Goal: Information Seeking & Learning: Learn about a topic

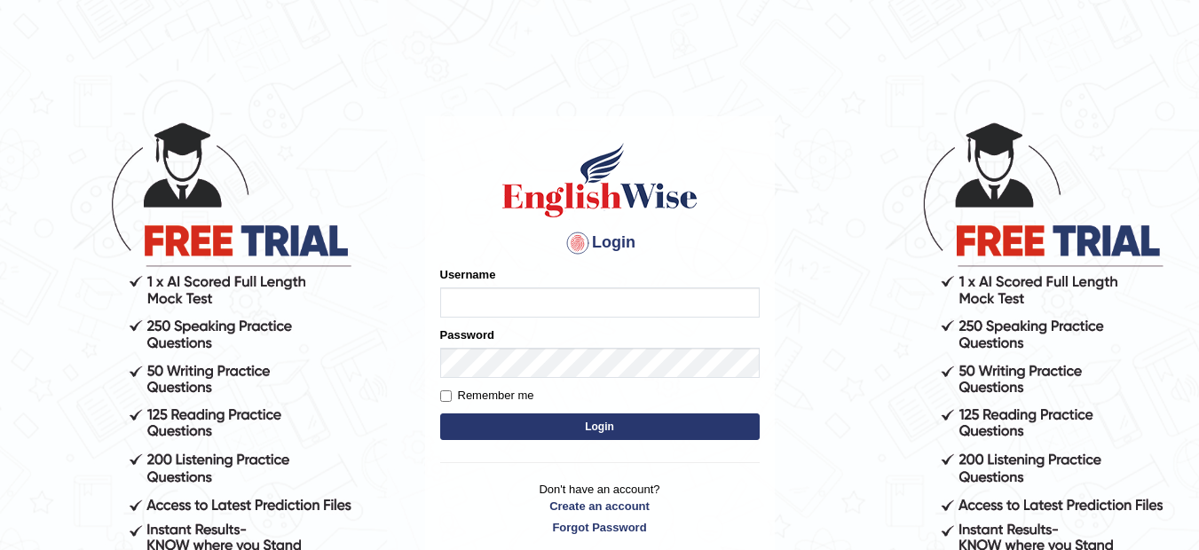
type input "musukwaluis1"
click at [567, 423] on button "Login" at bounding box center [599, 426] width 319 height 27
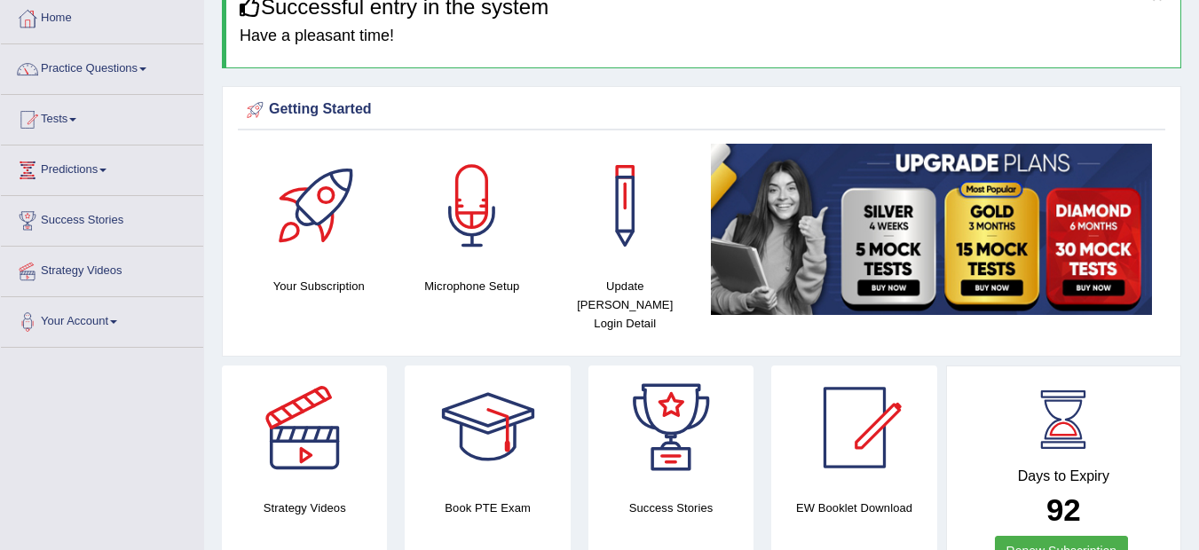
scroll to position [106, 0]
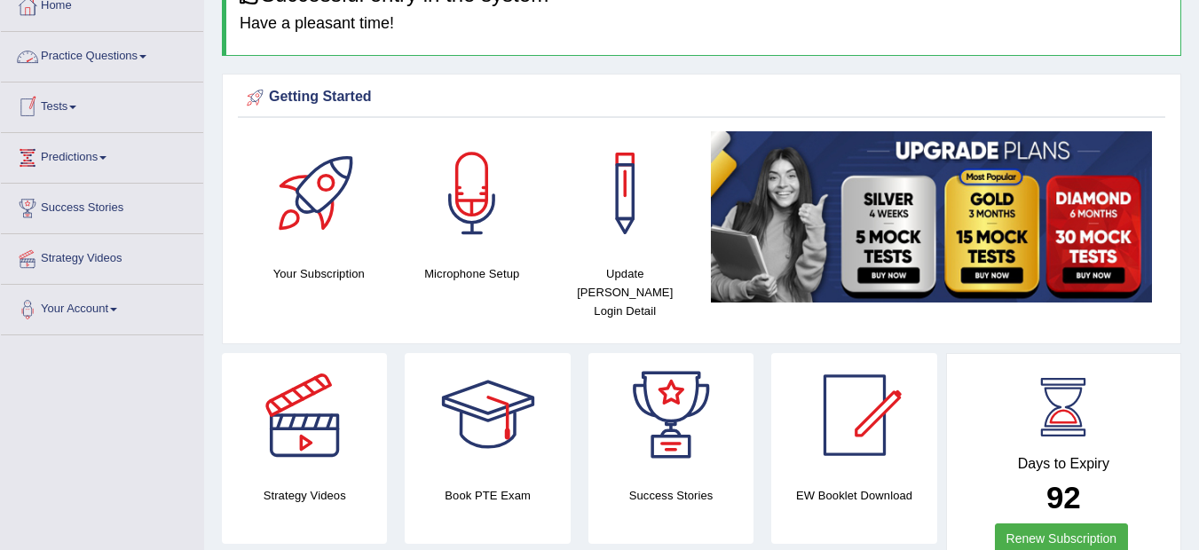
click at [112, 49] on link "Practice Questions" at bounding box center [102, 54] width 202 height 44
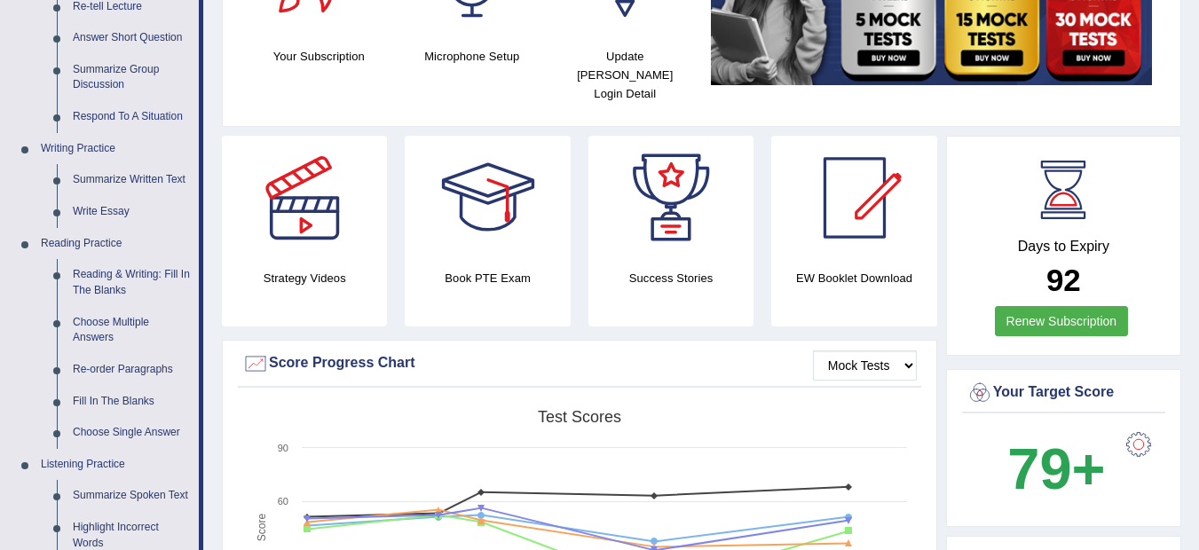
scroll to position [355, 0]
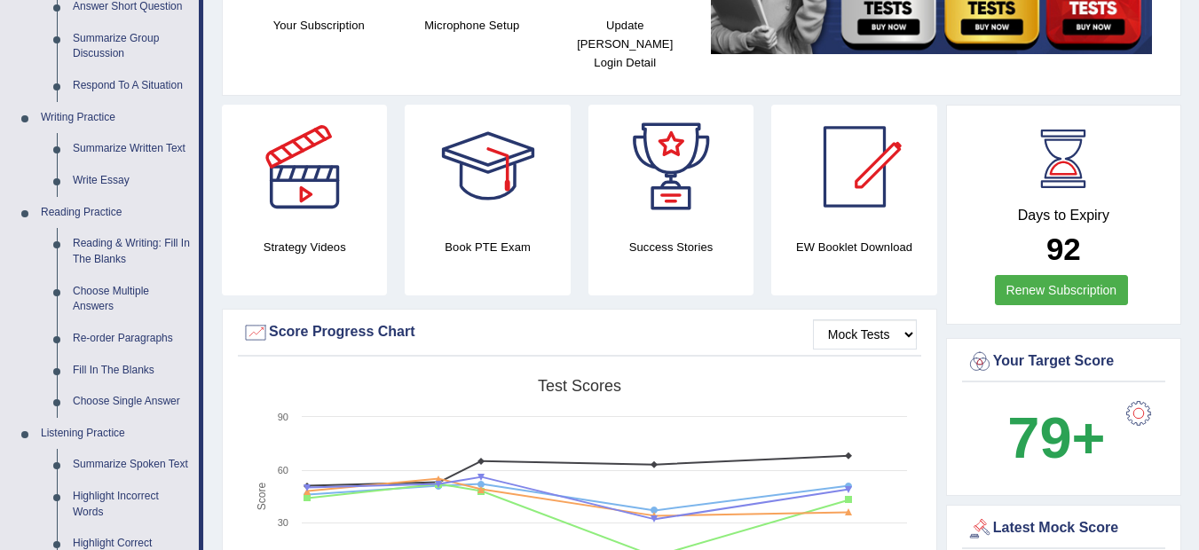
click at [140, 336] on link "Re-order Paragraphs" at bounding box center [132, 339] width 134 height 32
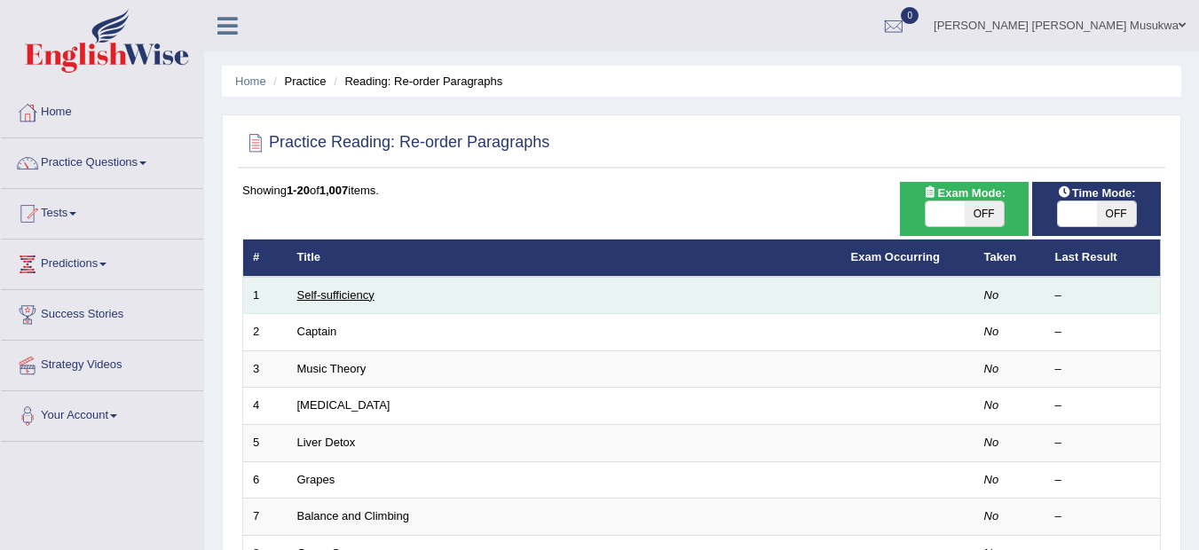
click at [337, 292] on link "Self-sufficiency" at bounding box center [335, 294] width 77 height 13
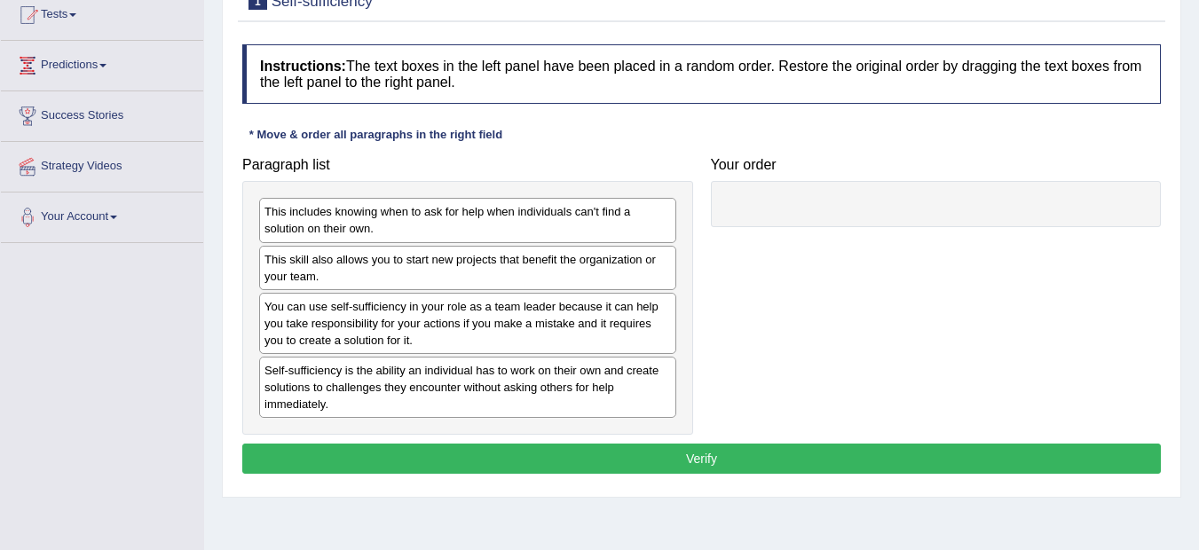
scroll to position [213, 0]
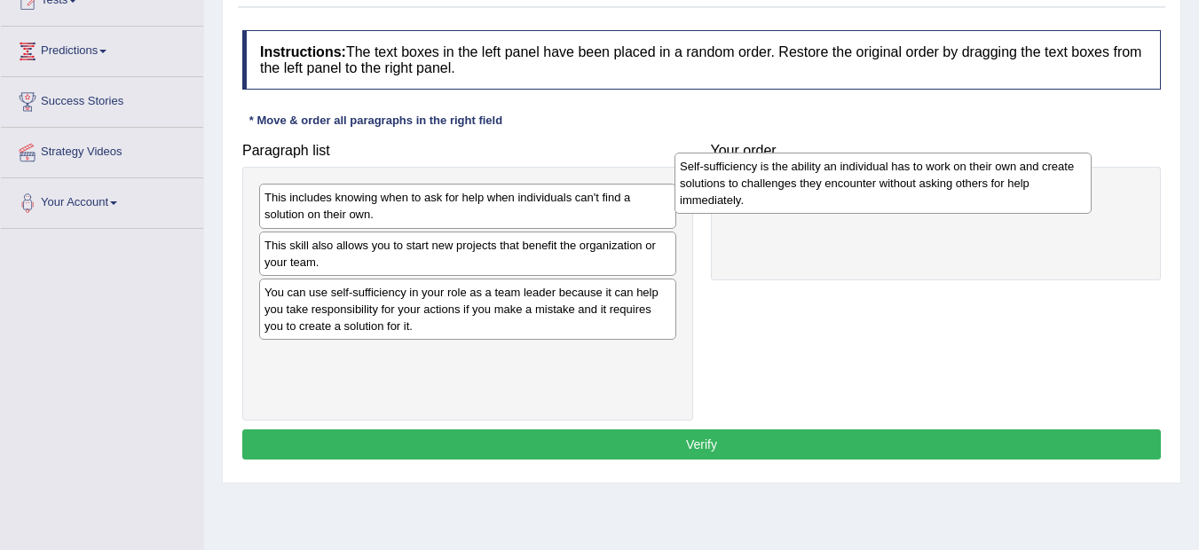
drag, startPoint x: 420, startPoint y: 366, endPoint x: 836, endPoint y: 175, distance: 457.3
click at [836, 175] on div "Self-sufficiency is the ability an individual has to work on their own and crea…" at bounding box center [882, 183] width 417 height 61
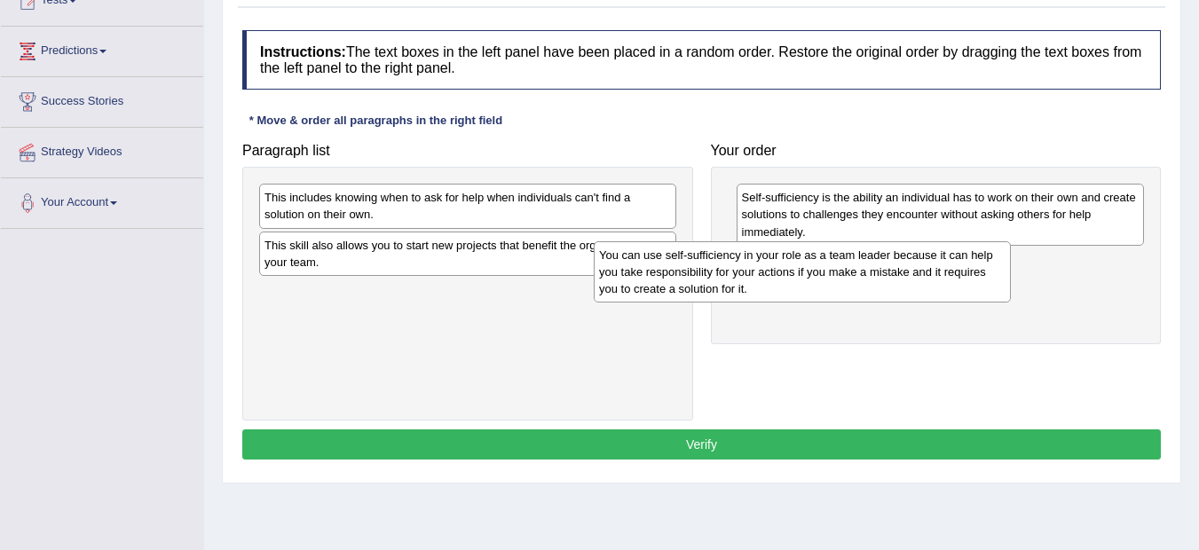
drag, startPoint x: 527, startPoint y: 315, endPoint x: 861, endPoint y: 278, distance: 336.5
click at [861, 278] on div "You can use self-sufficiency in your role as a team leader because it can help …" at bounding box center [801, 271] width 417 height 61
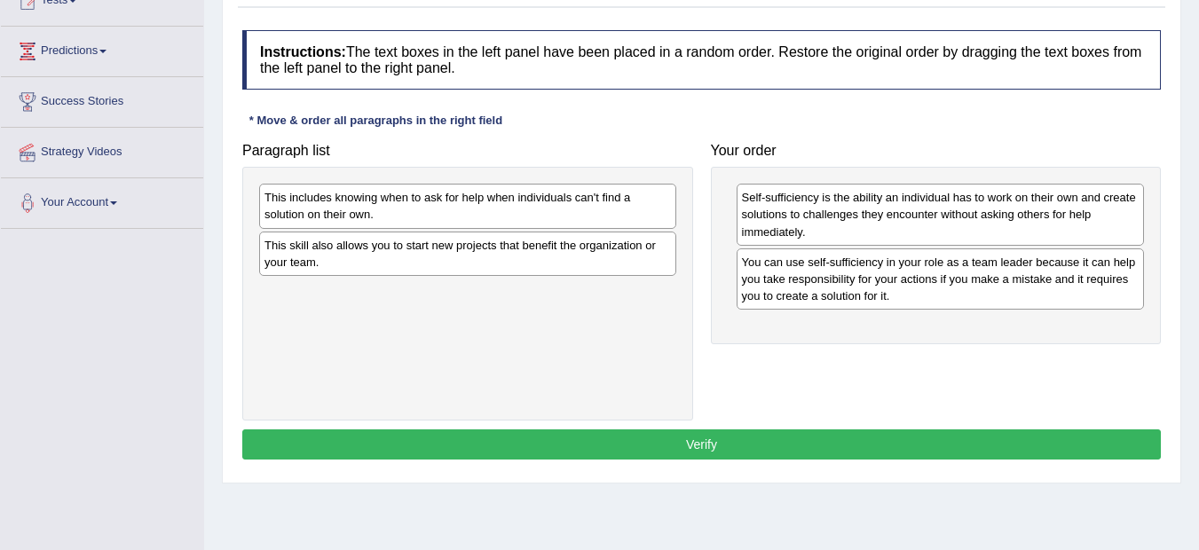
drag, startPoint x: 574, startPoint y: 279, endPoint x: 492, endPoint y: 199, distance: 114.2
click at [492, 199] on div "This includes knowing when to ask for help when individuals can't find a soluti…" at bounding box center [467, 294] width 451 height 254
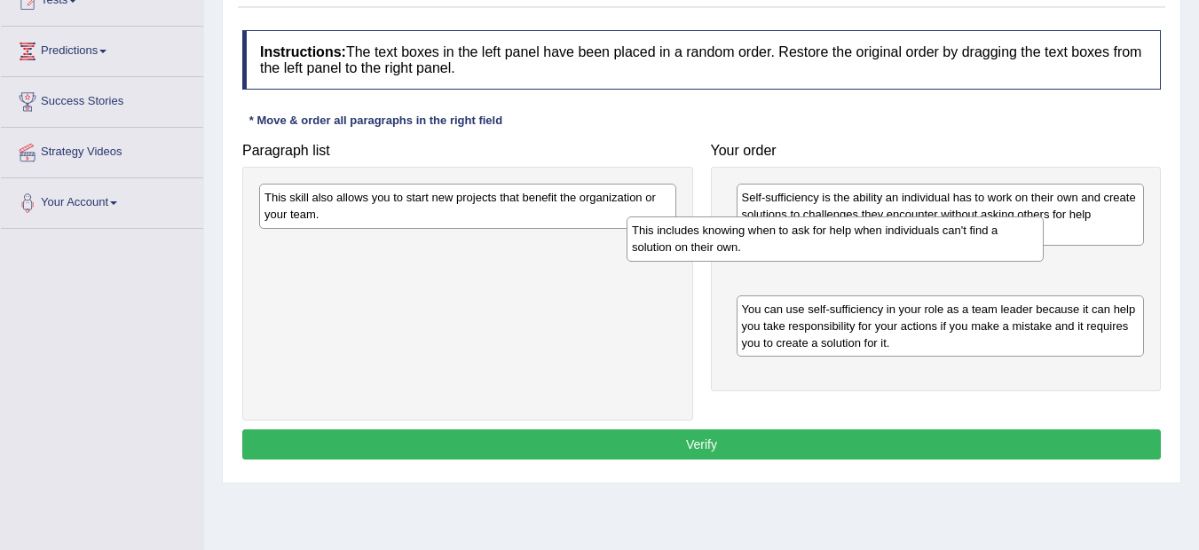
drag, startPoint x: 492, startPoint y: 199, endPoint x: 861, endPoint y: 232, distance: 369.6
click at [861, 232] on div "This includes knowing when to ask for help when individuals can't find a soluti…" at bounding box center [834, 238] width 417 height 44
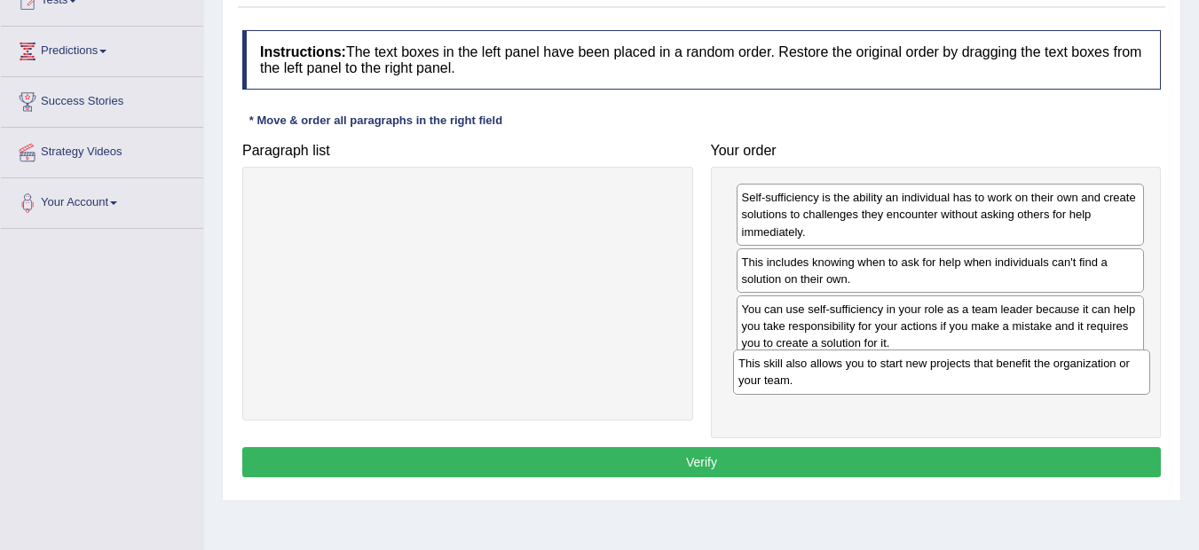
drag, startPoint x: 453, startPoint y: 201, endPoint x: 928, endPoint y: 367, distance: 502.8
click at [928, 367] on div "This skill also allows you to start new projects that benefit the organization …" at bounding box center [941, 372] width 417 height 44
click at [734, 451] on button "Verify" at bounding box center [701, 462] width 918 height 30
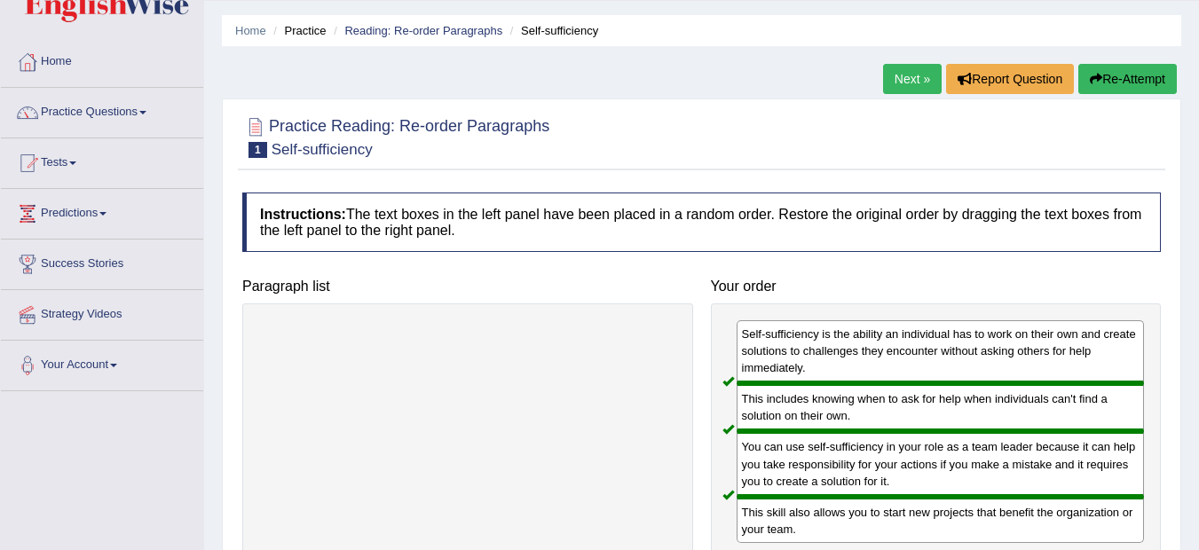
scroll to position [0, 0]
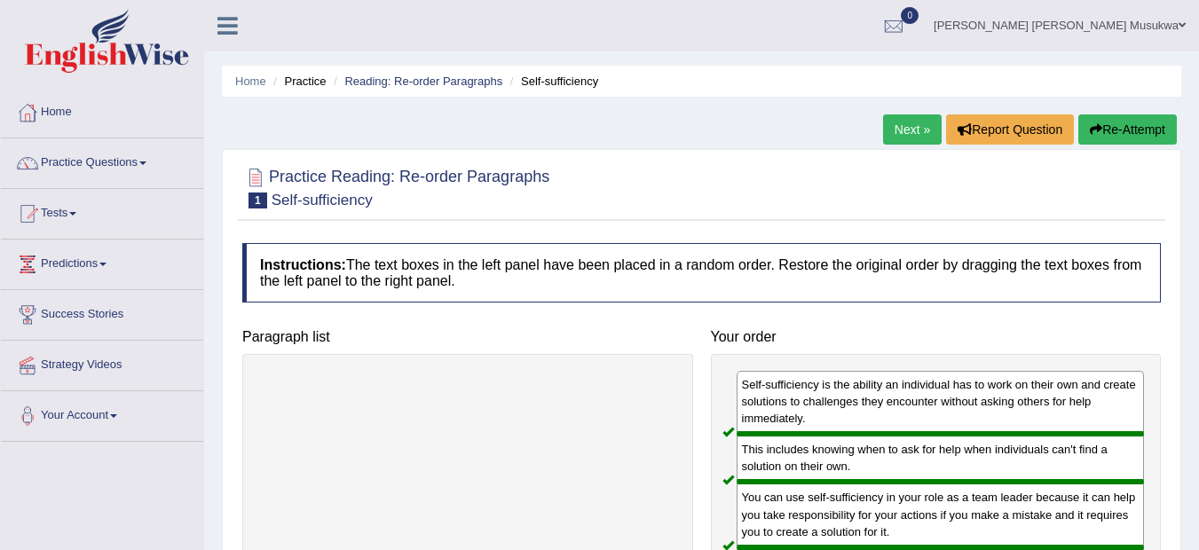
click at [898, 121] on link "Next »" at bounding box center [912, 129] width 59 height 30
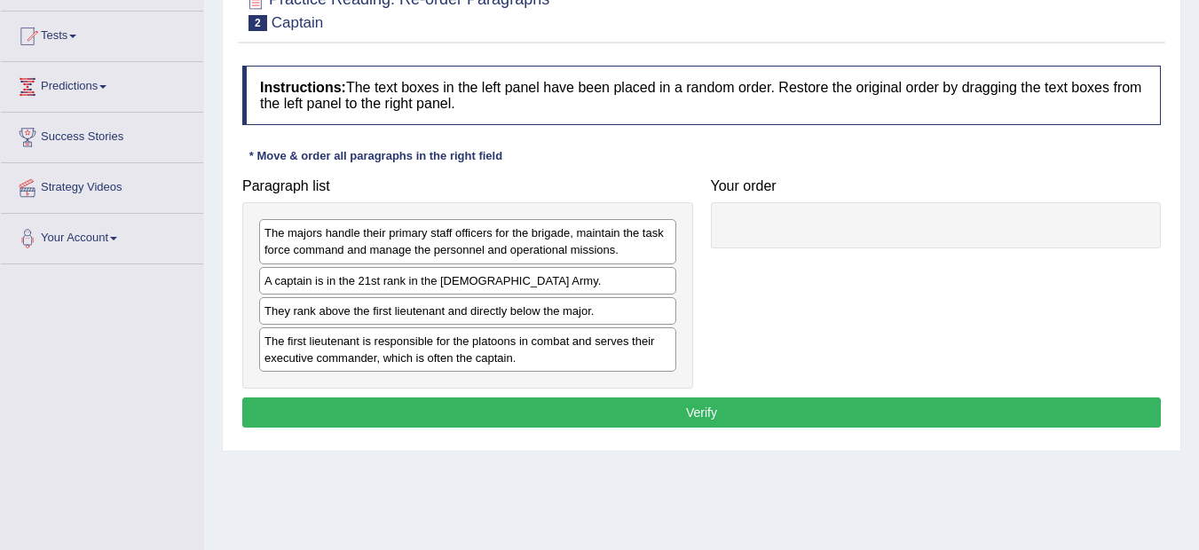
scroll to position [213, 0]
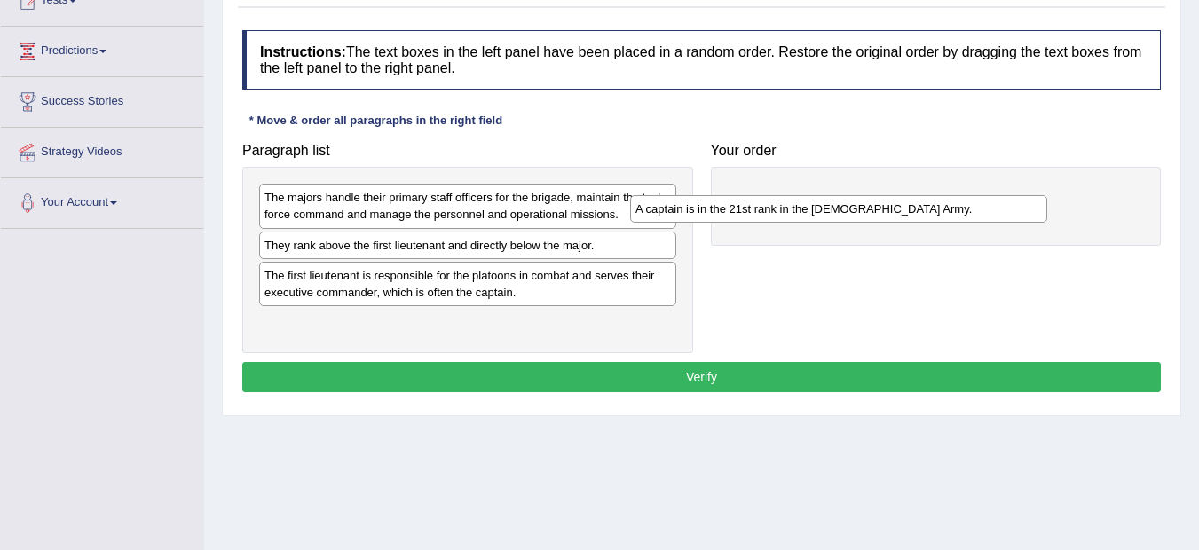
drag, startPoint x: 434, startPoint y: 246, endPoint x: 833, endPoint y: 204, distance: 401.4
click at [833, 204] on div "A captain is in the 21st rank in the [DEMOGRAPHIC_DATA] Army." at bounding box center [838, 209] width 417 height 28
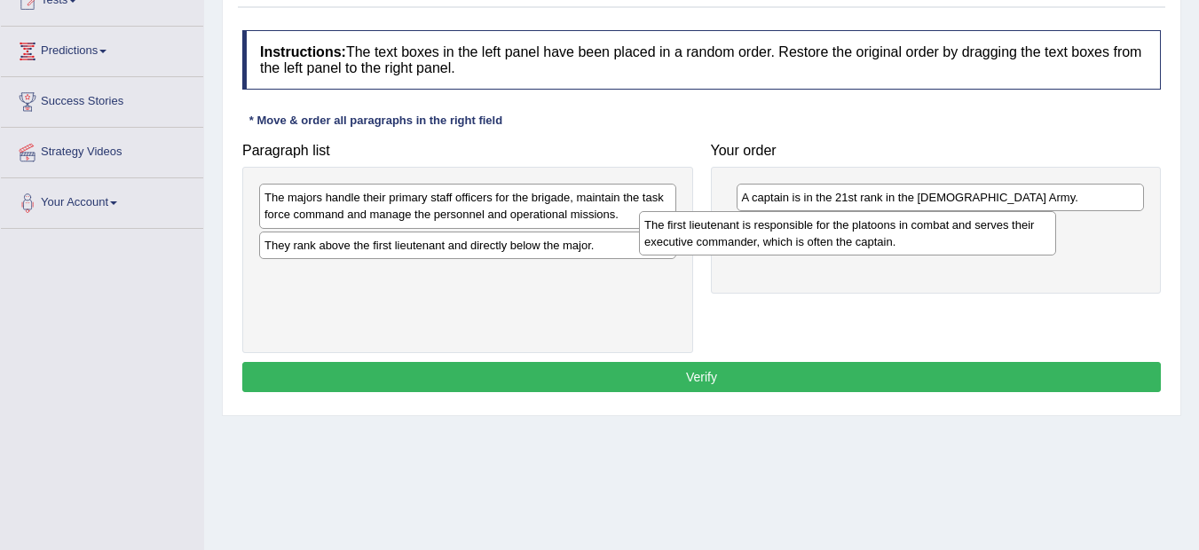
drag, startPoint x: 475, startPoint y: 277, endPoint x: 854, endPoint y: 226, distance: 383.0
click at [854, 226] on div "The first lieutenant is responsible for the platoons in combat and serves their…" at bounding box center [847, 233] width 417 height 44
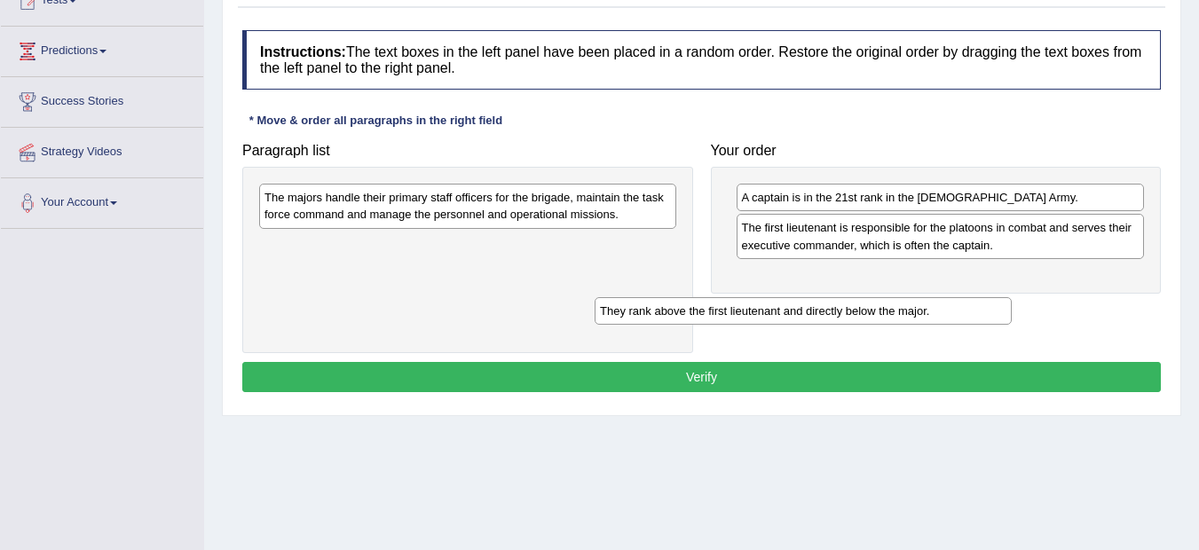
drag, startPoint x: 455, startPoint y: 250, endPoint x: 794, endPoint y: 316, distance: 345.2
click at [794, 316] on div "They rank above the first lieutenant and directly below the major." at bounding box center [802, 311] width 417 height 28
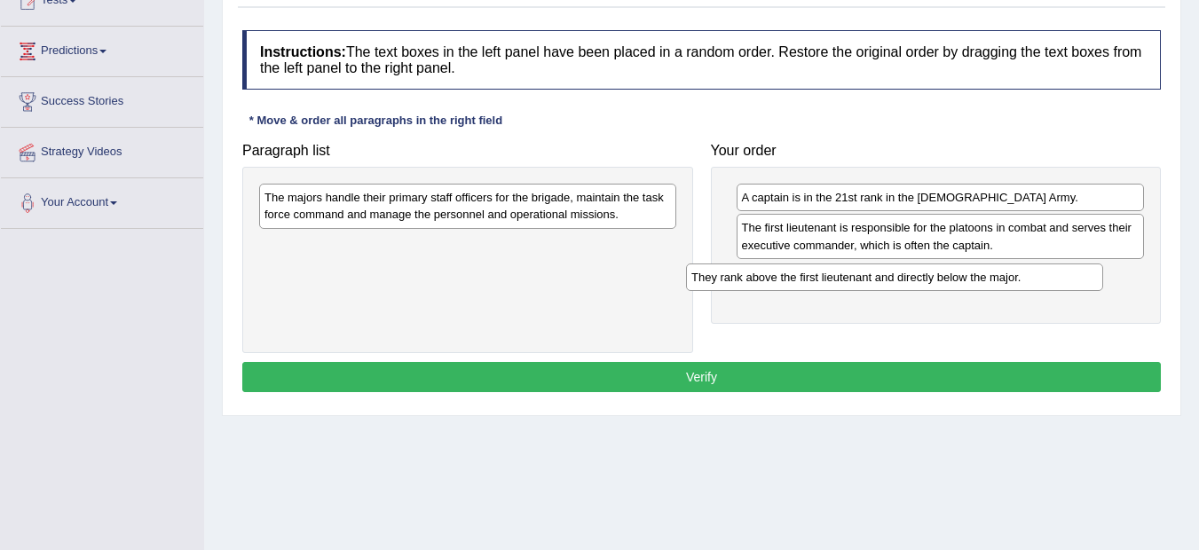
drag, startPoint x: 514, startPoint y: 241, endPoint x: 955, endPoint y: 263, distance: 442.3
click at [955, 263] on div "They rank above the first lieutenant and directly below the major." at bounding box center [894, 277] width 417 height 28
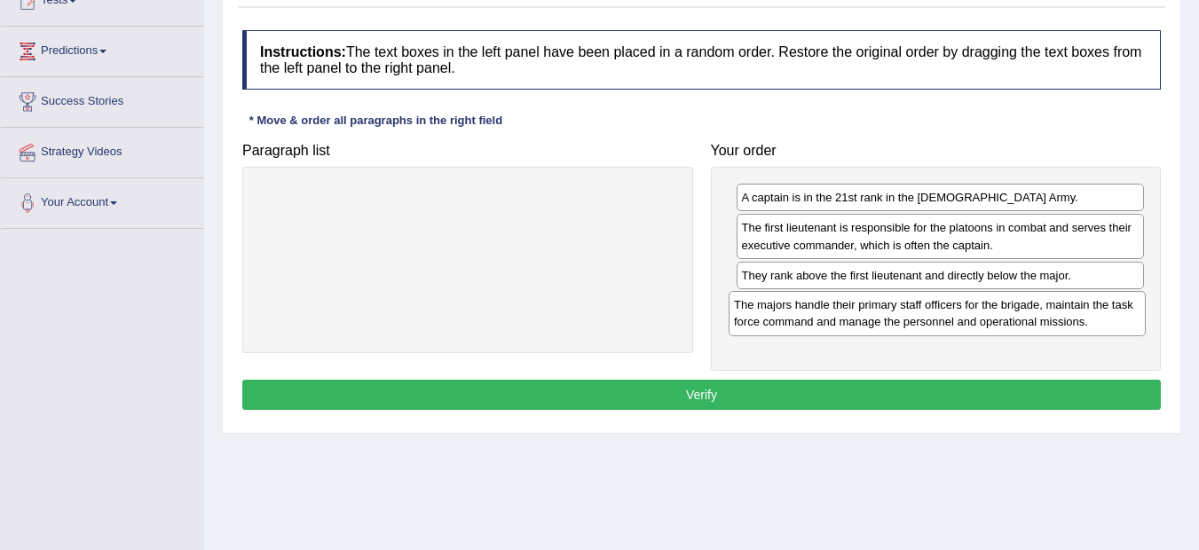
drag, startPoint x: 467, startPoint y: 209, endPoint x: 937, endPoint y: 317, distance: 482.3
click at [937, 317] on div "The majors handle their primary staff officers for the brigade, maintain the ta…" at bounding box center [936, 313] width 417 height 44
click at [722, 391] on button "Verify" at bounding box center [701, 395] width 918 height 30
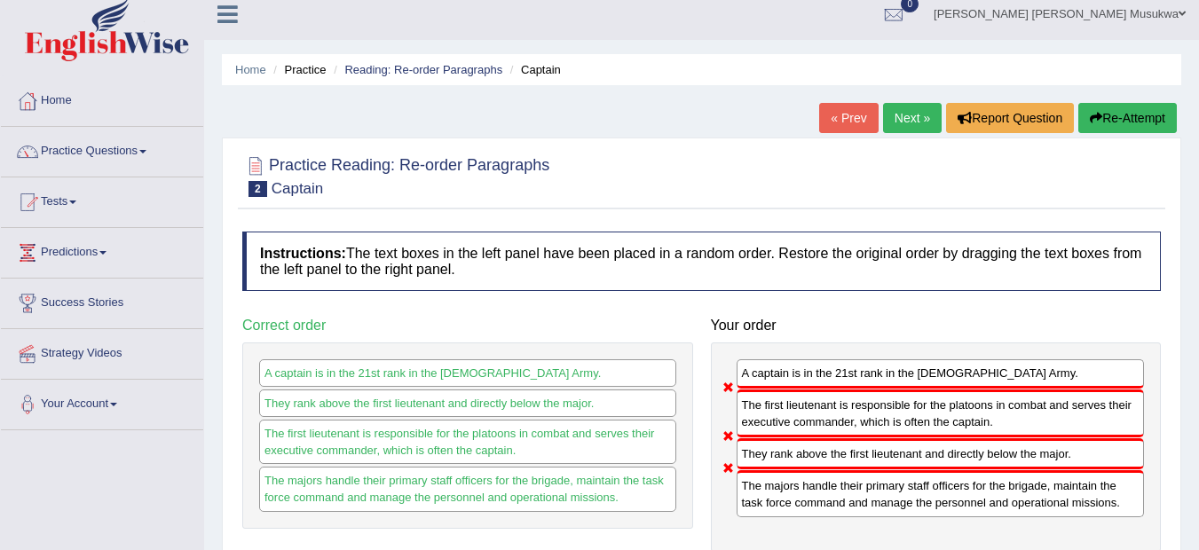
scroll to position [0, 0]
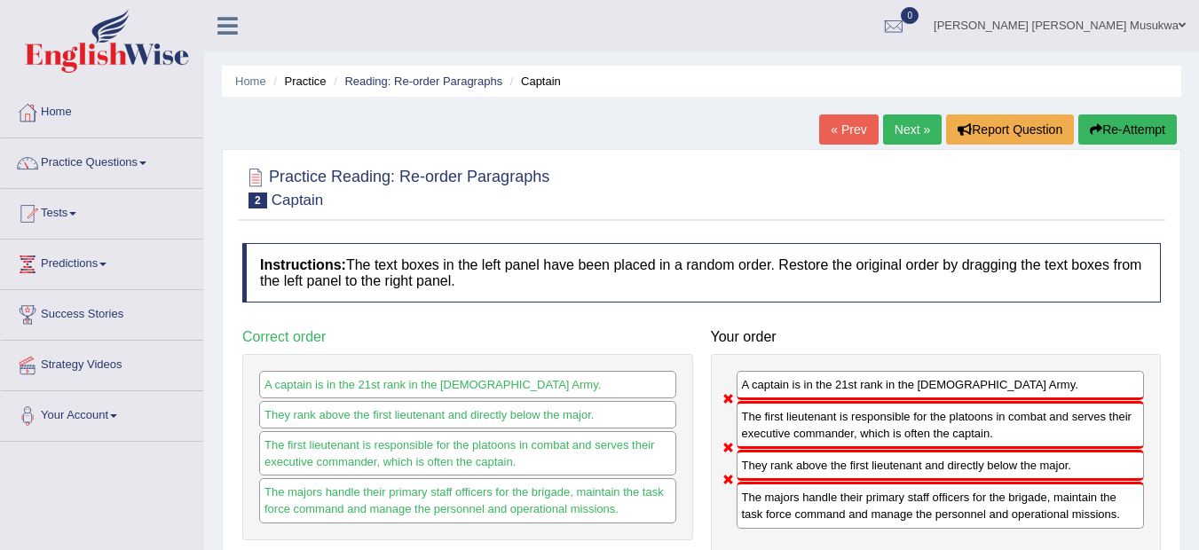
click at [1129, 118] on button "Re-Attempt" at bounding box center [1127, 129] width 98 height 30
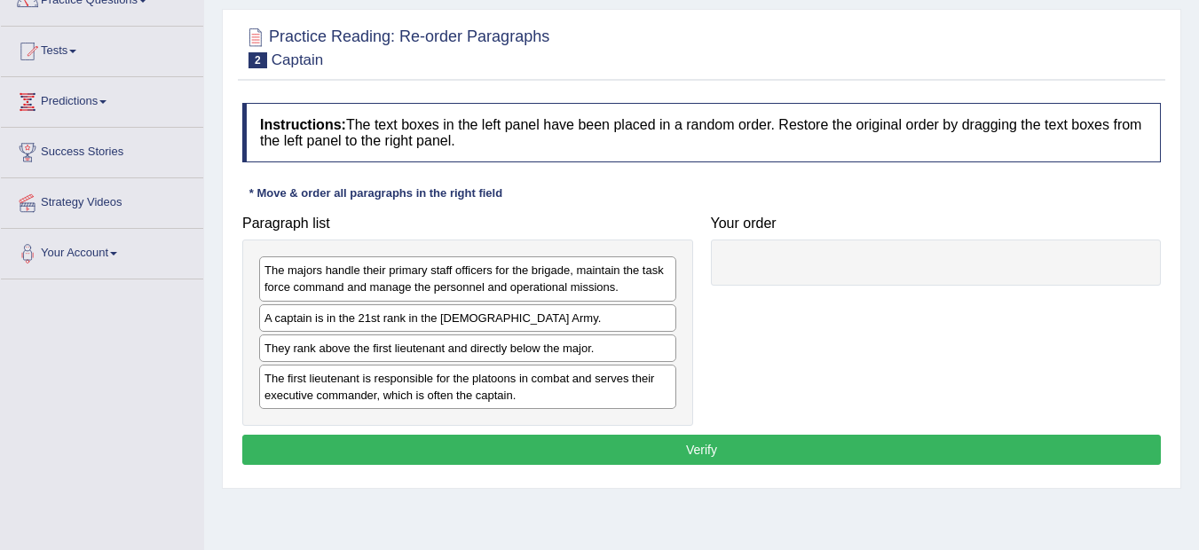
scroll to position [177, 0]
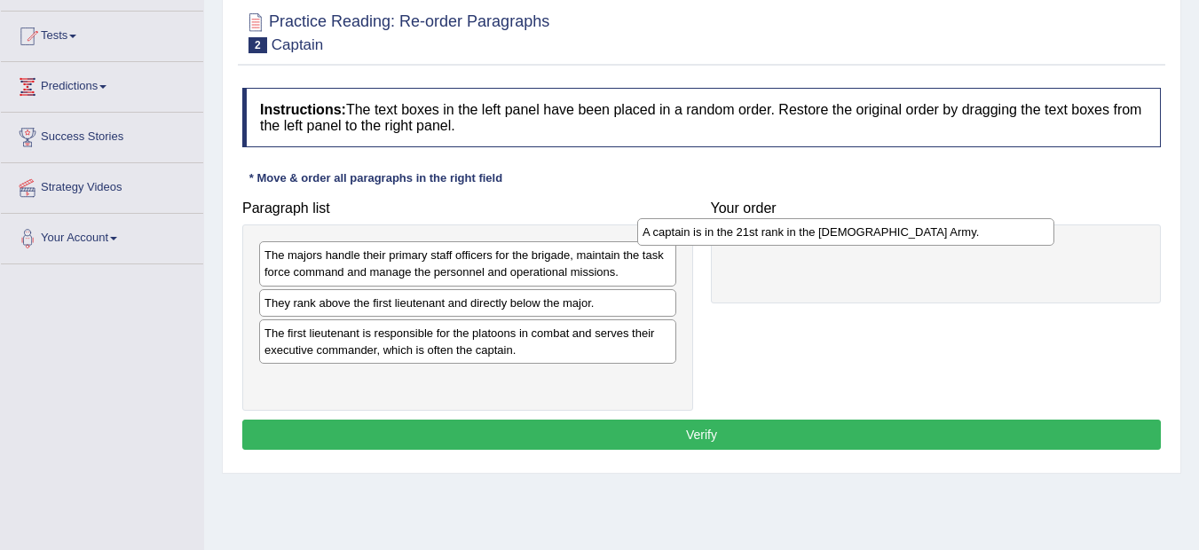
drag, startPoint x: 413, startPoint y: 302, endPoint x: 797, endPoint y: 231, distance: 389.8
click at [797, 231] on div "A captain is in the 21st rank in the US Army." at bounding box center [845, 232] width 417 height 28
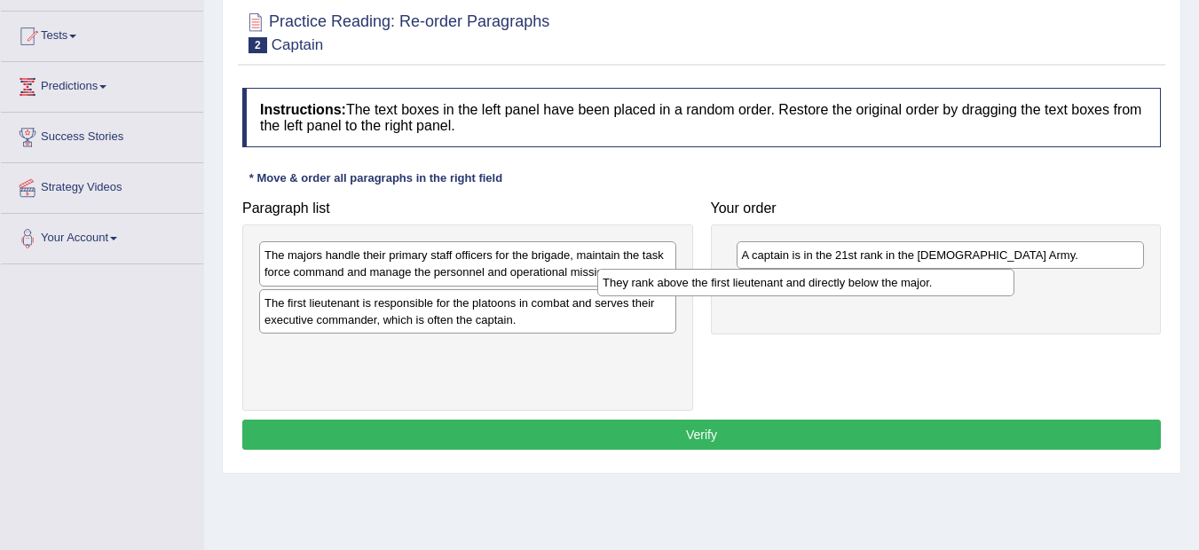
drag, startPoint x: 452, startPoint y: 310, endPoint x: 790, endPoint y: 289, distance: 339.5
click at [790, 289] on div "They rank above the first lieutenant and directly below the major." at bounding box center [805, 283] width 417 height 28
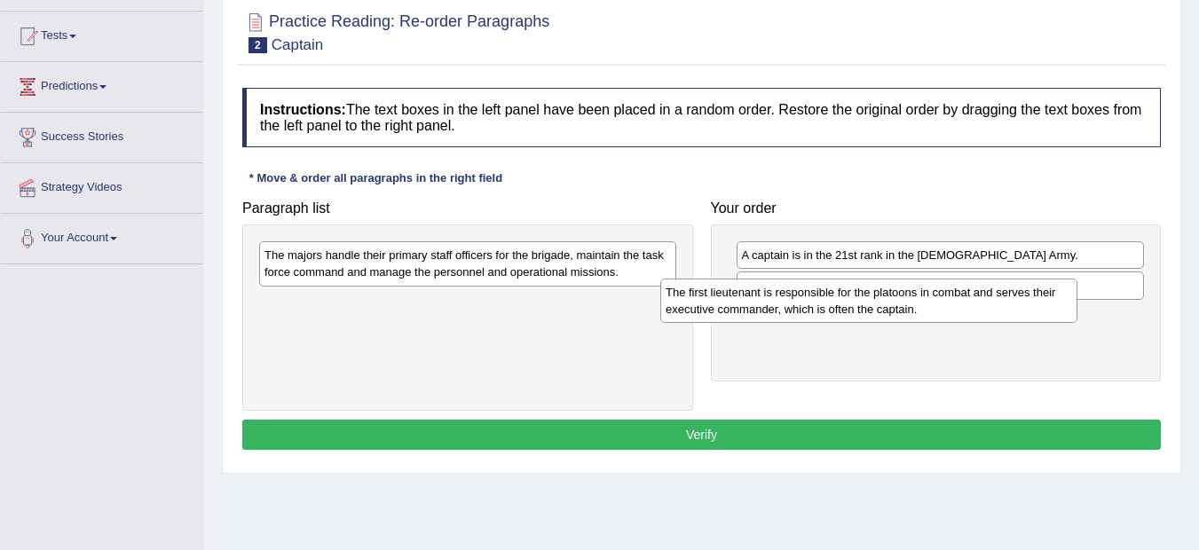
drag, startPoint x: 488, startPoint y: 317, endPoint x: 889, endPoint y: 306, distance: 401.1
click at [889, 306] on div "The first lieutenant is responsible for the platoons in combat and serves their…" at bounding box center [868, 301] width 417 height 44
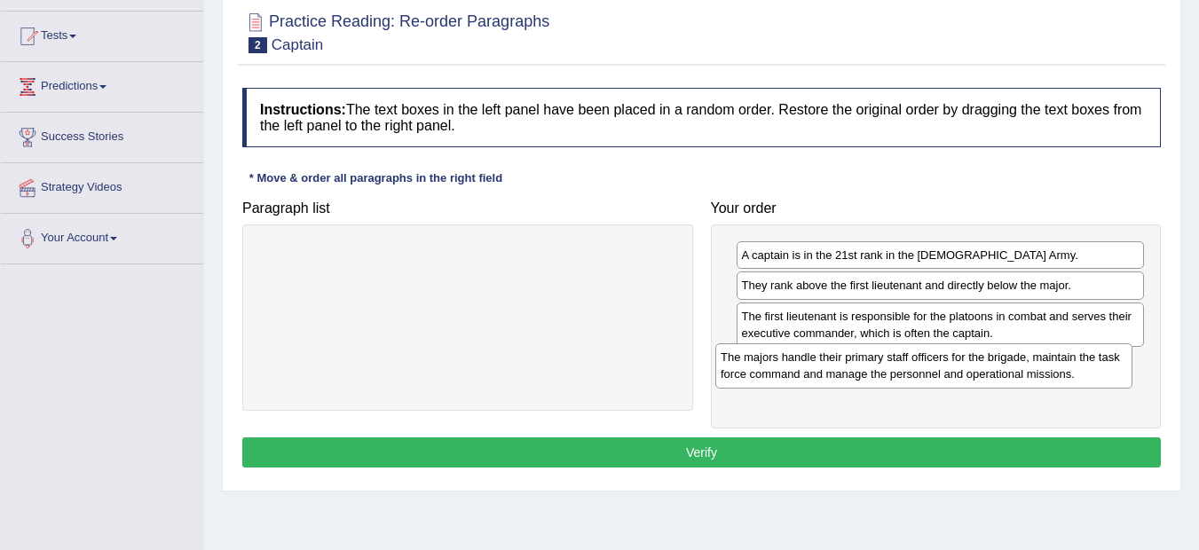
drag, startPoint x: 538, startPoint y: 264, endPoint x: 994, endPoint y: 366, distance: 467.3
click at [994, 366] on div "The majors handle their primary staff officers for the brigade, maintain the ta…" at bounding box center [923, 365] width 417 height 44
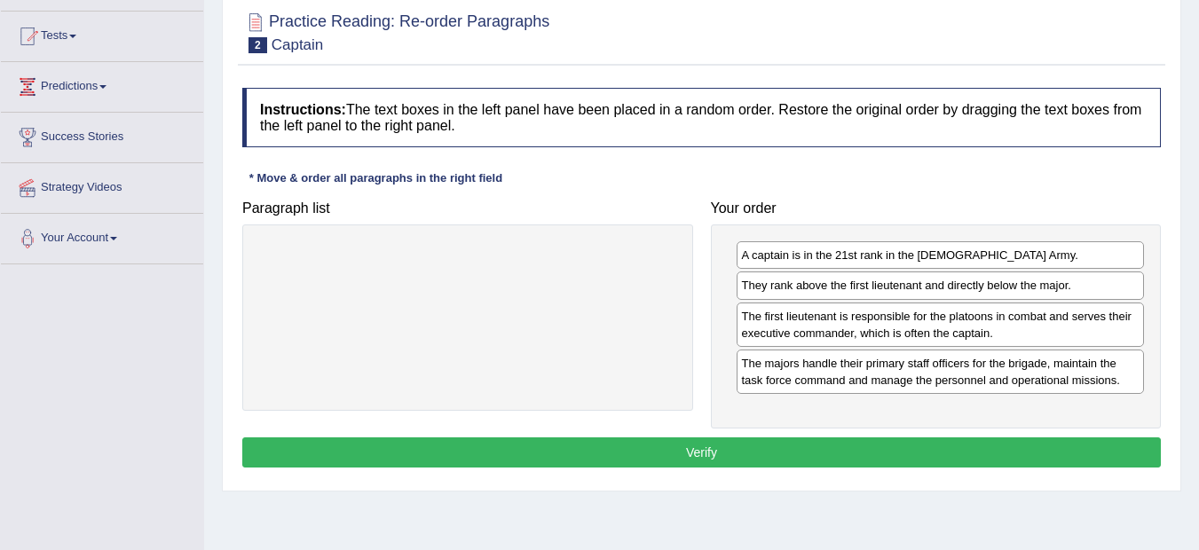
click at [790, 446] on button "Verify" at bounding box center [701, 452] width 918 height 30
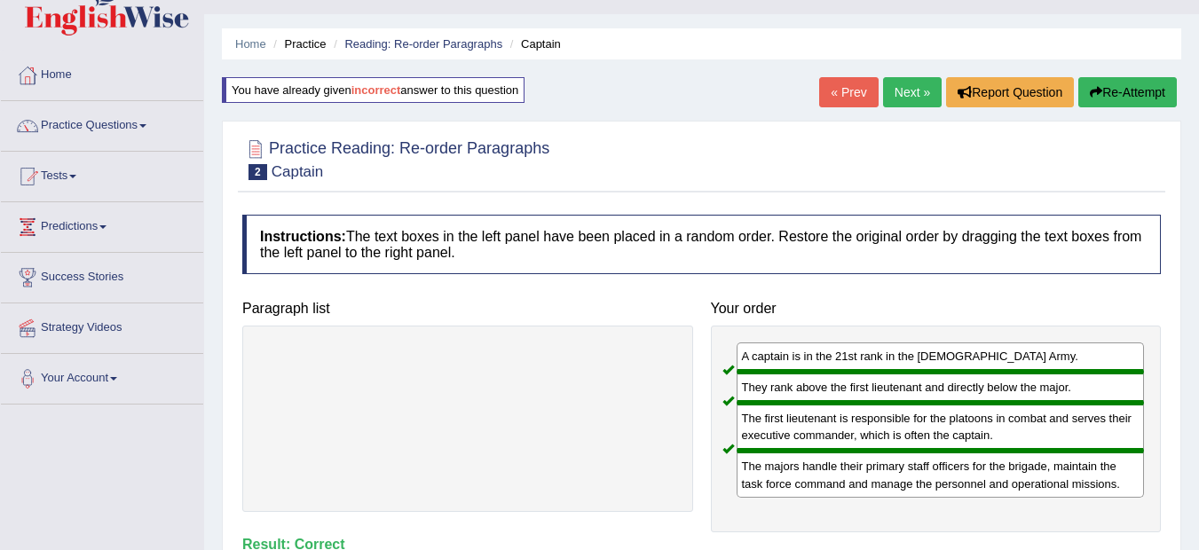
scroll to position [35, 0]
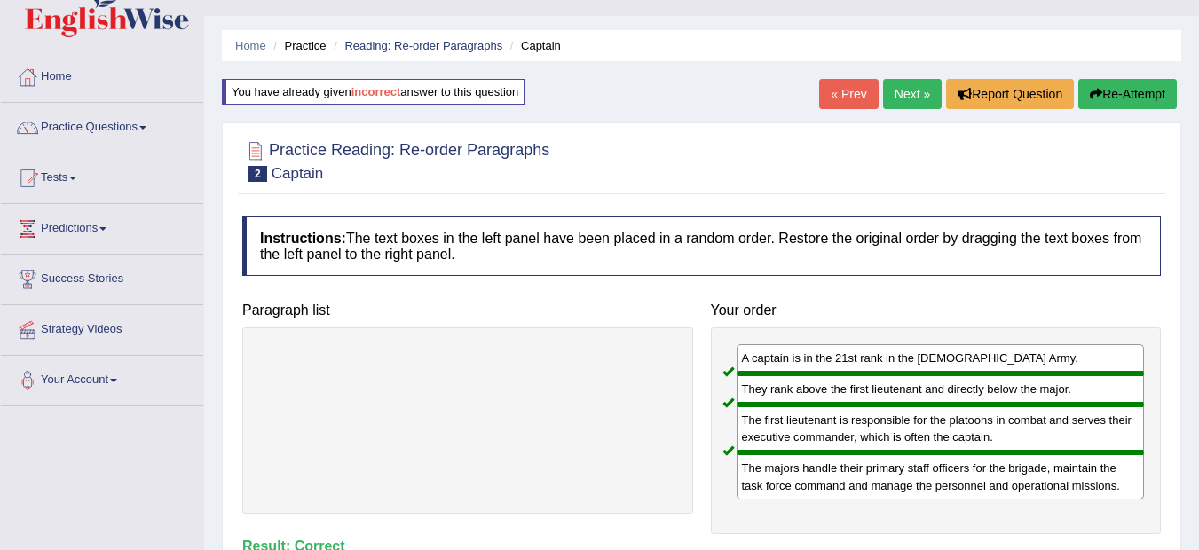
click at [888, 93] on link "Next »" at bounding box center [912, 94] width 59 height 30
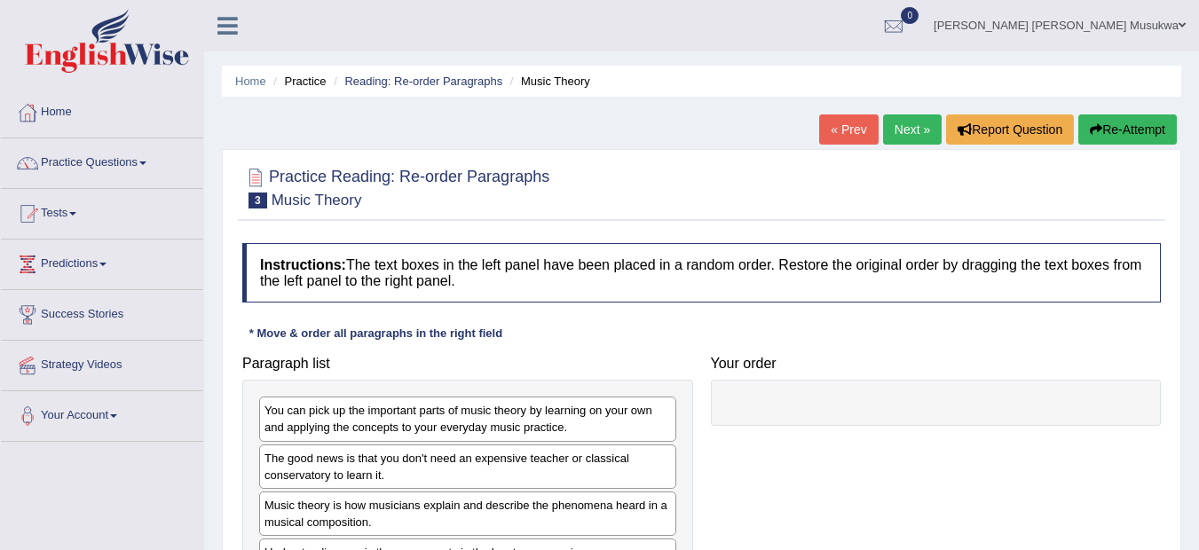
scroll to position [381, 0]
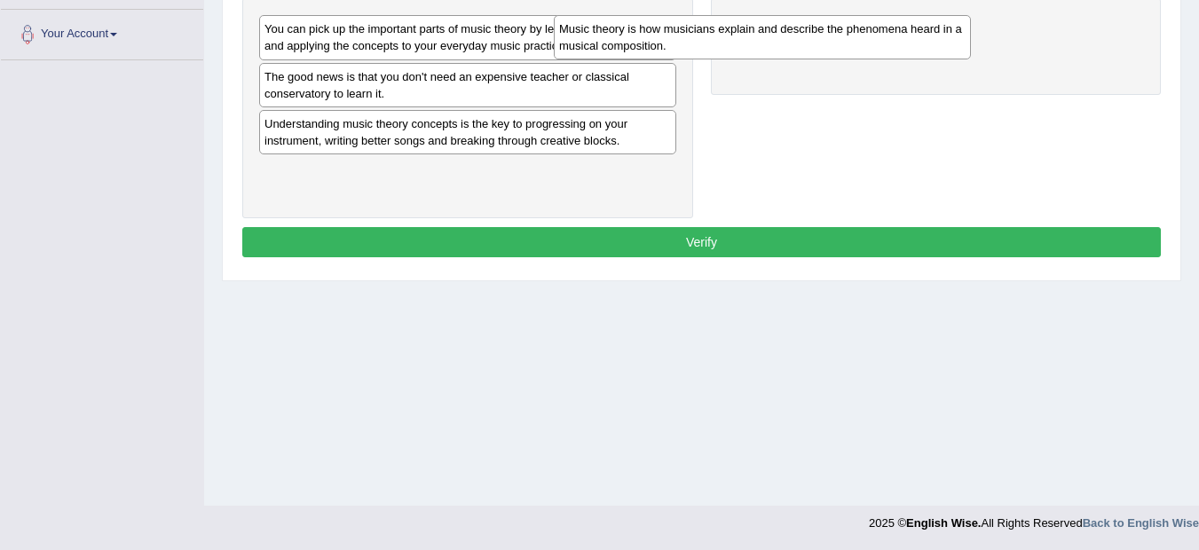
drag, startPoint x: 436, startPoint y: 131, endPoint x: 731, endPoint y: 36, distance: 310.3
click at [731, 36] on div "Music theory is how musicians explain and describe the phenomena heard in a mus…" at bounding box center [762, 37] width 417 height 44
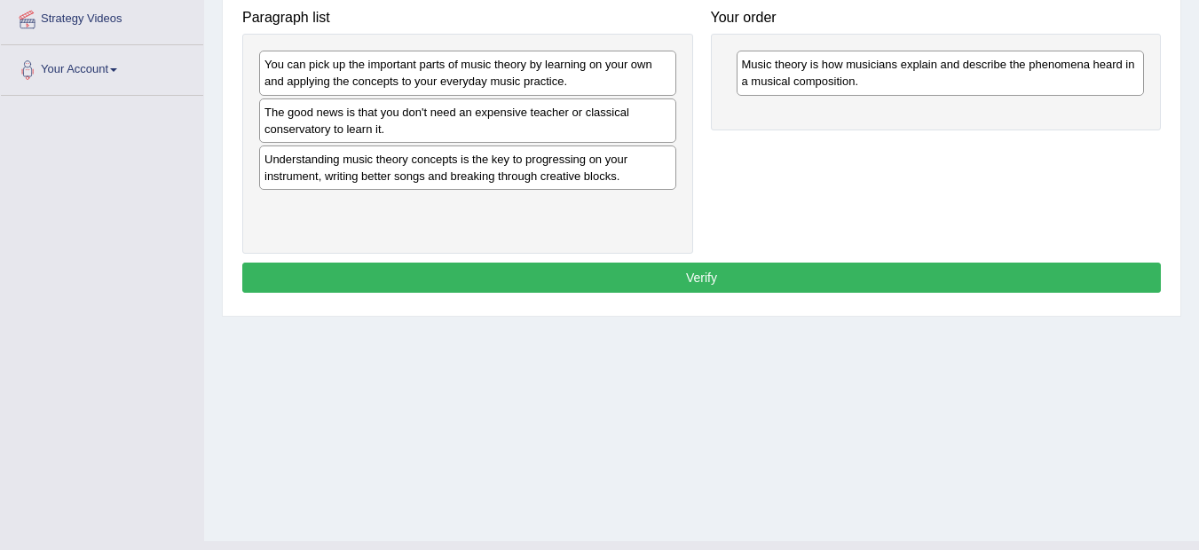
scroll to position [310, 0]
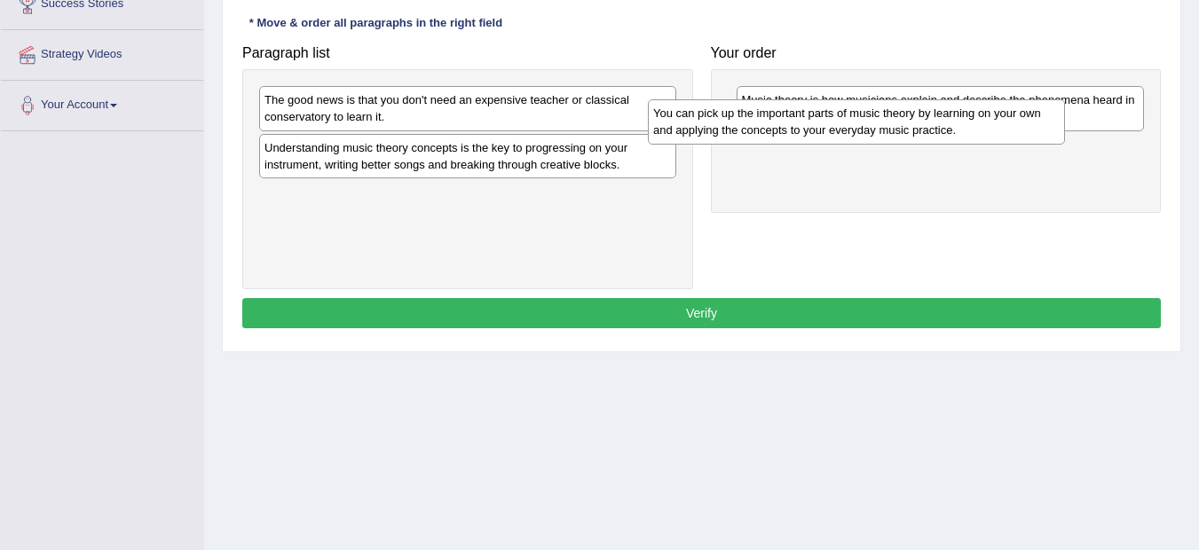
drag, startPoint x: 456, startPoint y: 108, endPoint x: 845, endPoint y: 122, distance: 388.8
click at [845, 122] on div "You can pick up the important parts of music theory by learning on your own and…" at bounding box center [856, 121] width 417 height 44
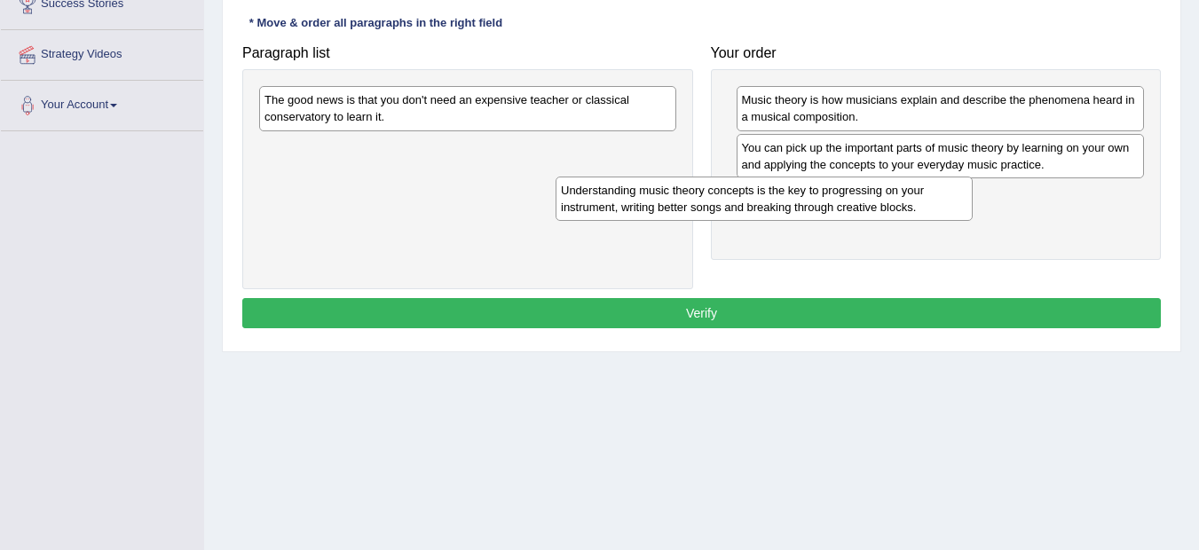
drag, startPoint x: 507, startPoint y: 169, endPoint x: 803, endPoint y: 211, distance: 299.3
click at [803, 211] on div "Understanding music theory concepts is the key to progressing on your instrumen…" at bounding box center [763, 199] width 417 height 44
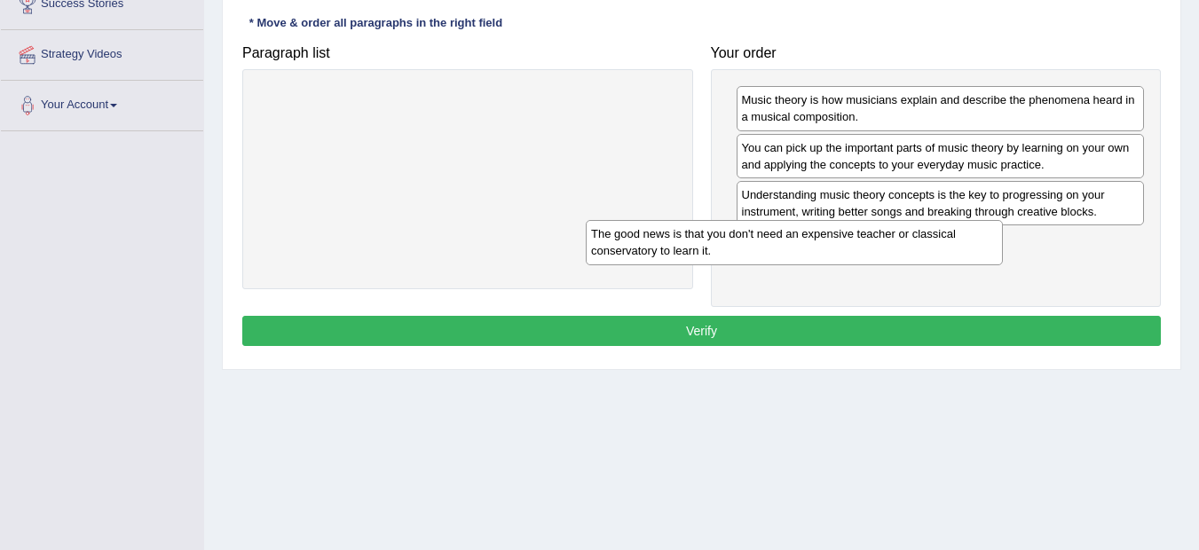
drag, startPoint x: 501, startPoint y: 100, endPoint x: 828, endPoint y: 235, distance: 353.2
click at [828, 235] on div "The good news is that you don't need an expensive teacher or classical conserva…" at bounding box center [794, 242] width 417 height 44
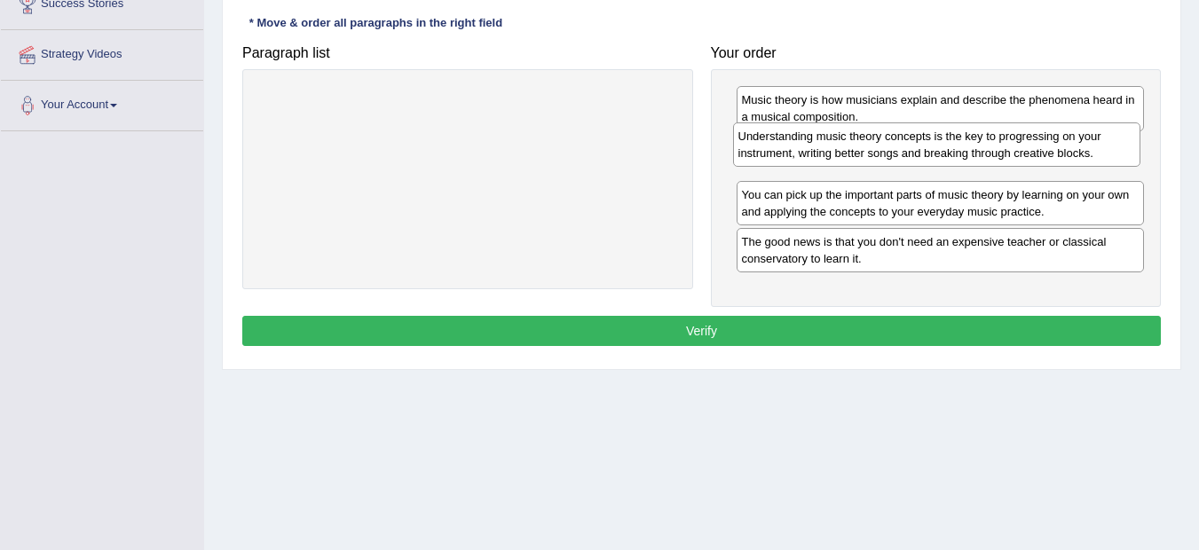
drag, startPoint x: 885, startPoint y: 207, endPoint x: 881, endPoint y: 145, distance: 61.4
click at [881, 145] on div "Understanding music theory concepts is the key to progressing on your instrumen…" at bounding box center [937, 144] width 408 height 44
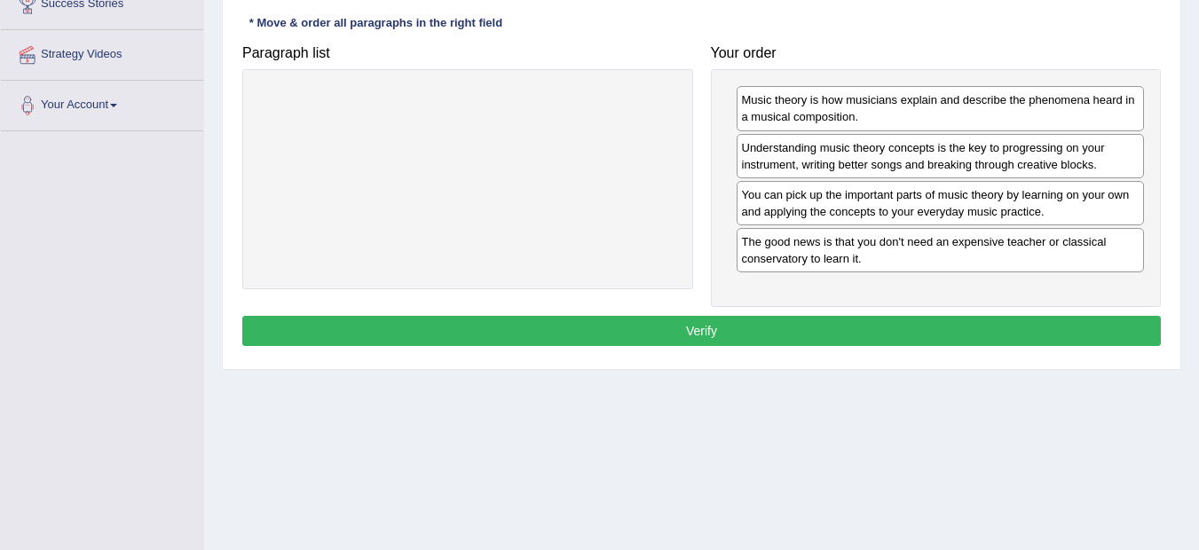
click at [690, 328] on button "Verify" at bounding box center [701, 331] width 918 height 30
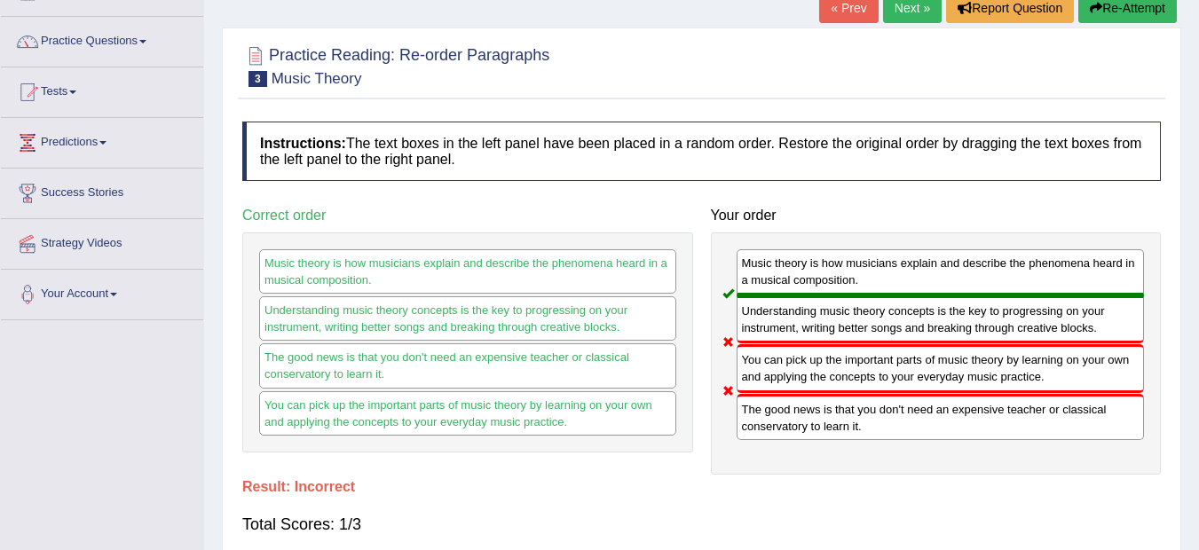
scroll to position [98, 0]
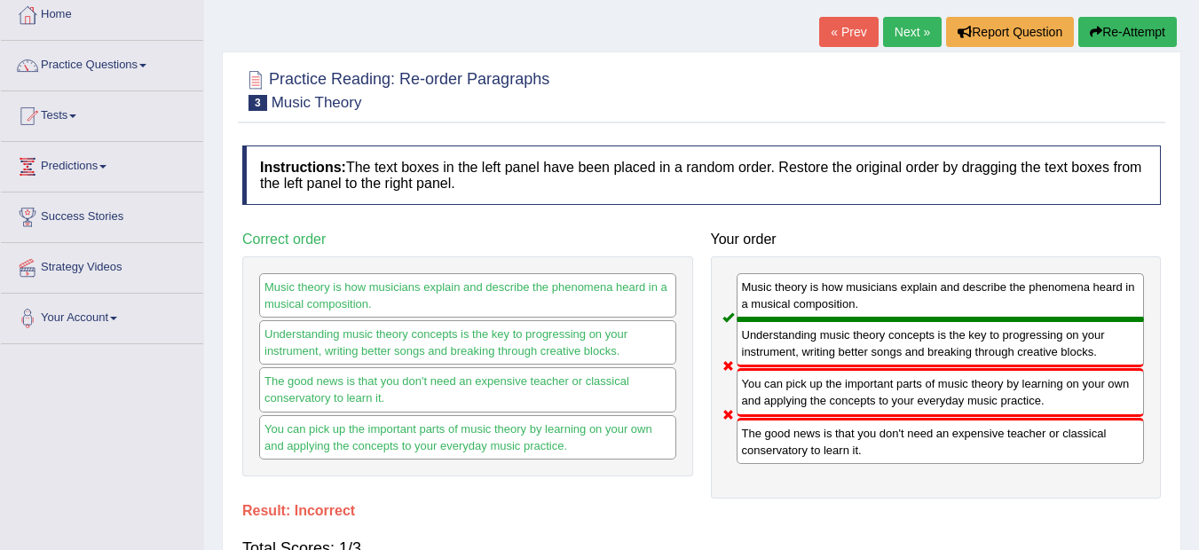
click at [1112, 31] on button "Re-Attempt" at bounding box center [1127, 32] width 98 height 30
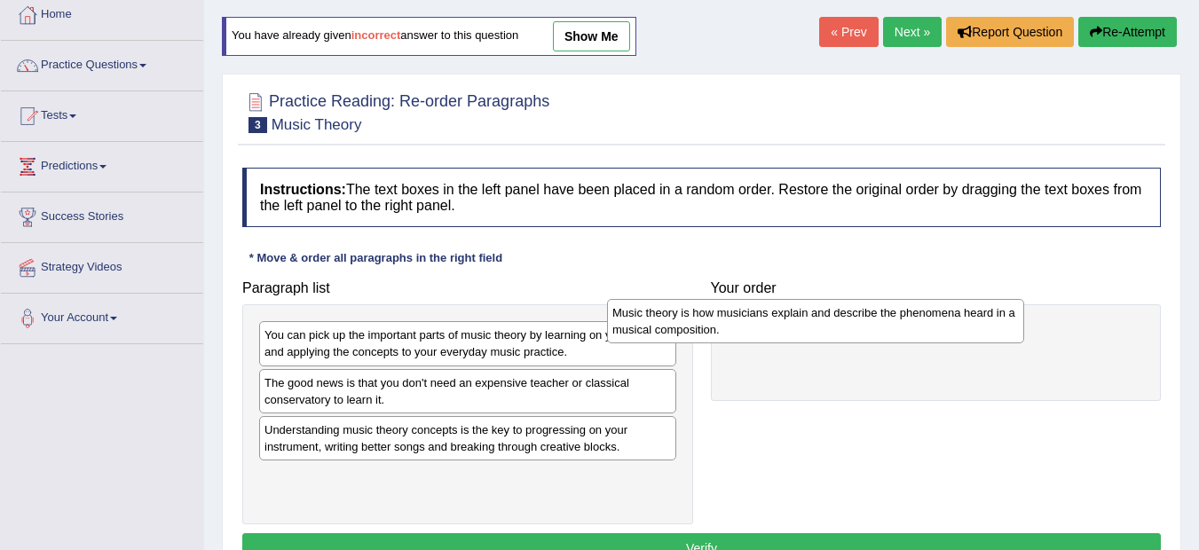
drag, startPoint x: 356, startPoint y: 447, endPoint x: 703, endPoint y: 330, distance: 366.9
click at [703, 330] on div "Music theory is how musicians explain and describe the phenomena heard in a mus…" at bounding box center [815, 321] width 417 height 44
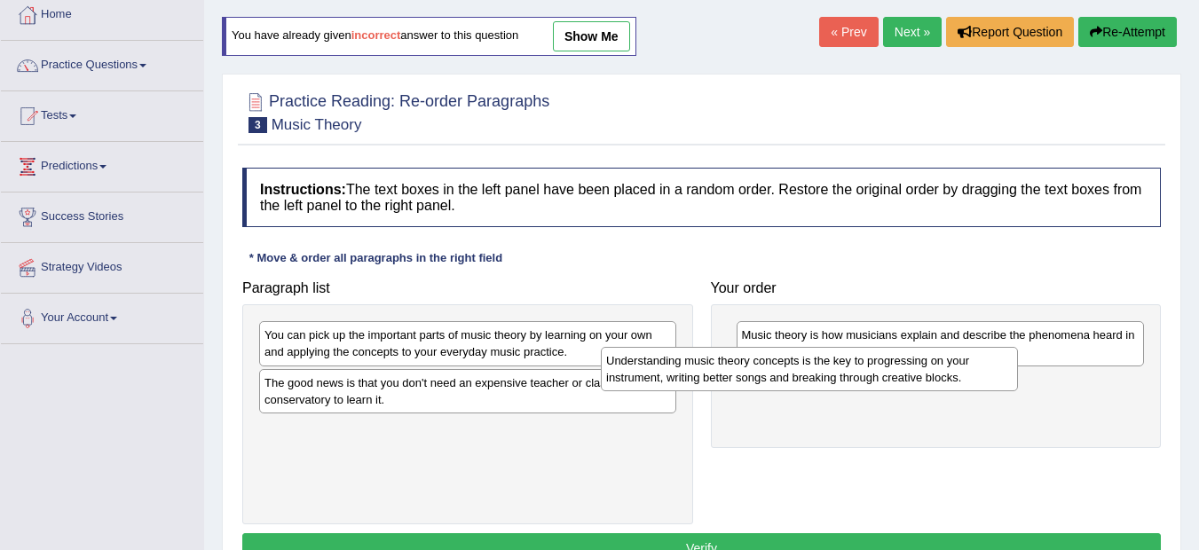
drag, startPoint x: 424, startPoint y: 439, endPoint x: 771, endPoint y: 366, distance: 354.4
click at [771, 366] on div "Understanding music theory concepts is the key to progressing on your instrumen…" at bounding box center [809, 369] width 417 height 44
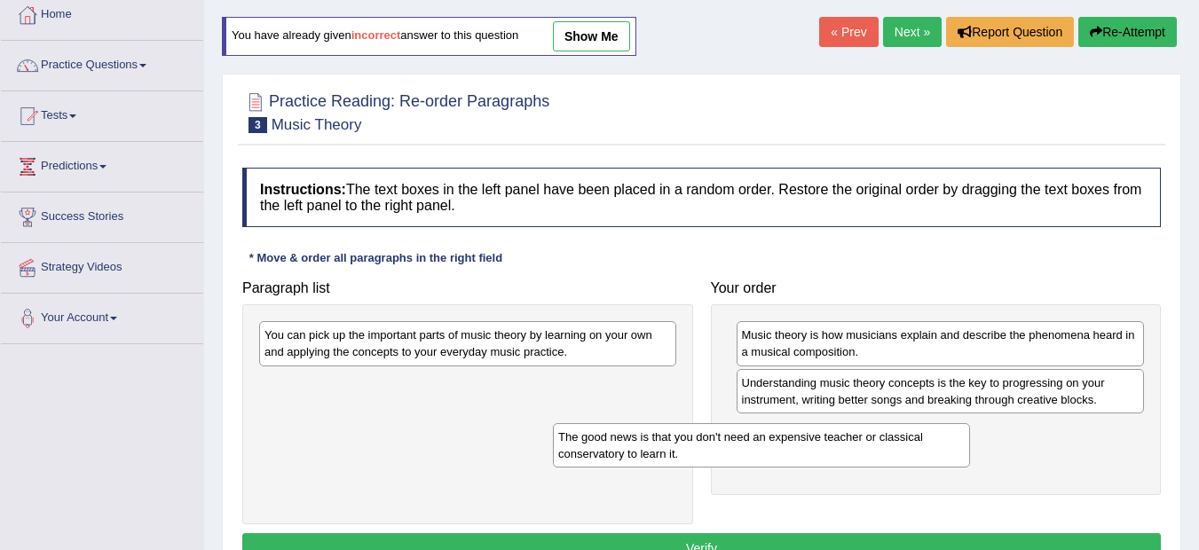
drag, startPoint x: 407, startPoint y: 395, endPoint x: 703, endPoint y: 449, distance: 300.3
click at [703, 449] on div "The good news is that you don't need an expensive teacher or classical conserva…" at bounding box center [761, 445] width 417 height 44
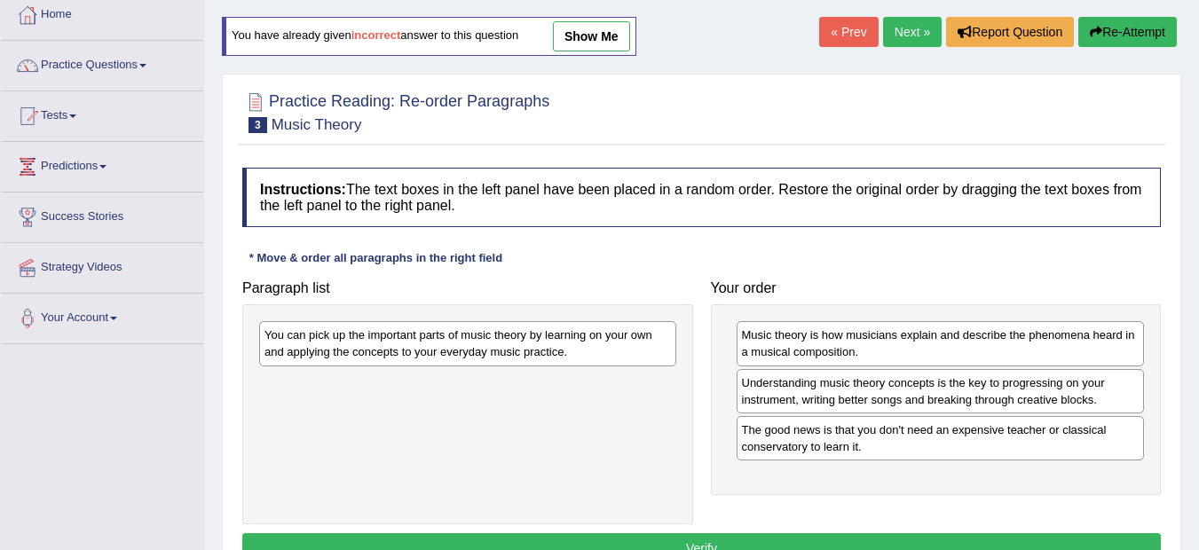
click at [557, 353] on div "You can pick up the important parts of music theory by learning on your own and…" at bounding box center [467, 343] width 417 height 44
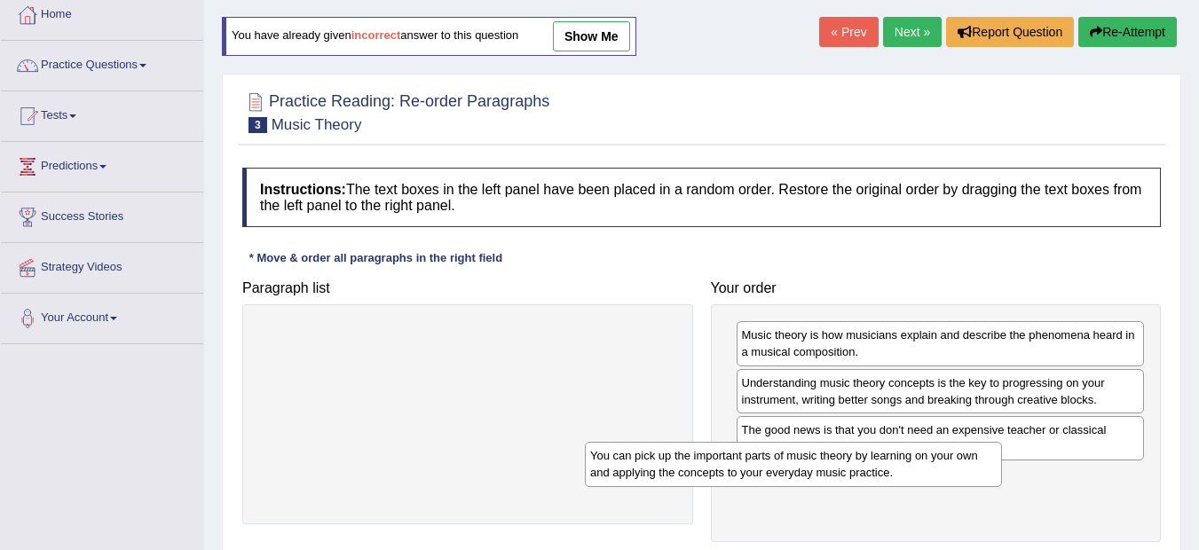
drag, startPoint x: 541, startPoint y: 343, endPoint x: 869, endPoint y: 467, distance: 350.6
click at [869, 467] on div "You can pick up the important parts of music theory by learning on your own and…" at bounding box center [793, 464] width 417 height 44
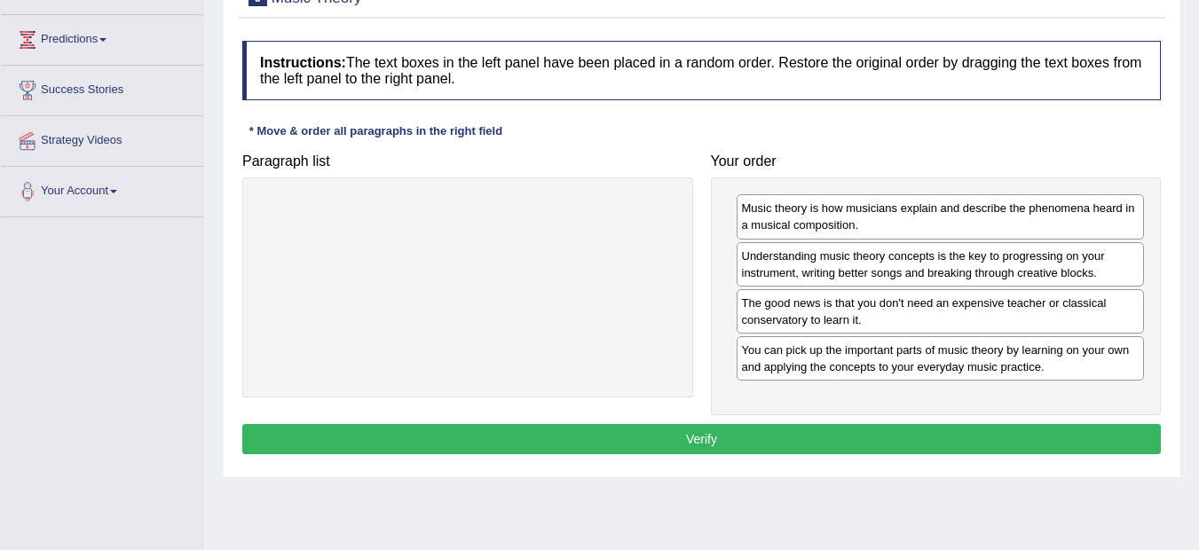
scroll to position [240, 0]
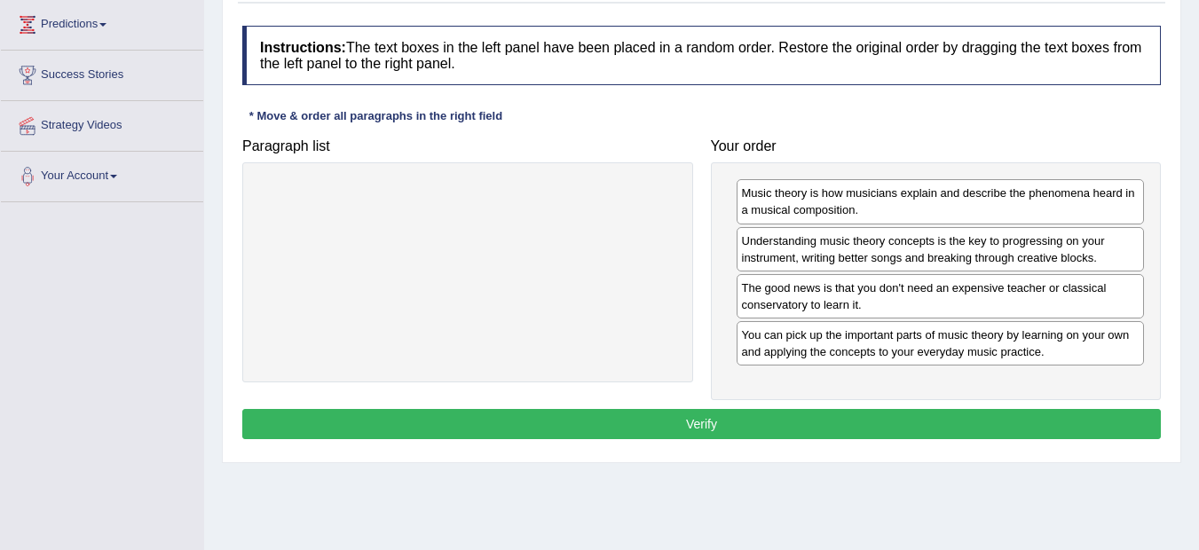
click at [876, 419] on button "Verify" at bounding box center [701, 424] width 918 height 30
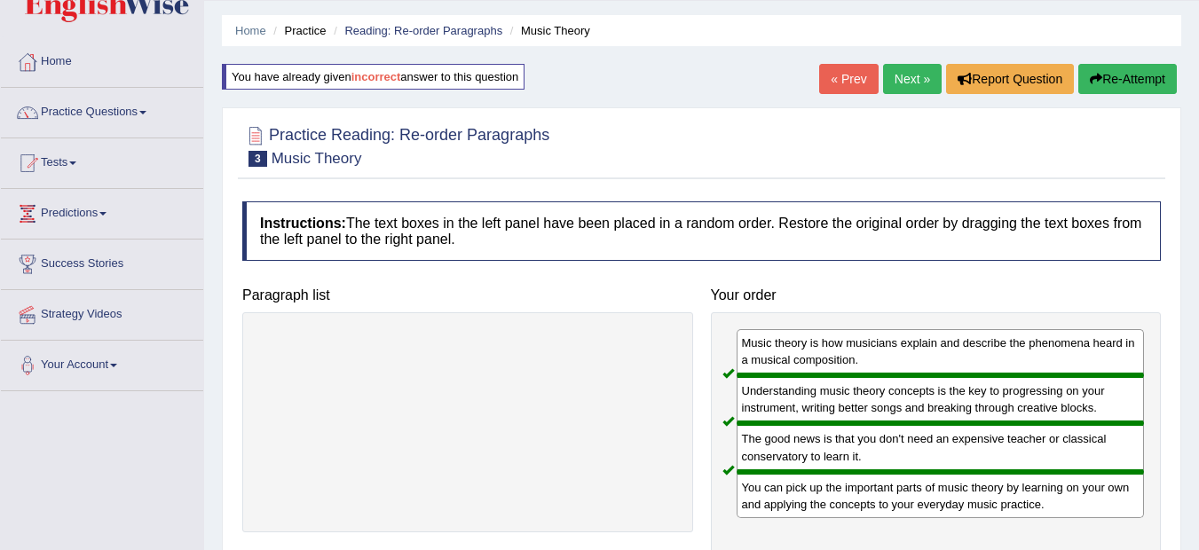
scroll to position [0, 0]
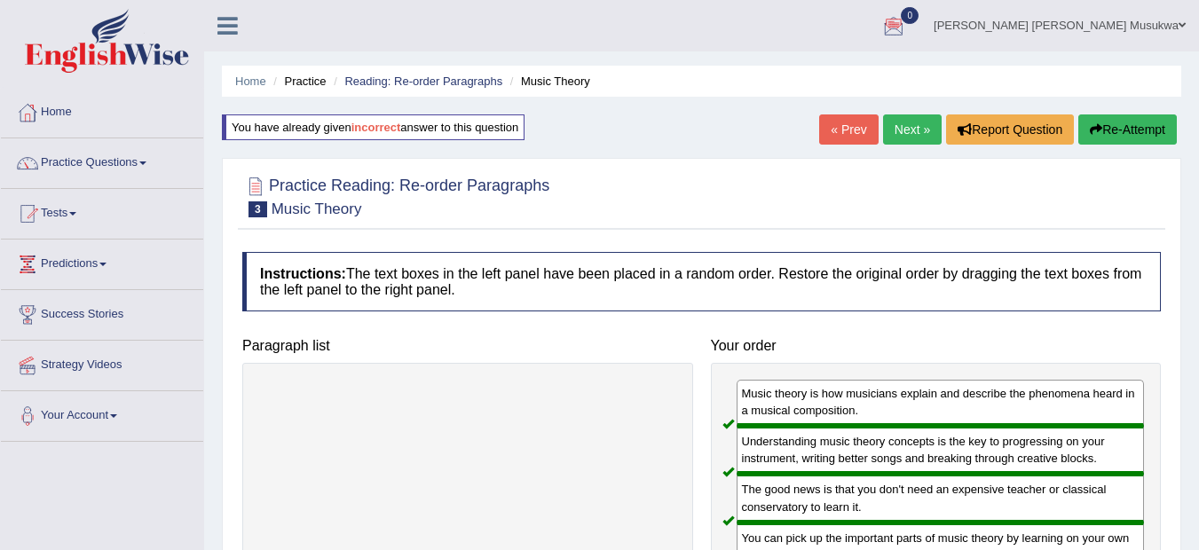
click at [915, 129] on link "Next »" at bounding box center [912, 129] width 59 height 30
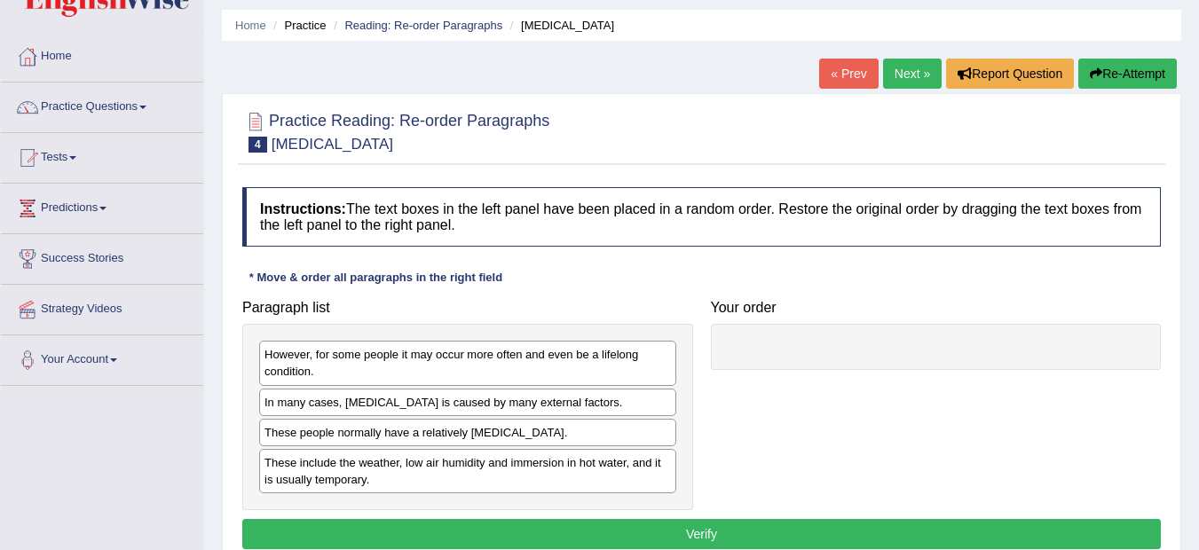
scroll to position [71, 0]
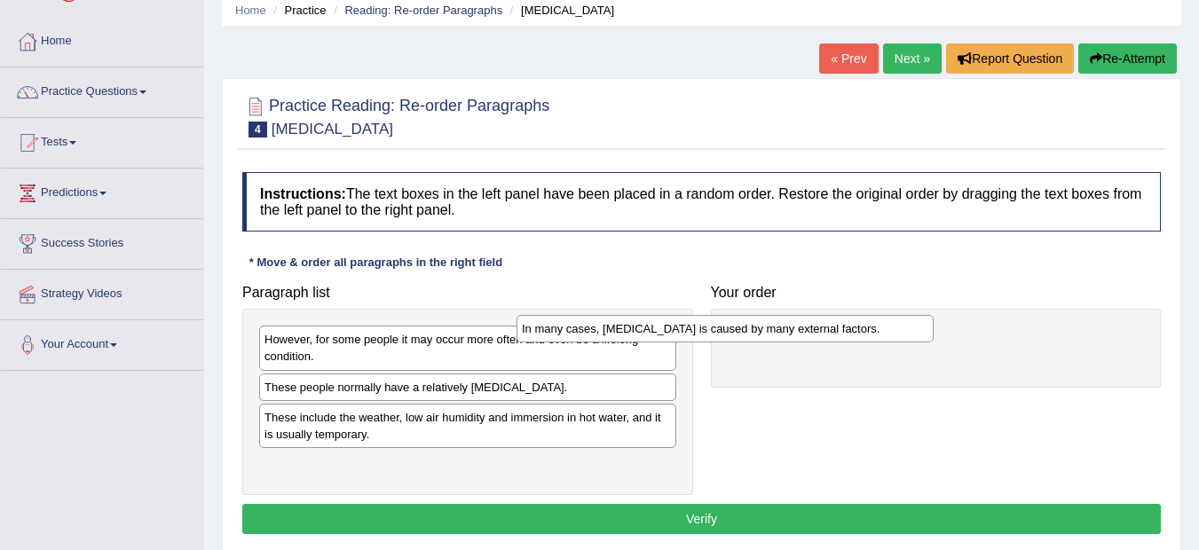
drag, startPoint x: 492, startPoint y: 393, endPoint x: 751, endPoint y: 334, distance: 265.8
click at [751, 334] on div "In many cases, dry skin is caused by many external factors." at bounding box center [724, 329] width 417 height 28
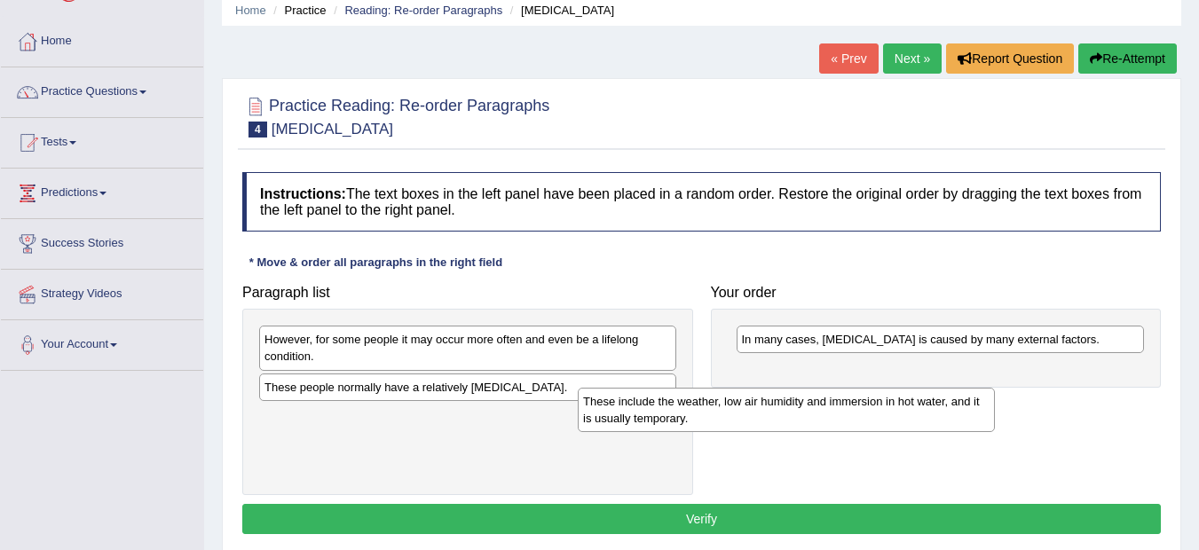
drag, startPoint x: 328, startPoint y: 430, endPoint x: 664, endPoint y: 404, distance: 337.3
click at [664, 404] on div "These include the weather, low air humidity and immersion in hot water, and it …" at bounding box center [786, 410] width 417 height 44
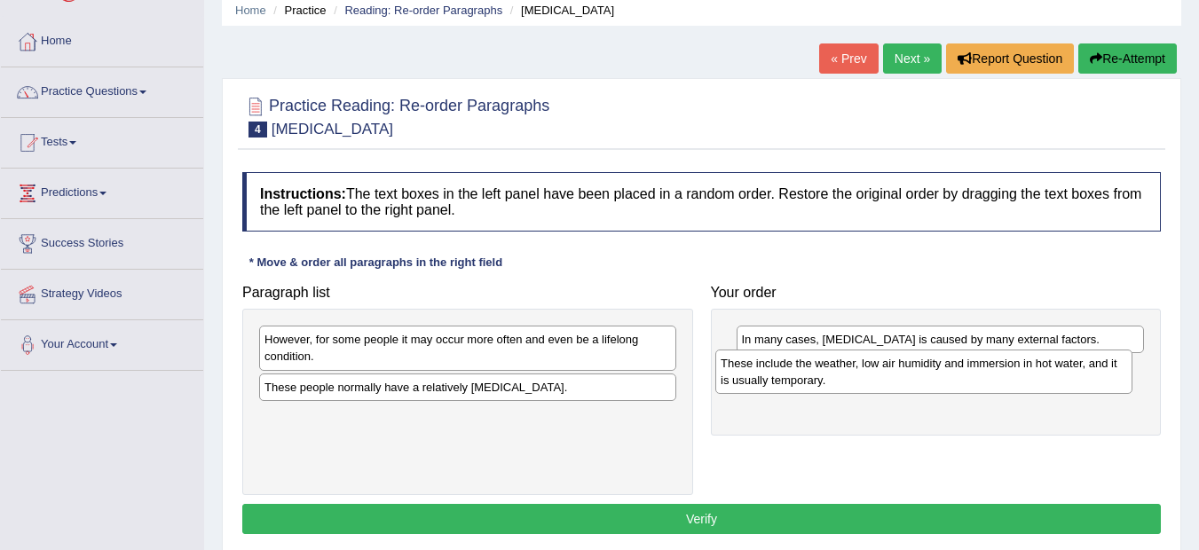
drag, startPoint x: 373, startPoint y: 430, endPoint x: 831, endPoint y: 376, distance: 460.9
click at [830, 376] on div "These include the weather, low air humidity and immersion in hot water, and it …" at bounding box center [923, 372] width 417 height 44
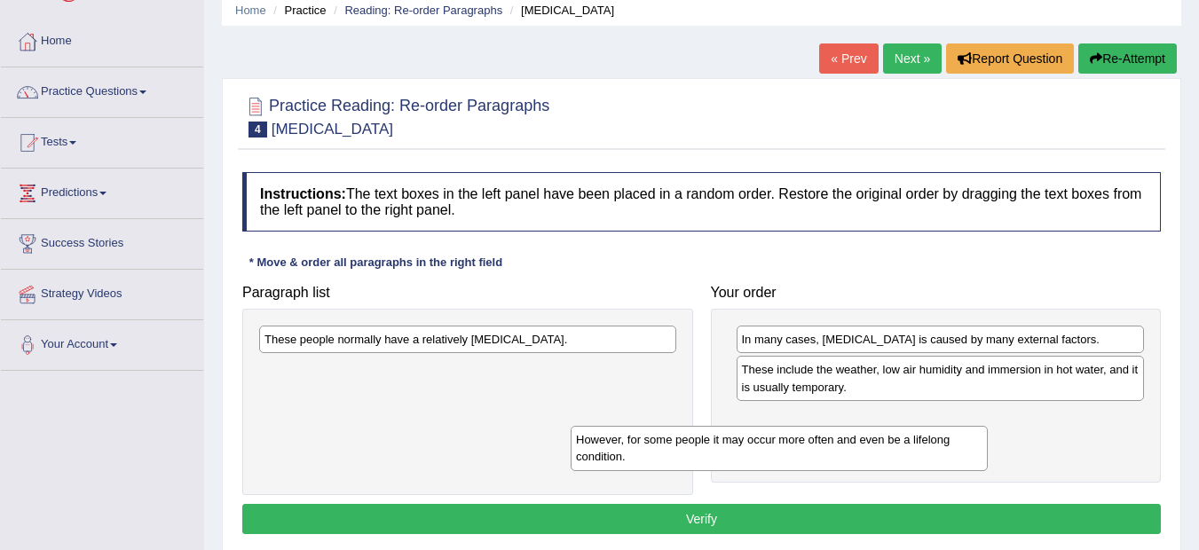
drag, startPoint x: 538, startPoint y: 342, endPoint x: 870, endPoint y: 428, distance: 342.8
click at [870, 428] on div "However, for some people it may occur more often and even be a lifelong conditi…" at bounding box center [778, 448] width 417 height 44
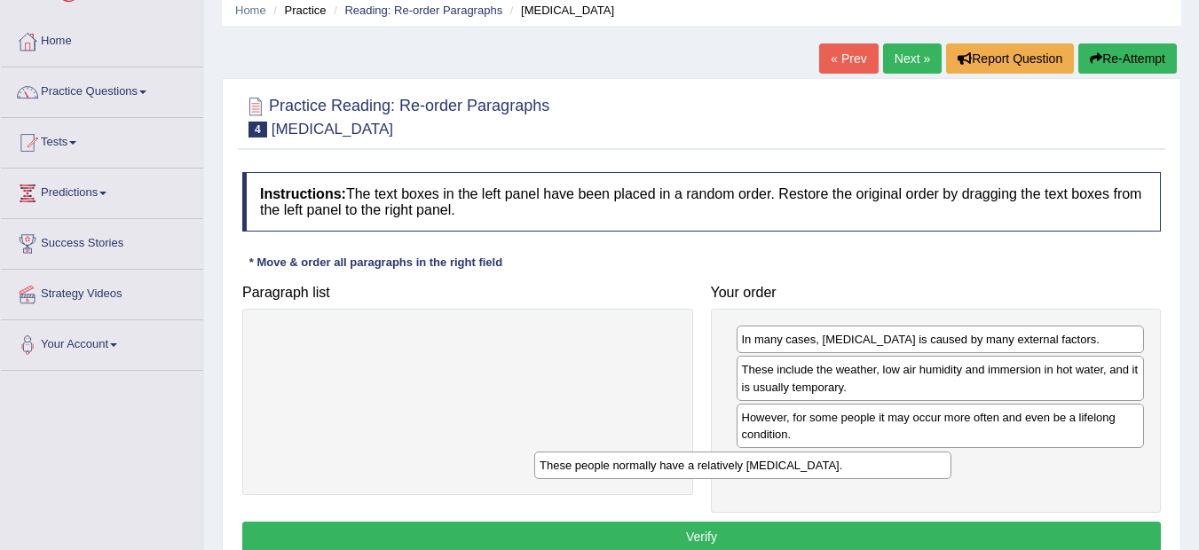
drag, startPoint x: 479, startPoint y: 335, endPoint x: 758, endPoint y: 463, distance: 306.5
click at [758, 463] on div "These people normally have a relatively sensitive skin." at bounding box center [742, 466] width 417 height 28
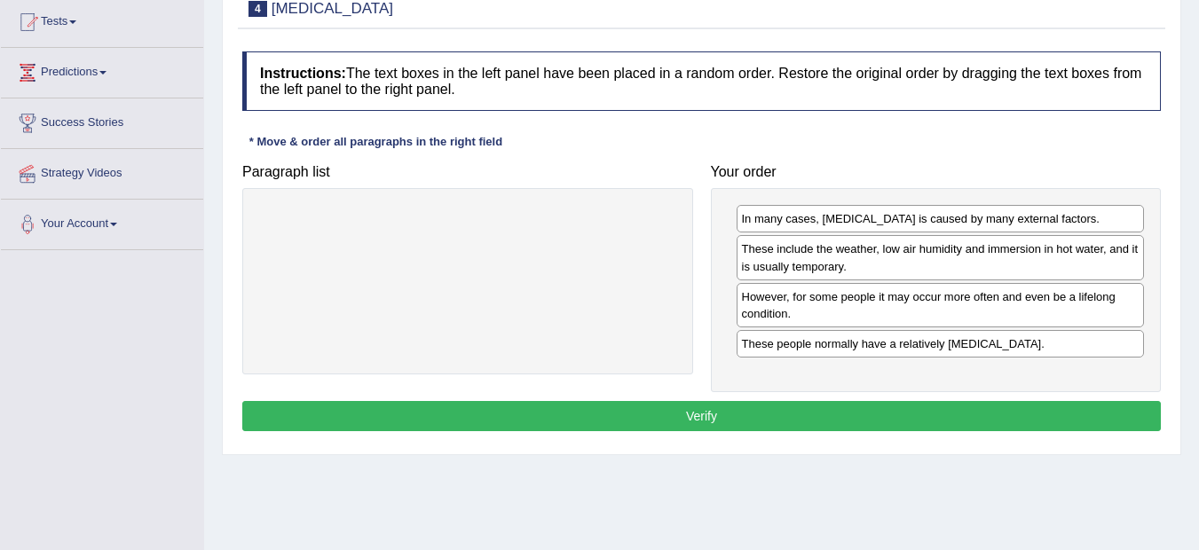
scroll to position [213, 0]
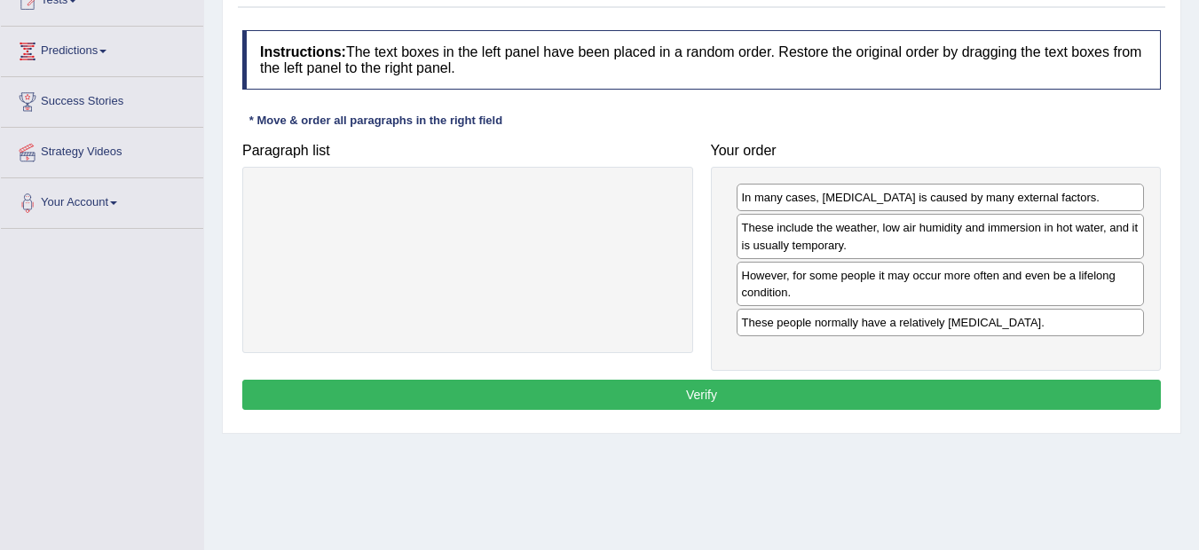
click at [797, 389] on button "Verify" at bounding box center [701, 395] width 918 height 30
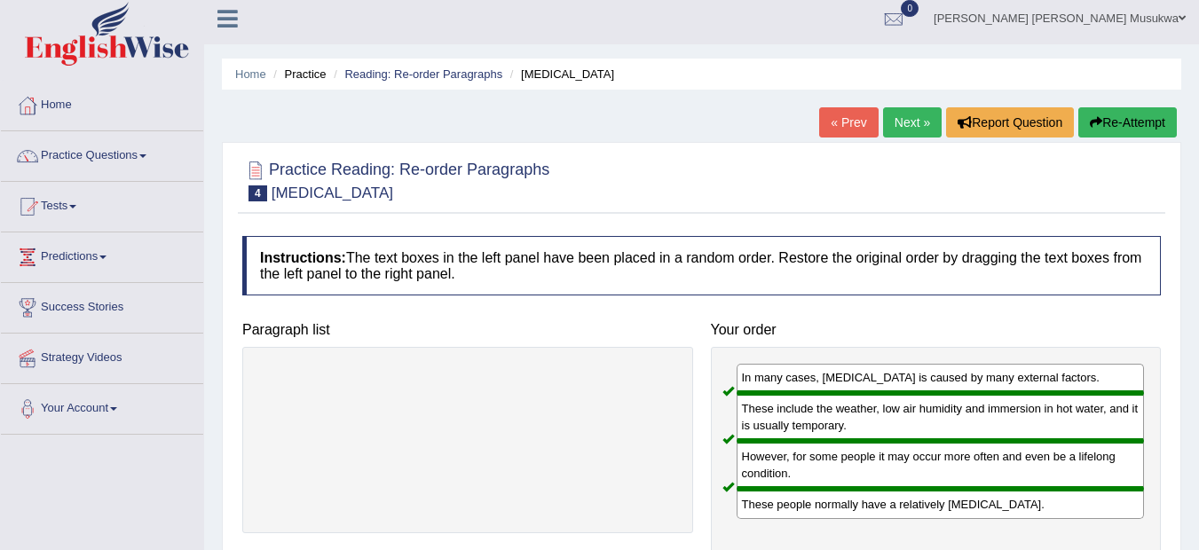
scroll to position [0, 0]
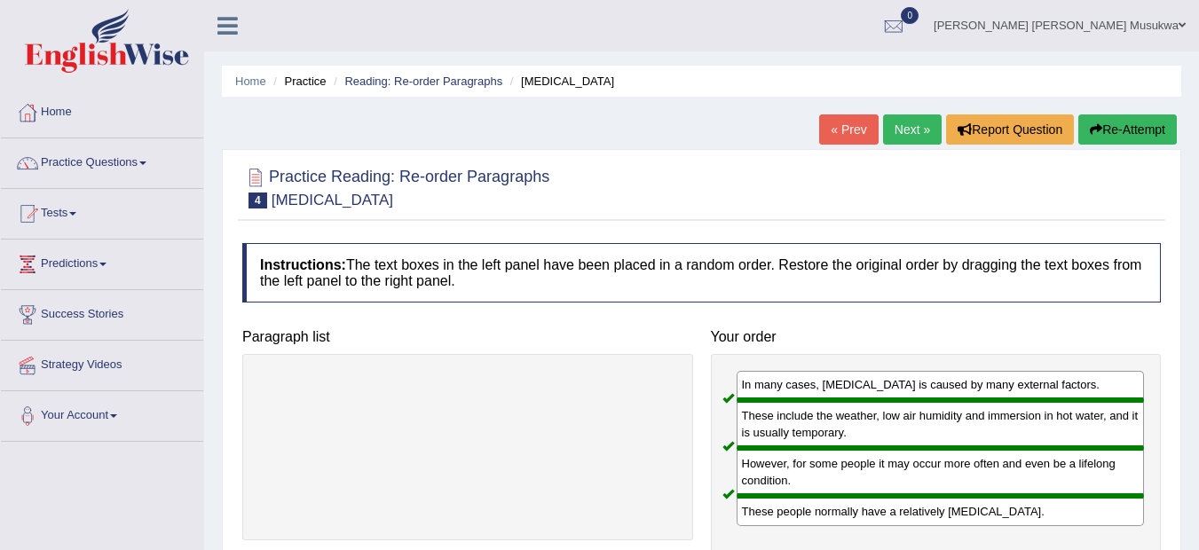
click at [907, 117] on link "Next »" at bounding box center [912, 129] width 59 height 30
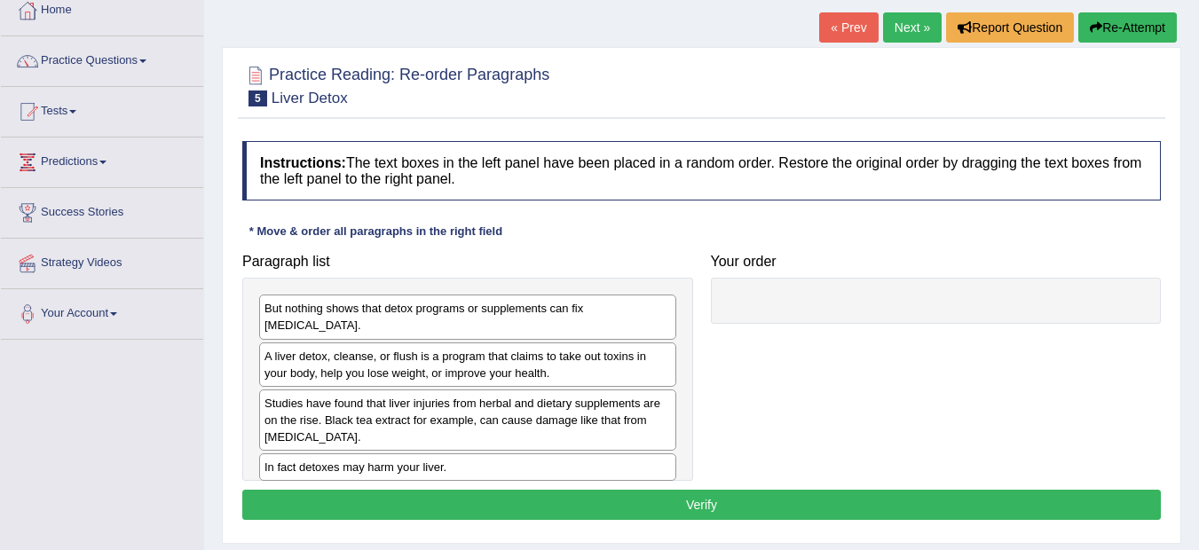
scroll to position [106, 0]
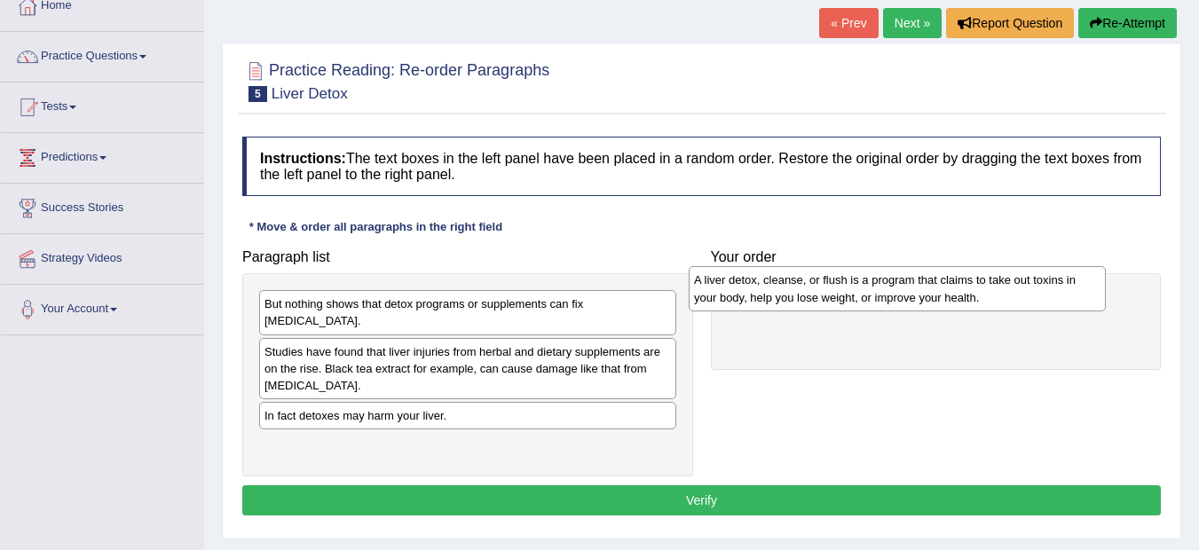
drag, startPoint x: 453, startPoint y: 350, endPoint x: 883, endPoint y: 296, distance: 432.8
click at [883, 296] on div "A liver detox, cleanse, or flush is a program that claims to take out toxins in…" at bounding box center [896, 288] width 417 height 44
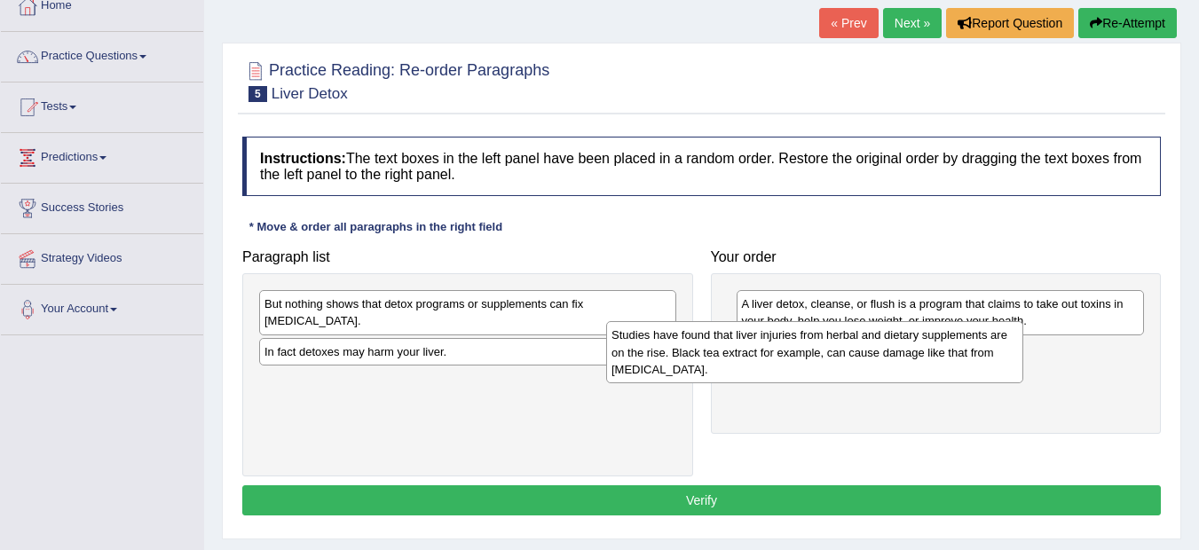
drag, startPoint x: 504, startPoint y: 362, endPoint x: 852, endPoint y: 363, distance: 347.8
click at [852, 363] on div "Studies have found that liver injuries from herbal and dietary supplements are …" at bounding box center [814, 351] width 417 height 61
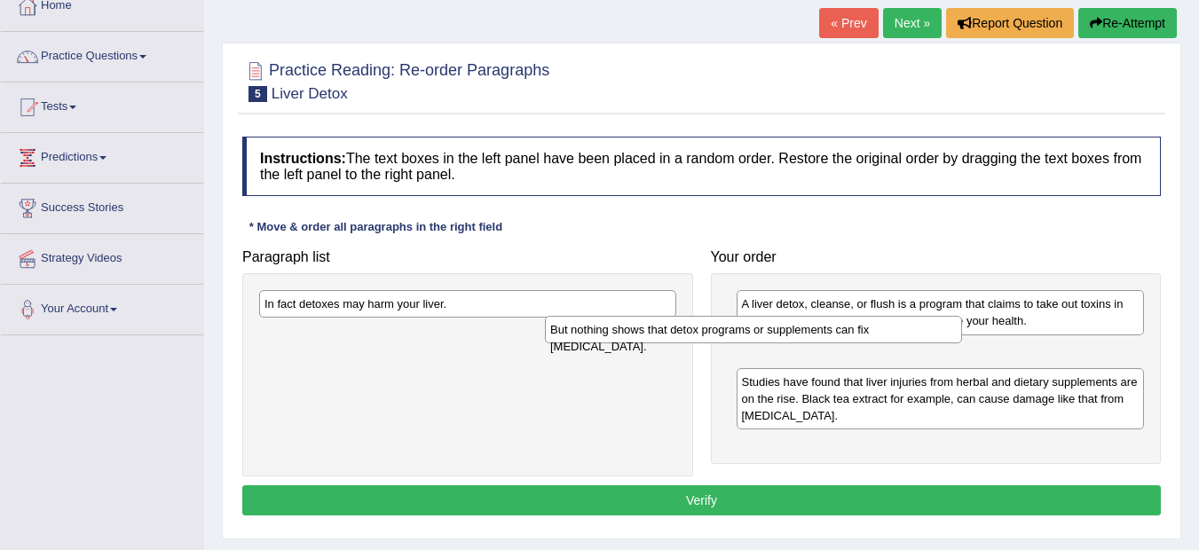
drag, startPoint x: 493, startPoint y: 307, endPoint x: 783, endPoint y: 333, distance: 291.2
click at [783, 333] on div "But nothing shows that detox programs or supplements can fix [MEDICAL_DATA]." at bounding box center [753, 330] width 417 height 28
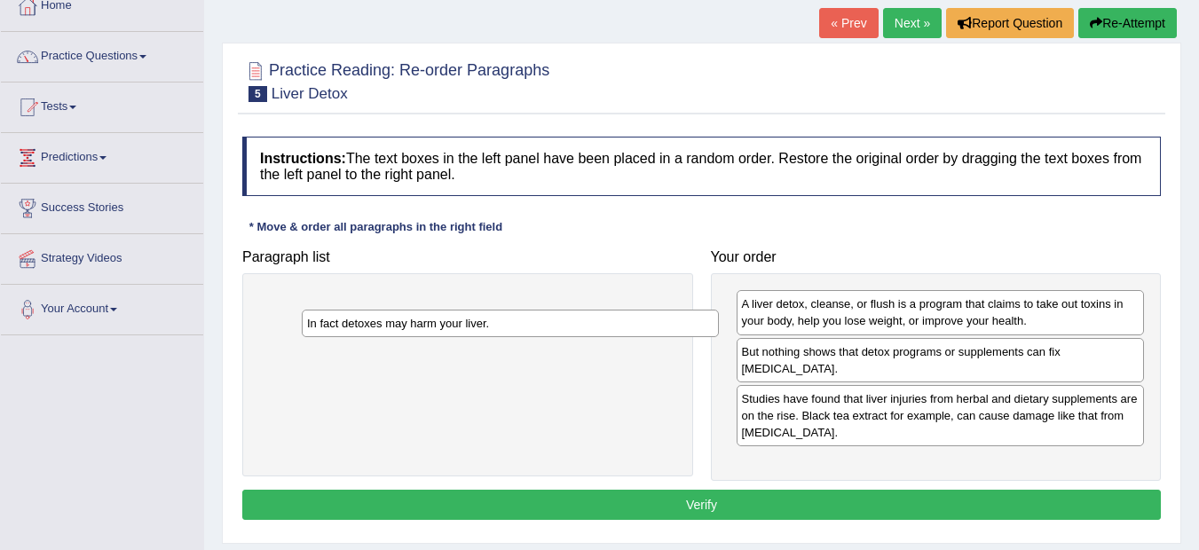
drag, startPoint x: 465, startPoint y: 295, endPoint x: 515, endPoint y: 317, distance: 54.9
click at [515, 317] on div "In fact detoxes may harm your liver." at bounding box center [510, 324] width 417 height 28
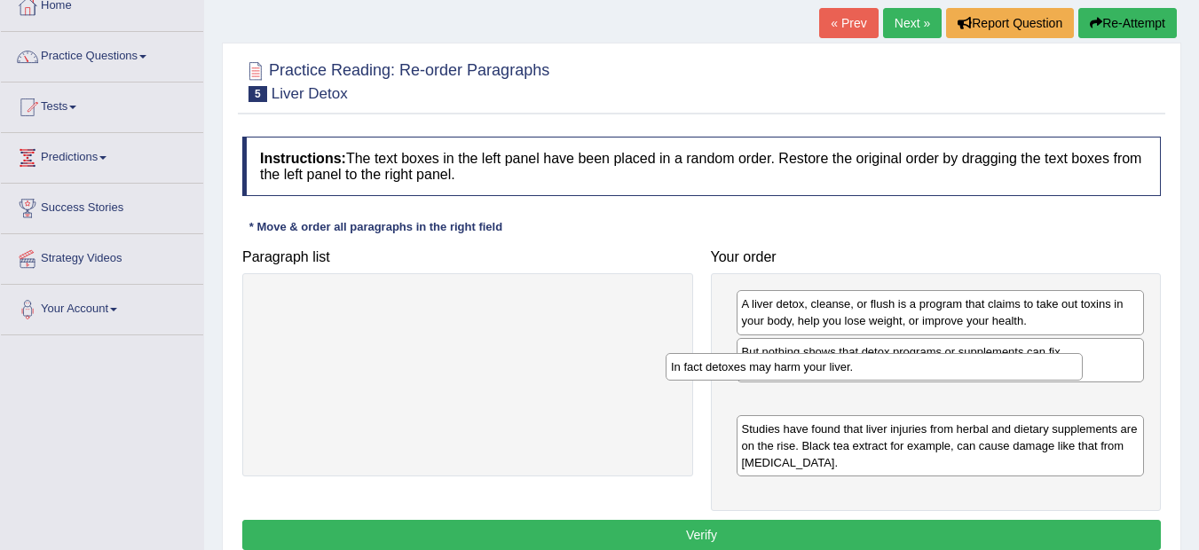
drag, startPoint x: 459, startPoint y: 308, endPoint x: 865, endPoint y: 371, distance: 411.2
click at [865, 371] on div "In fact detoxes may harm your liver." at bounding box center [873, 367] width 417 height 28
click at [738, 523] on button "Verify" at bounding box center [701, 535] width 918 height 30
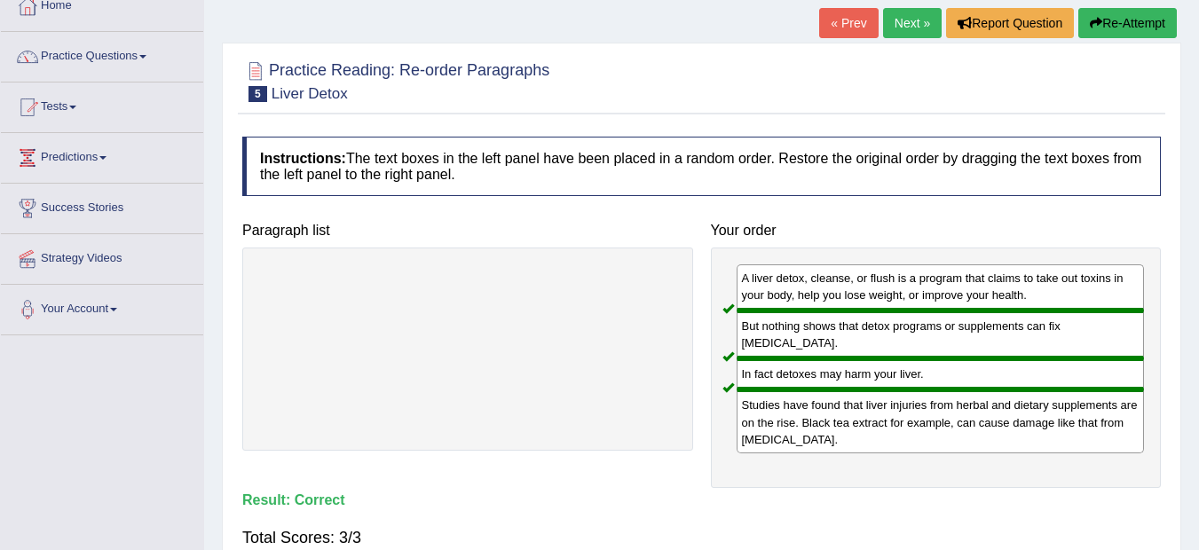
click at [912, 17] on link "Next »" at bounding box center [912, 23] width 59 height 30
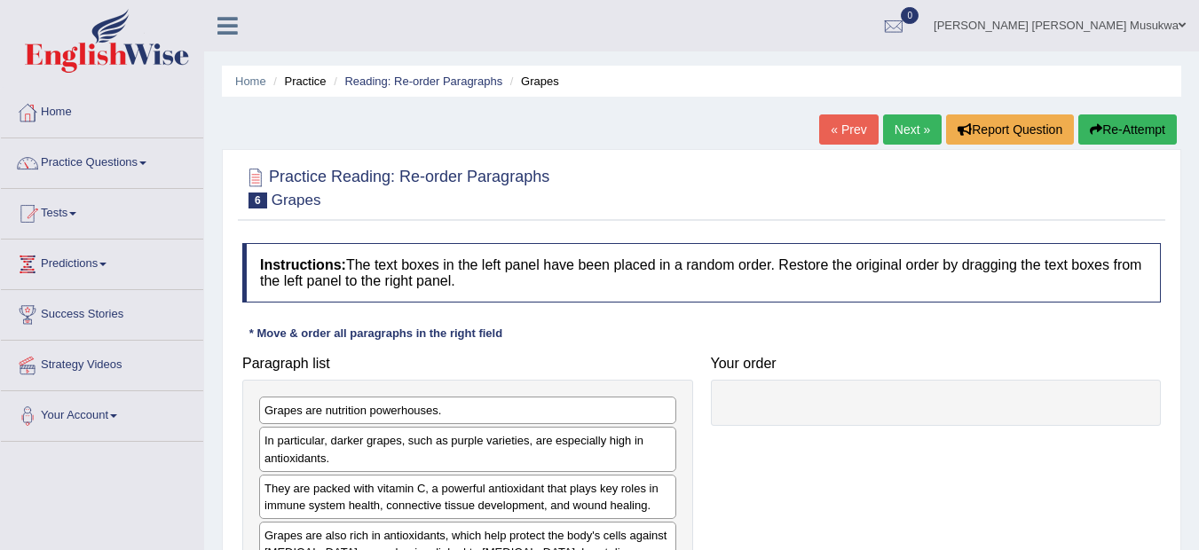
drag, startPoint x: 1143, startPoint y: 487, endPoint x: 1204, endPoint y: 539, distance: 80.5
click at [1198, 539] on html "Toggle navigation Home Practice Questions Speaking Practice Read Aloud Repeat S…" at bounding box center [599, 275] width 1199 height 550
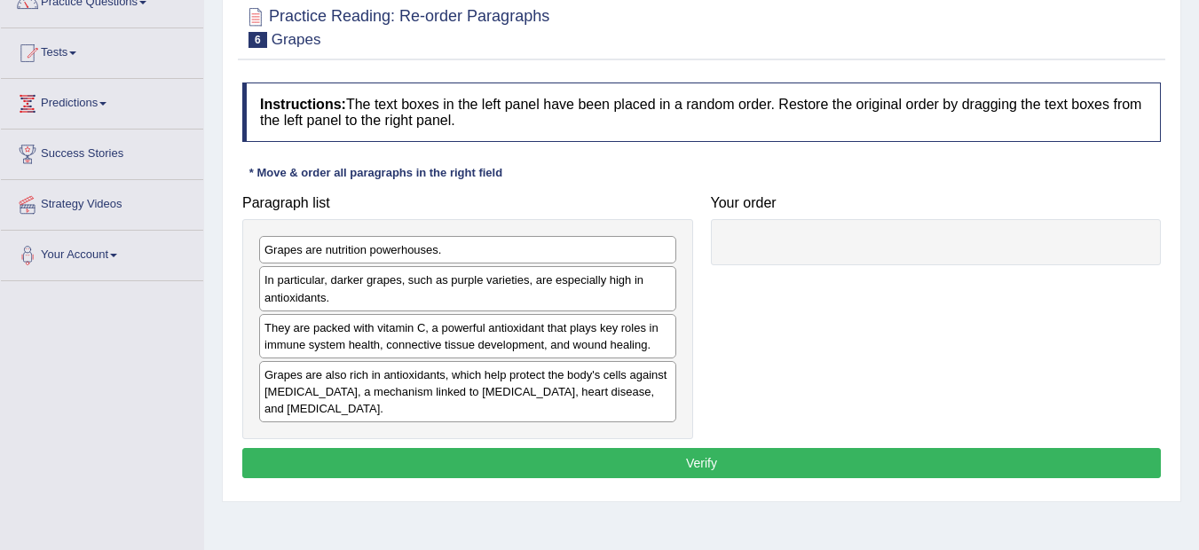
scroll to position [177, 0]
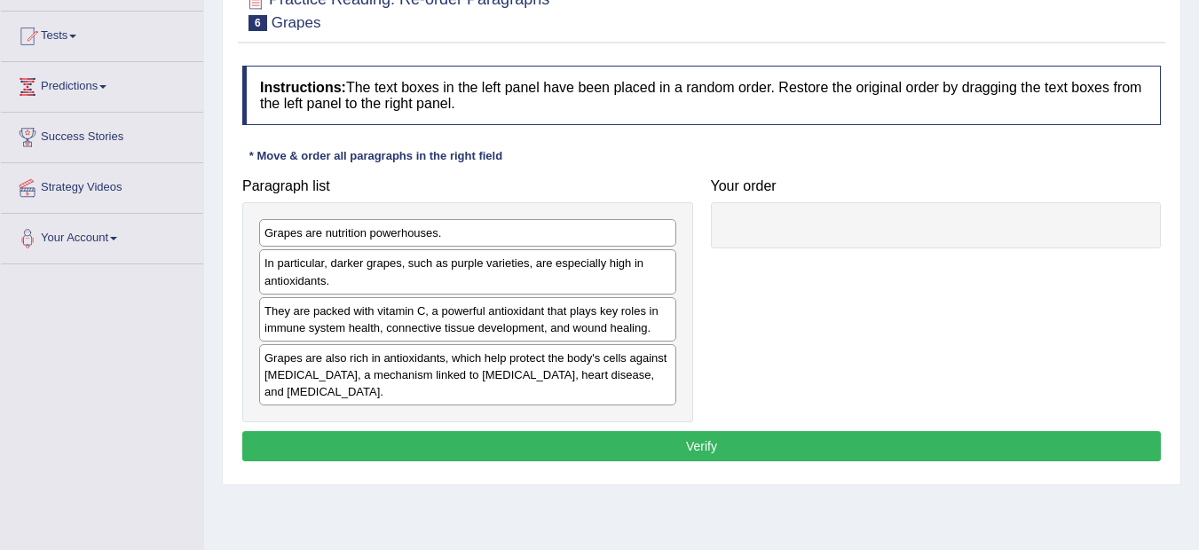
drag, startPoint x: 418, startPoint y: 237, endPoint x: 444, endPoint y: 237, distance: 26.6
click at [443, 237] on div "Grapes are nutrition powerhouses." at bounding box center [467, 233] width 417 height 28
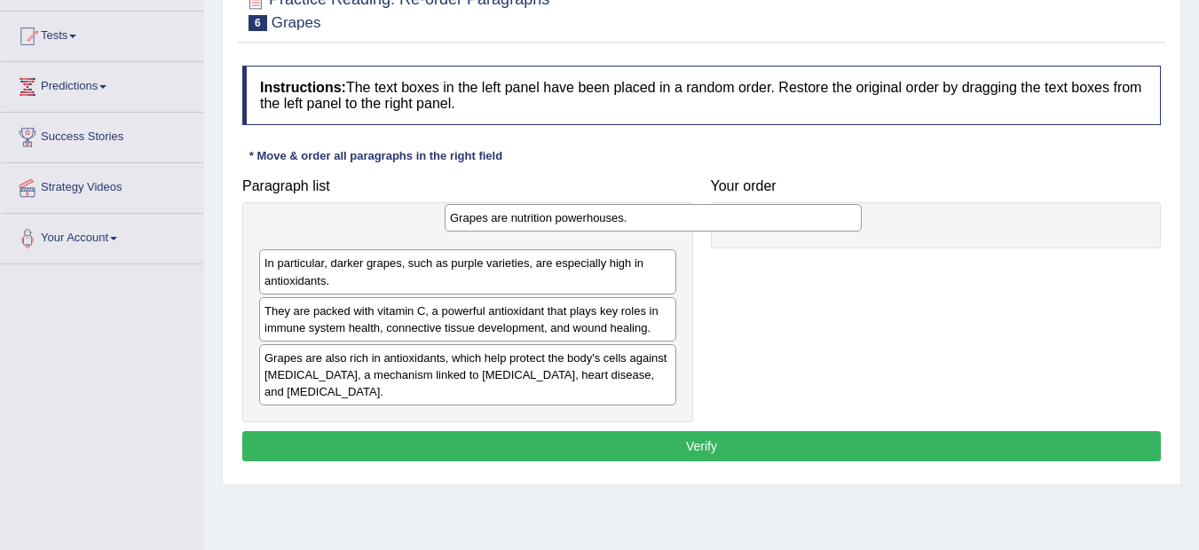
drag, startPoint x: 361, startPoint y: 230, endPoint x: 549, endPoint y: 215, distance: 188.7
click at [549, 215] on div "Grapes are nutrition powerhouses." at bounding box center [652, 218] width 417 height 28
drag, startPoint x: 419, startPoint y: 236, endPoint x: 597, endPoint y: 255, distance: 179.4
click at [595, 255] on div "Grapes are nutrition powerhouses." at bounding box center [515, 244] width 417 height 28
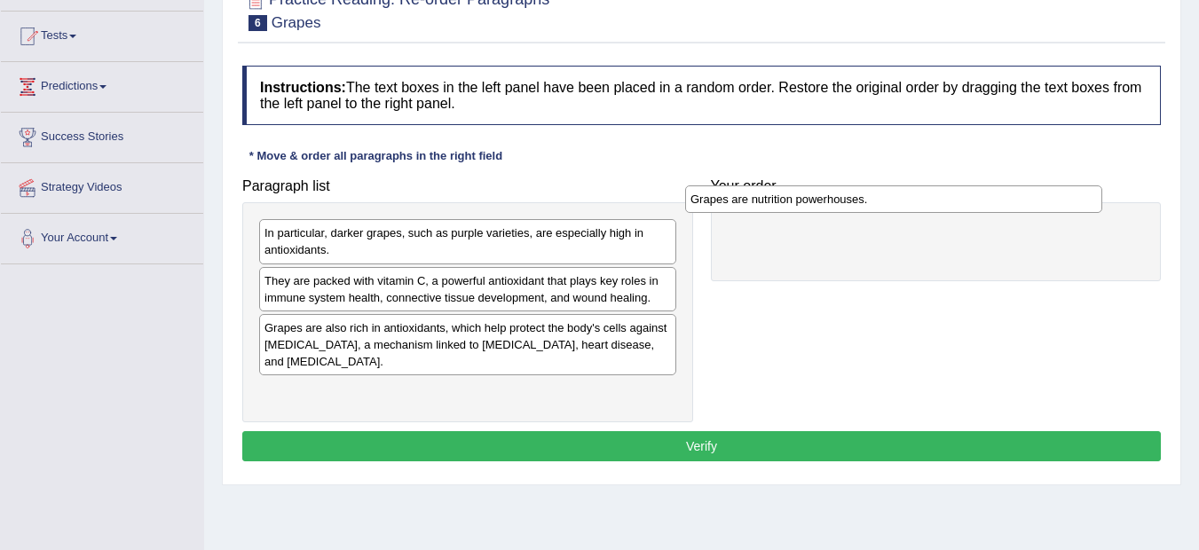
drag, startPoint x: 381, startPoint y: 227, endPoint x: 807, endPoint y: 193, distance: 428.0
click at [807, 193] on div "Grapes are nutrition powerhouses." at bounding box center [893, 199] width 417 height 28
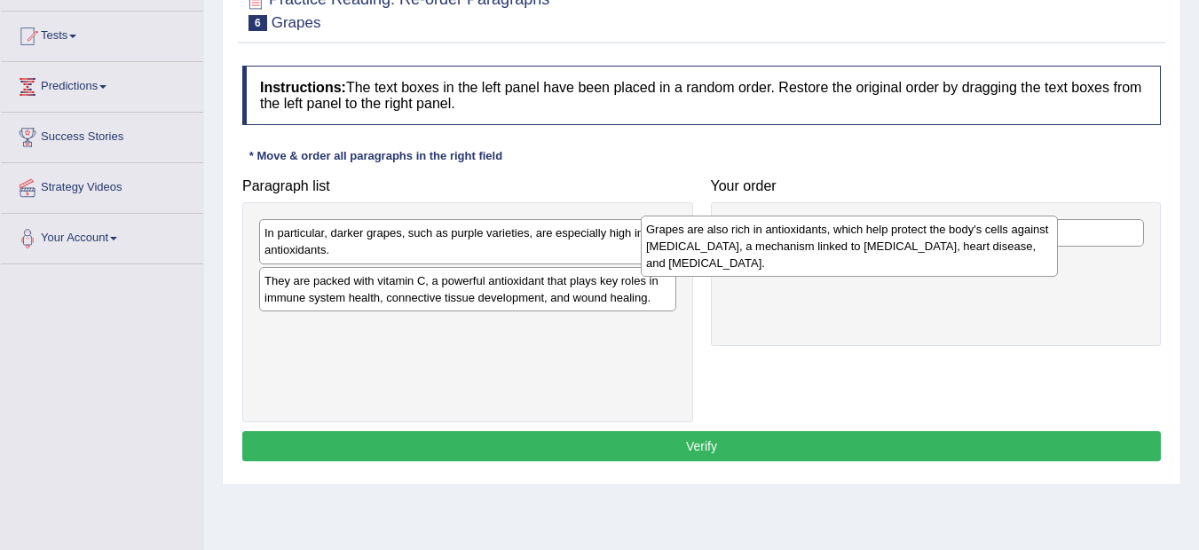
drag, startPoint x: 548, startPoint y: 342, endPoint x: 931, endPoint y: 244, distance: 394.8
click at [931, 244] on div "Grapes are also rich in antioxidants, which help protect the body's cells again…" at bounding box center [849, 246] width 417 height 61
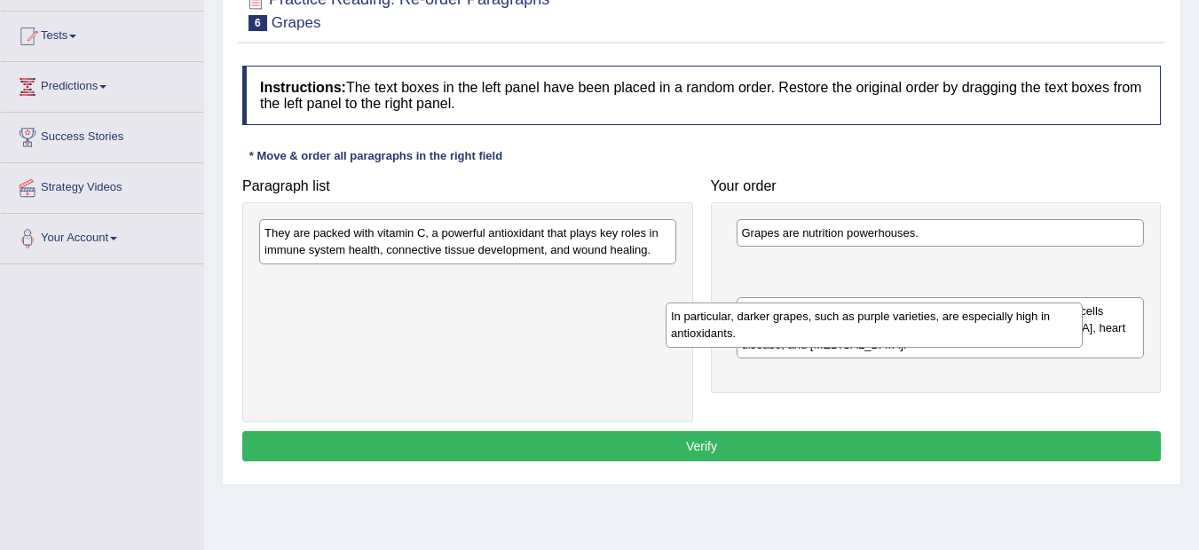
drag, startPoint x: 599, startPoint y: 232, endPoint x: 1009, endPoint y: 315, distance: 418.3
click at [1009, 315] on div "In particular, darker grapes, such as purple varieties, are especially high in …" at bounding box center [873, 325] width 417 height 44
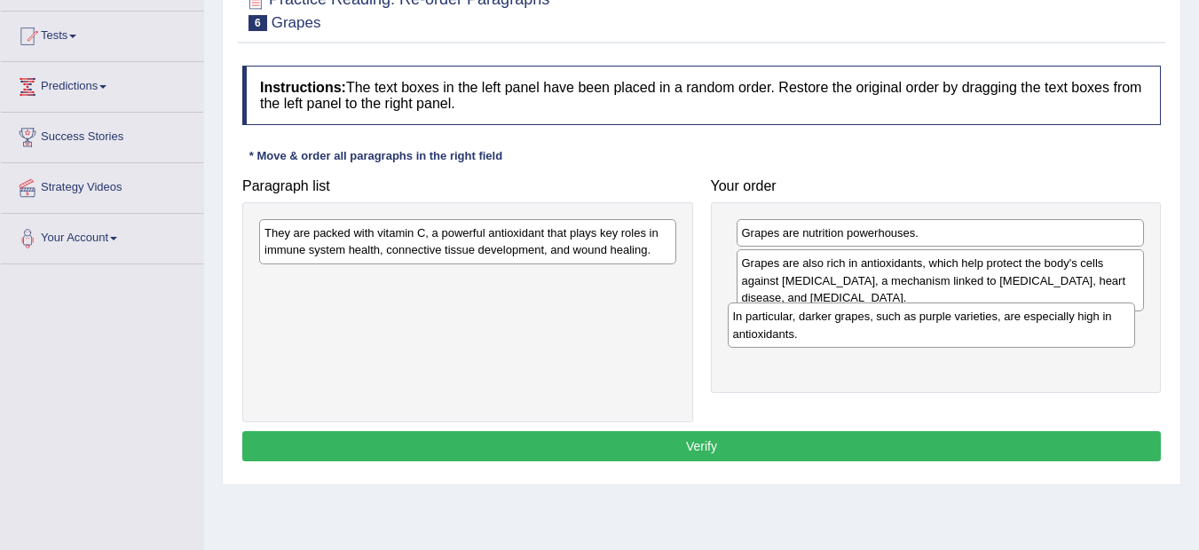
drag, startPoint x: 952, startPoint y: 271, endPoint x: 945, endPoint y: 323, distance: 51.9
click at [945, 323] on div "In particular, darker grapes, such as purple varieties, are especially high in …" at bounding box center [931, 325] width 408 height 44
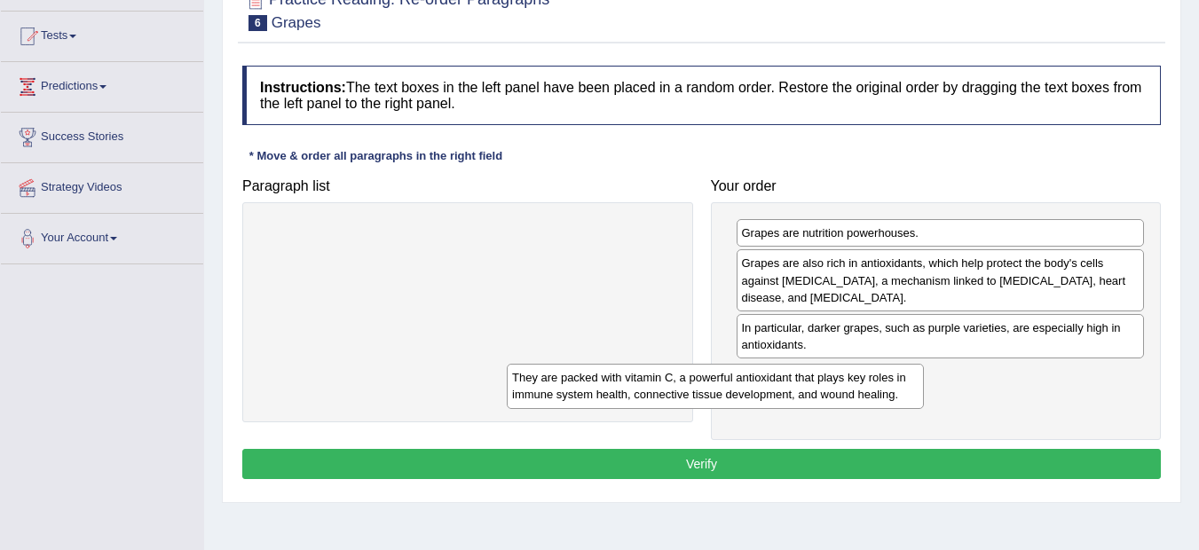
drag, startPoint x: 533, startPoint y: 244, endPoint x: 800, endPoint y: 389, distance: 303.7
click at [800, 389] on div "They are packed with vitamin C, a powerful antioxidant that plays key roles in …" at bounding box center [715, 386] width 417 height 44
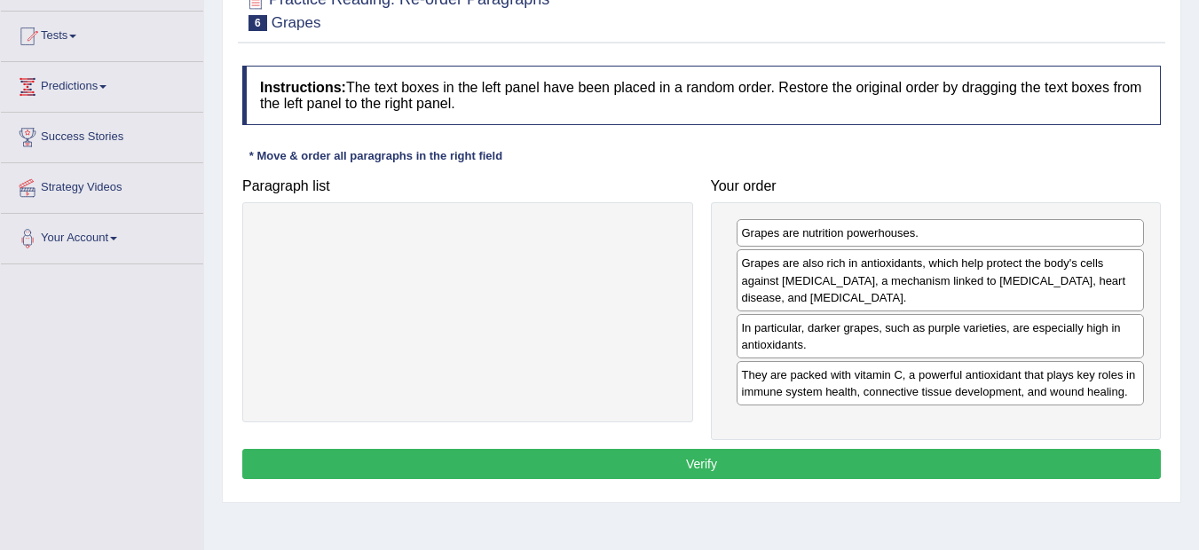
click at [706, 457] on button "Verify" at bounding box center [701, 464] width 918 height 30
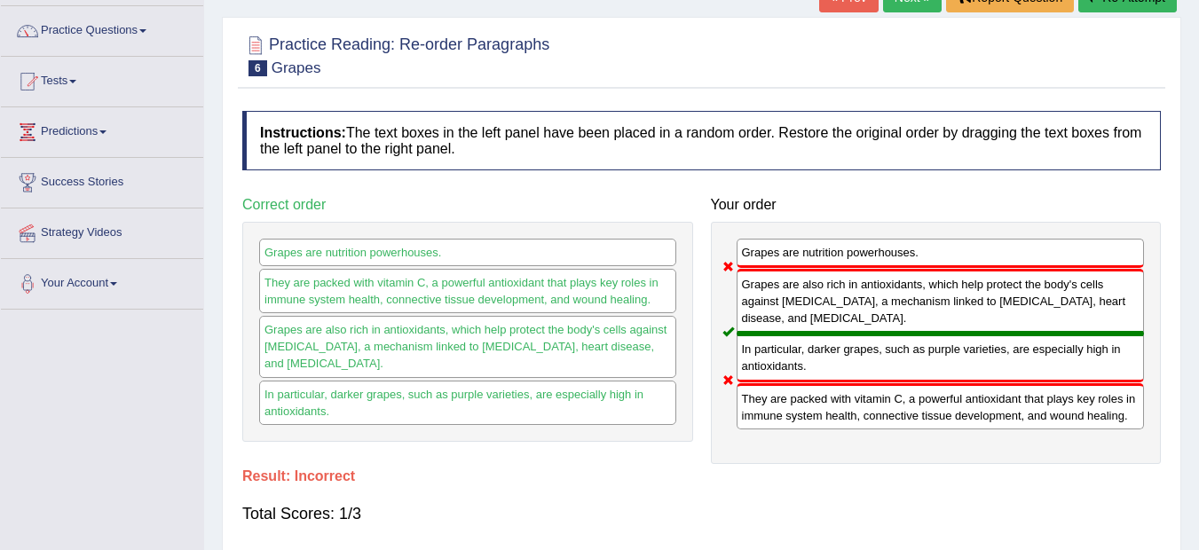
scroll to position [106, 0]
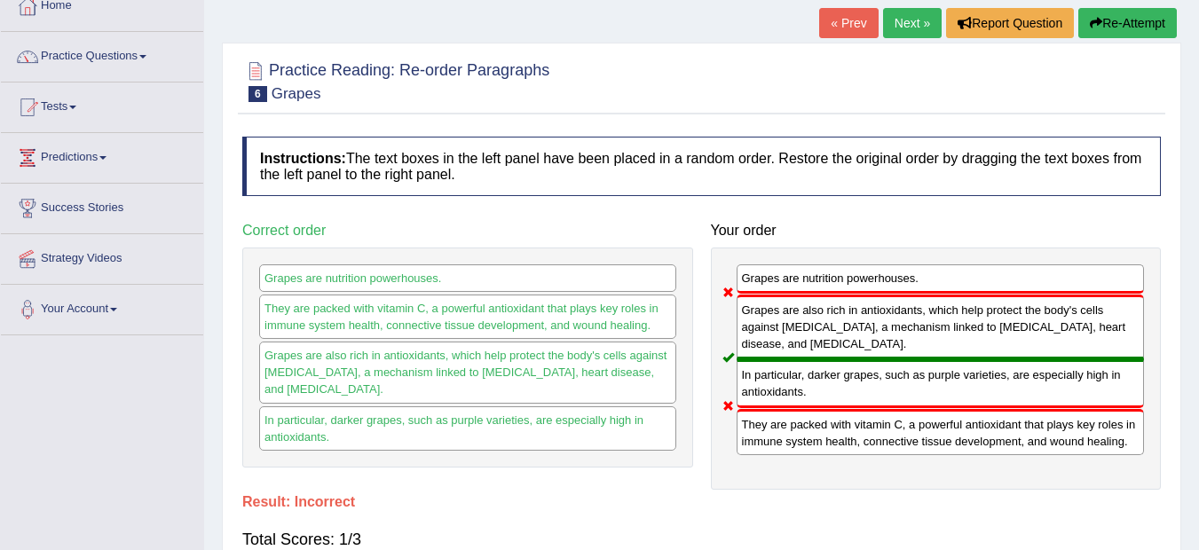
click at [1122, 19] on button "Re-Attempt" at bounding box center [1127, 23] width 98 height 30
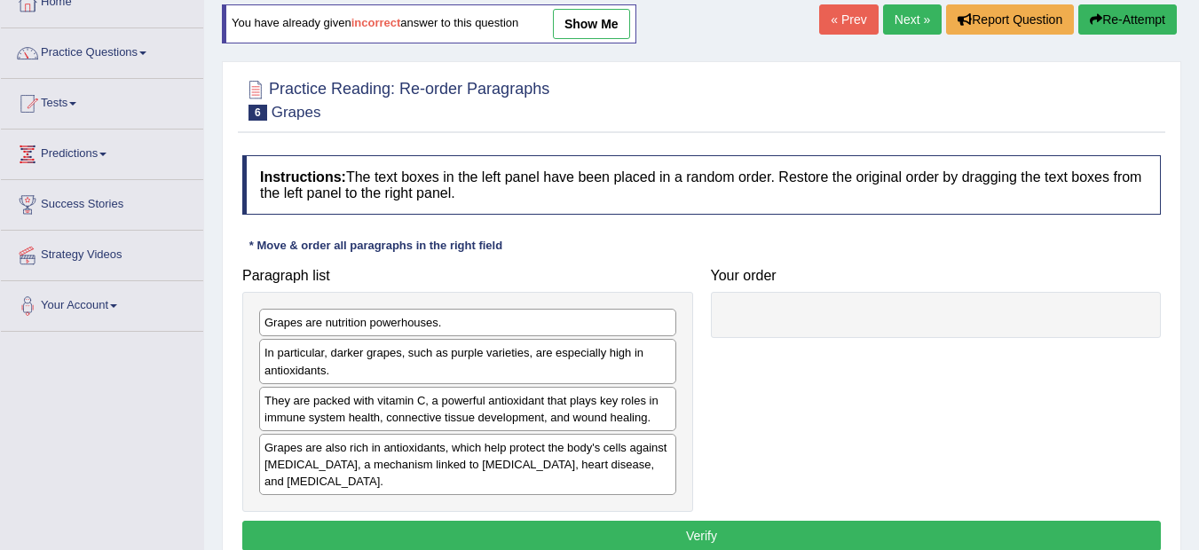
scroll to position [106, 0]
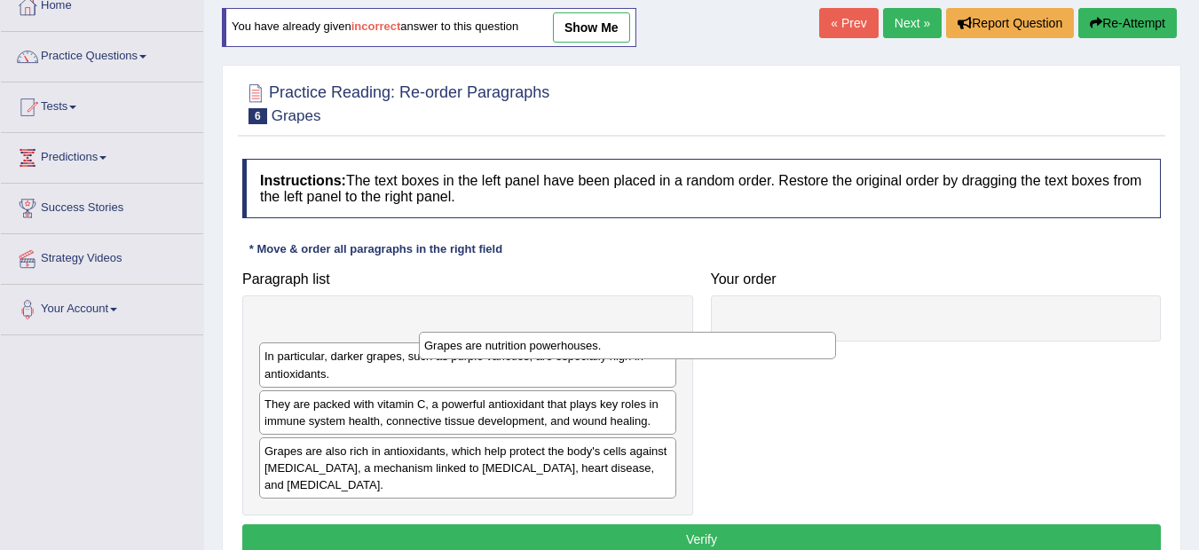
drag, startPoint x: 427, startPoint y: 324, endPoint x: 586, endPoint y: 343, distance: 160.9
click at [586, 343] on div "Grapes are nutrition powerhouses." at bounding box center [627, 346] width 417 height 28
drag, startPoint x: 361, startPoint y: 321, endPoint x: 478, endPoint y: 356, distance: 122.1
click at [478, 356] on div "Grapes are nutrition powerhouses." at bounding box center [526, 348] width 417 height 28
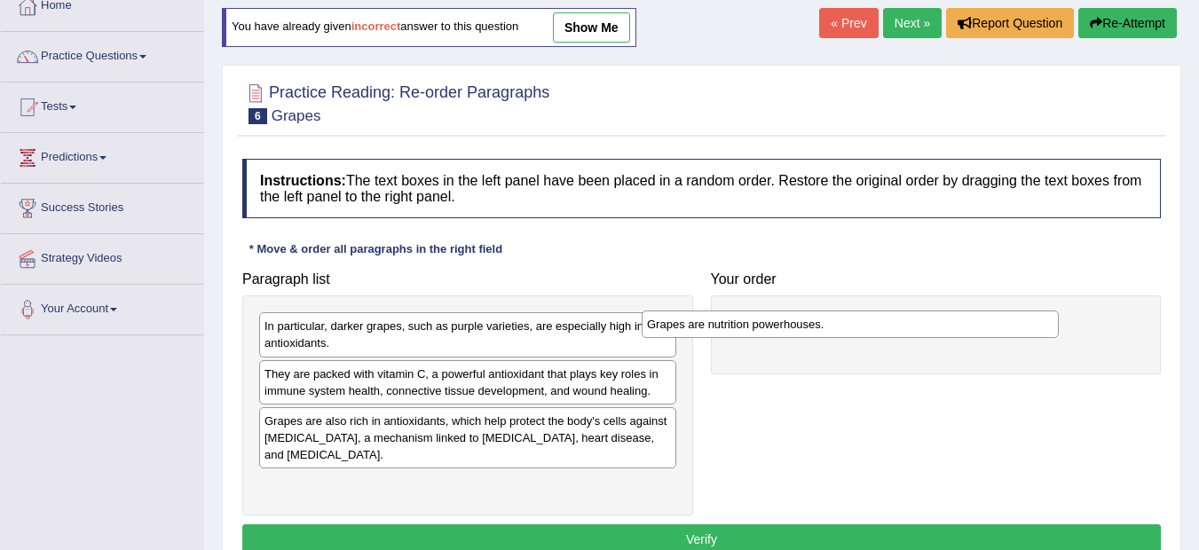
drag, startPoint x: 363, startPoint y: 330, endPoint x: 782, endPoint y: 334, distance: 419.6
click at [782, 334] on div "Grapes are nutrition powerhouses." at bounding box center [849, 324] width 417 height 28
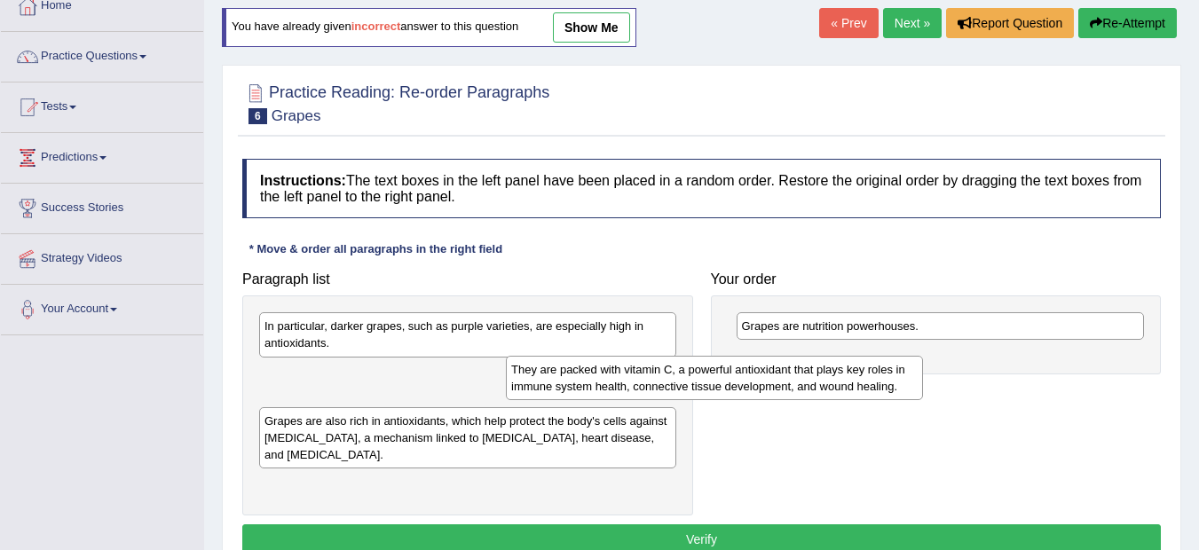
drag, startPoint x: 481, startPoint y: 379, endPoint x: 735, endPoint y: 372, distance: 253.8
click at [735, 372] on div "They are packed with vitamin C, a powerful antioxidant that plays key roles in …" at bounding box center [714, 378] width 417 height 44
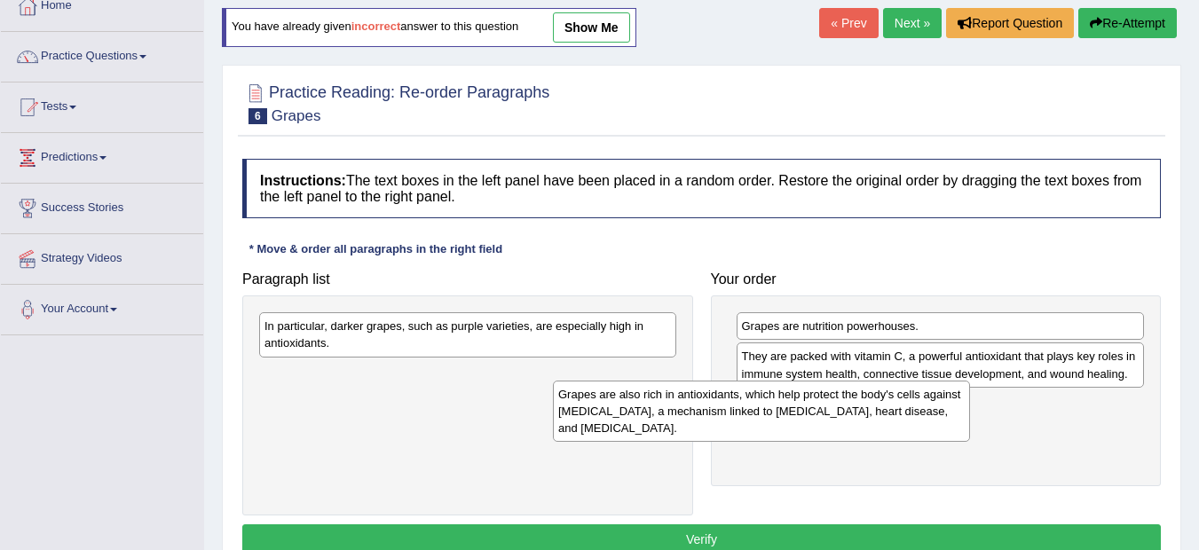
drag, startPoint x: 437, startPoint y: 390, endPoint x: 735, endPoint y: 411, distance: 297.9
click at [735, 411] on div "Grapes are also rich in antioxidants, which help protect the body's cells again…" at bounding box center [761, 411] width 417 height 61
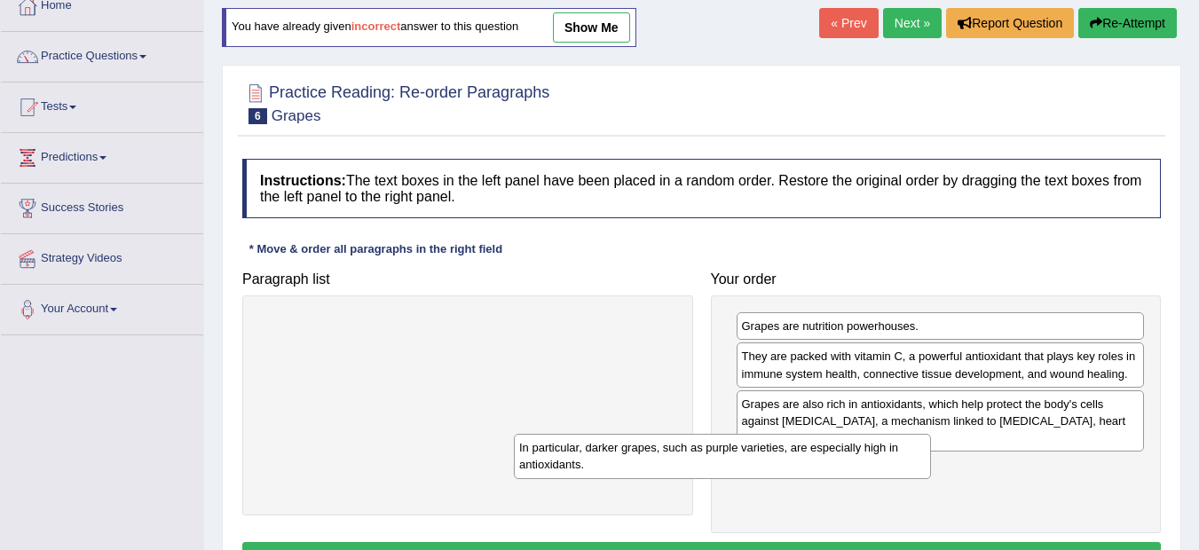
drag, startPoint x: 506, startPoint y: 342, endPoint x: 760, endPoint y: 463, distance: 282.1
click at [760, 463] on div "In particular, darker grapes, such as purple varieties, are especially high in …" at bounding box center [722, 456] width 417 height 44
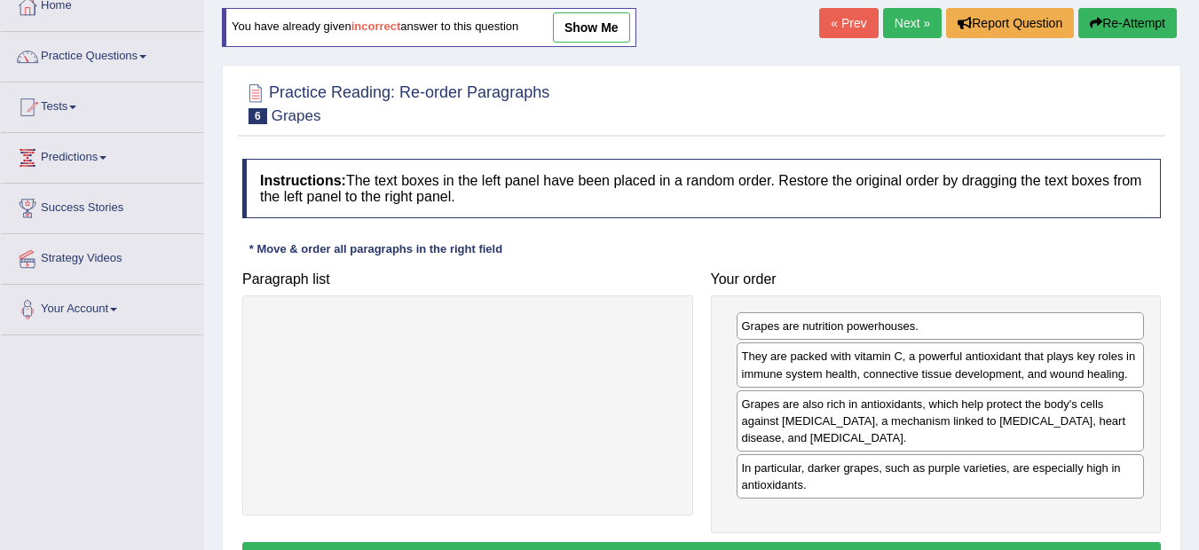
scroll to position [381, 0]
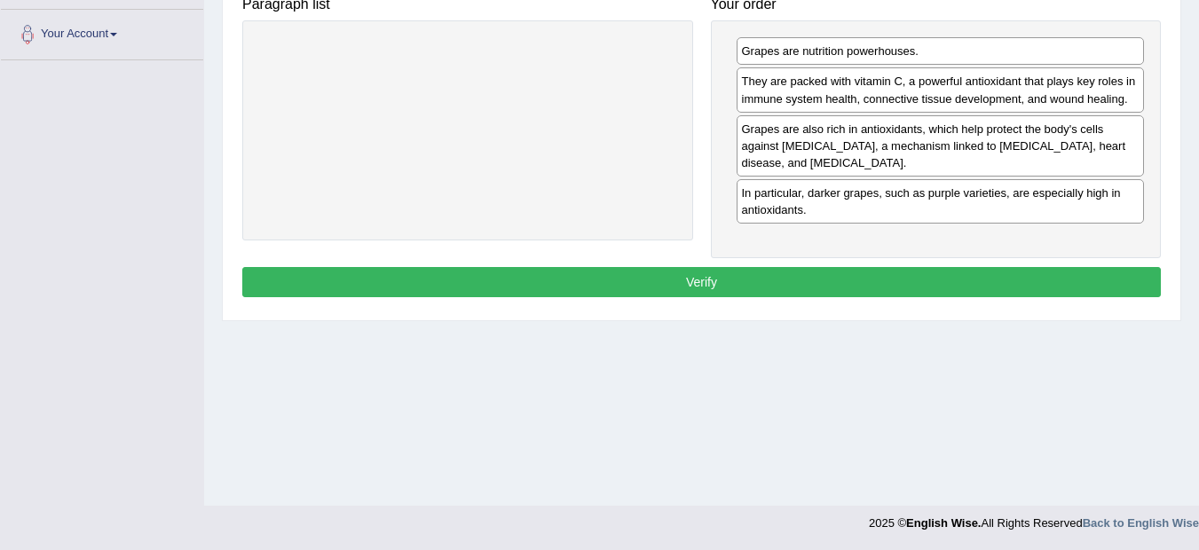
click at [788, 274] on button "Verify" at bounding box center [701, 282] width 918 height 30
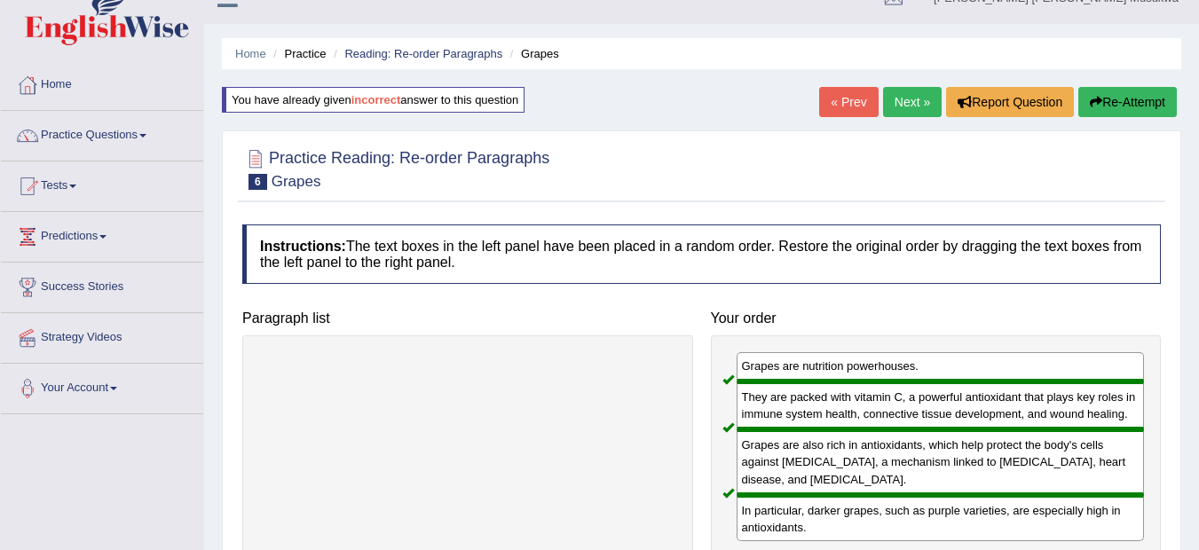
scroll to position [27, 0]
click at [915, 98] on link "Next »" at bounding box center [912, 103] width 59 height 30
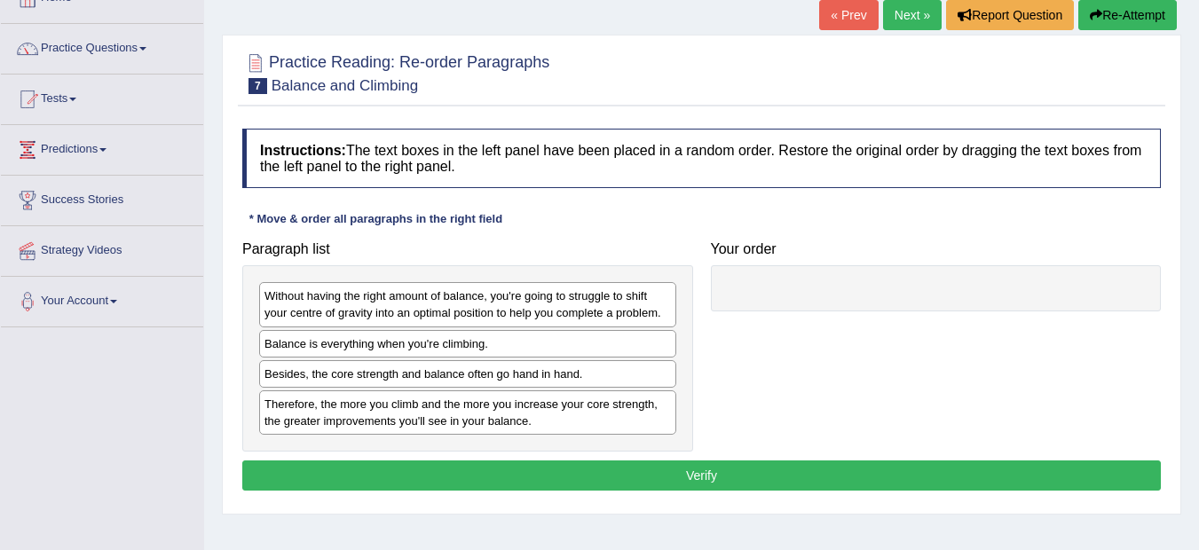
scroll to position [142, 0]
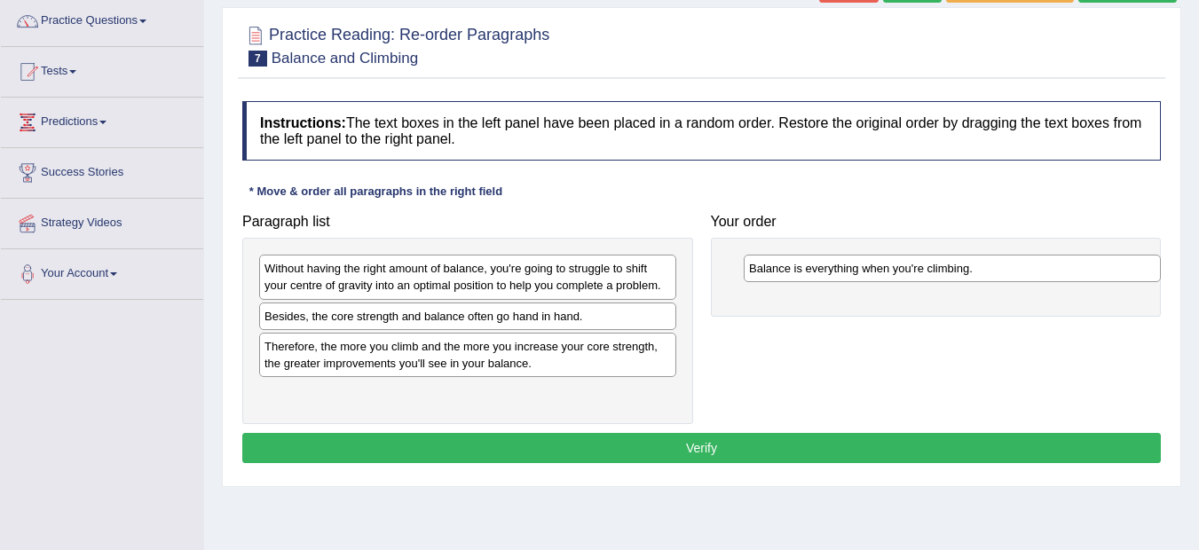
drag, startPoint x: 397, startPoint y: 322, endPoint x: 881, endPoint y: 274, distance: 486.7
click at [881, 274] on div "Balance is everything when you're climbing." at bounding box center [951, 269] width 417 height 28
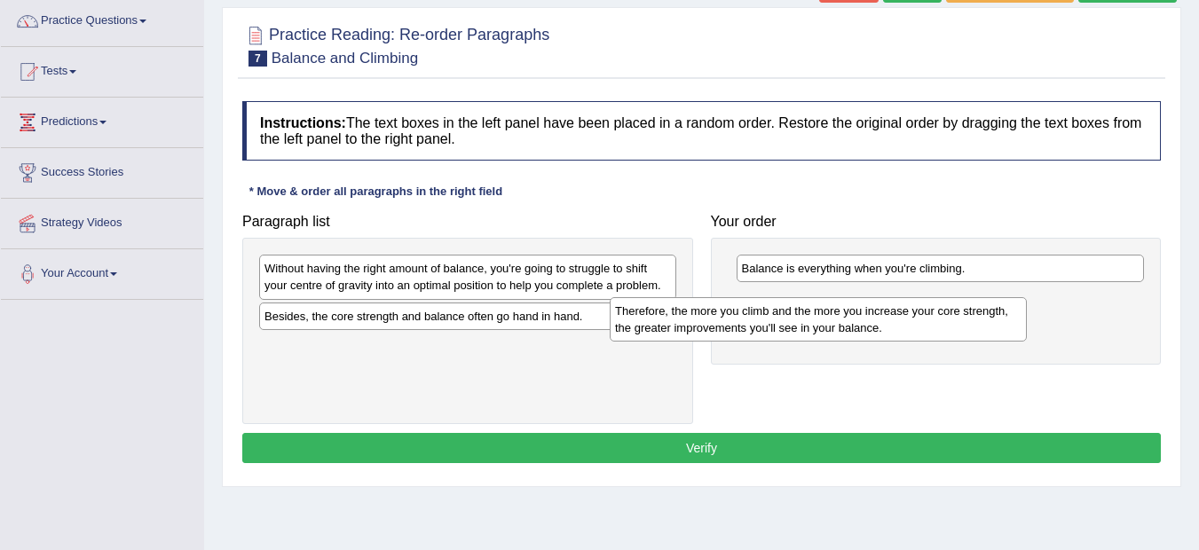
drag, startPoint x: 464, startPoint y: 358, endPoint x: 815, endPoint y: 322, distance: 353.1
click at [815, 322] on div "Therefore, the more you climb and the more you increase your core strength, the…" at bounding box center [817, 319] width 417 height 44
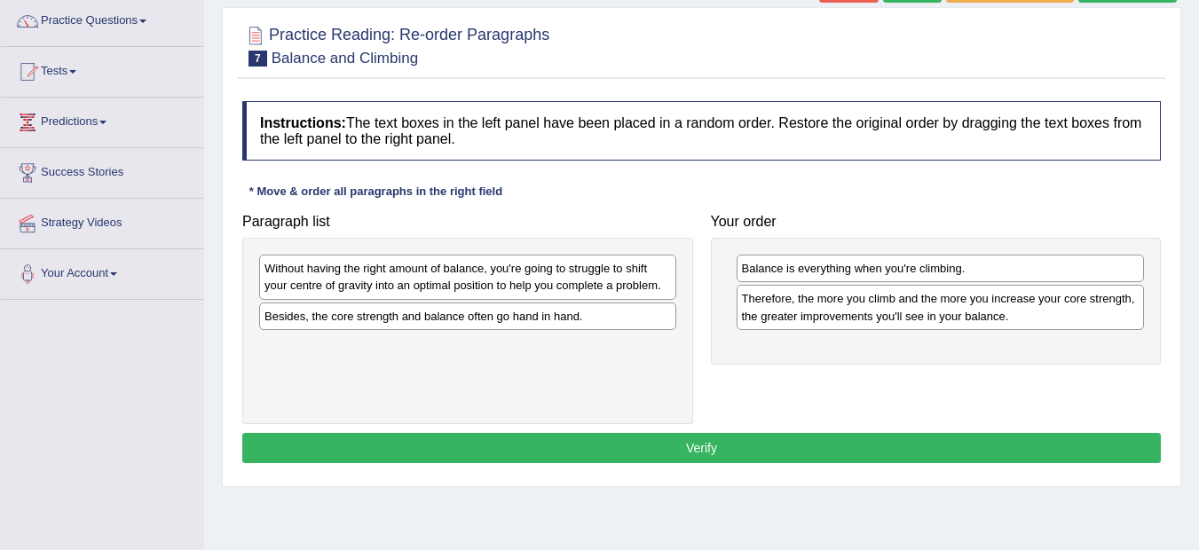
click at [466, 324] on div "Besides, the core strength and balance often go hand in hand." at bounding box center [467, 317] width 417 height 28
drag, startPoint x: 505, startPoint y: 318, endPoint x: 592, endPoint y: 346, distance: 91.5
click at [592, 346] on div "Besides, the core strength and balance often go hand in hand." at bounding box center [553, 342] width 417 height 28
drag, startPoint x: 467, startPoint y: 311, endPoint x: 609, endPoint y: 380, distance: 157.5
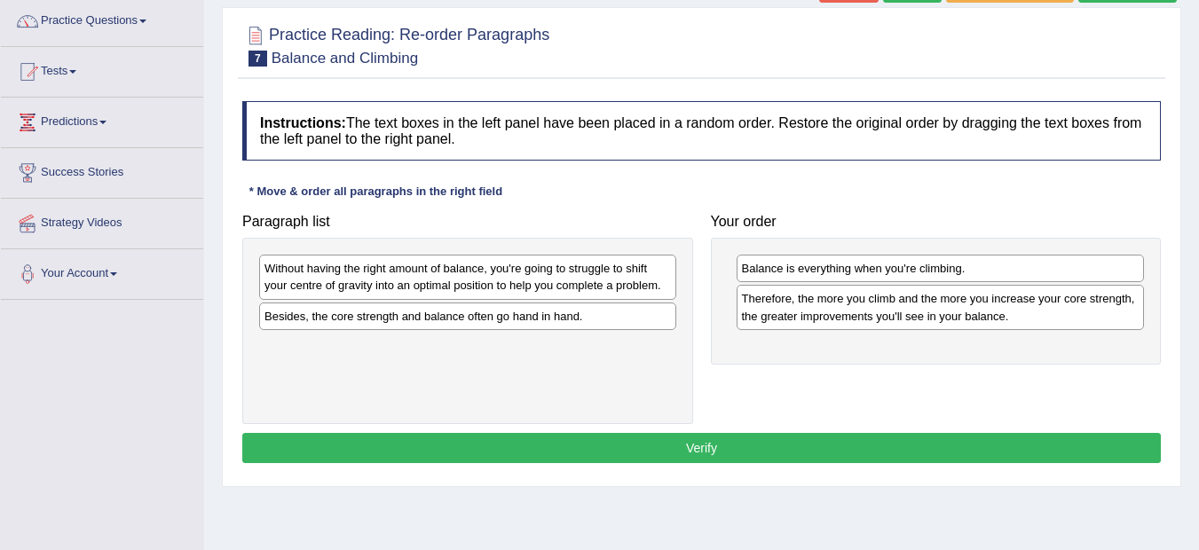
click at [609, 330] on div "Besides, the core strength and balance often go hand in hand." at bounding box center [467, 317] width 417 height 28
drag, startPoint x: 512, startPoint y: 318, endPoint x: 665, endPoint y: 365, distance: 160.3
click at [665, 330] on div "Besides, the core strength and balance often go hand in hand." at bounding box center [467, 317] width 417 height 28
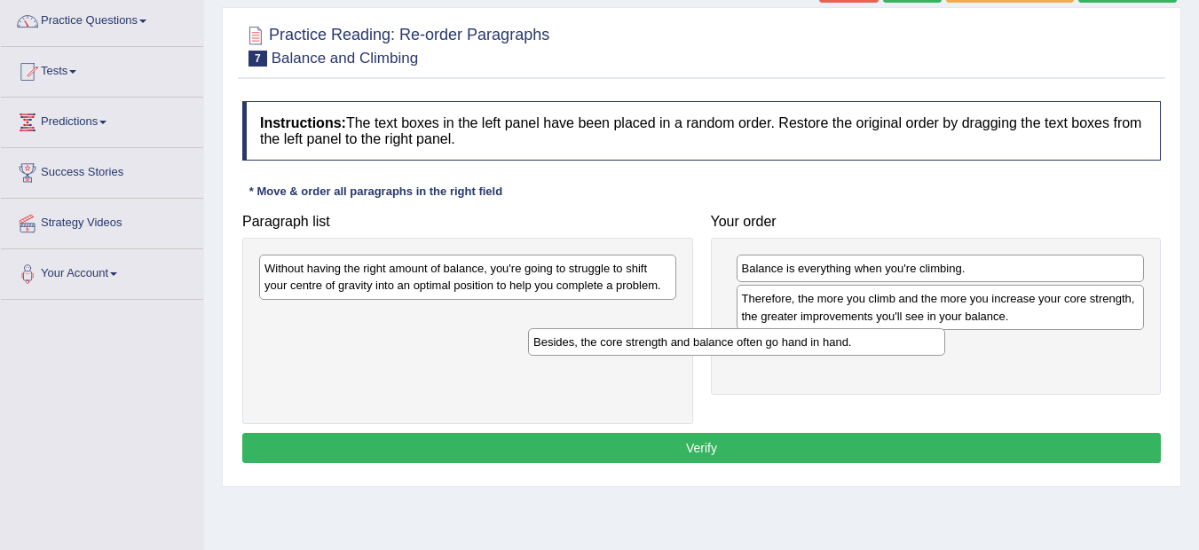
drag, startPoint x: 381, startPoint y: 318, endPoint x: 754, endPoint y: 350, distance: 374.0
click at [754, 350] on div "Besides, the core strength and balance often go hand in hand." at bounding box center [736, 342] width 417 height 28
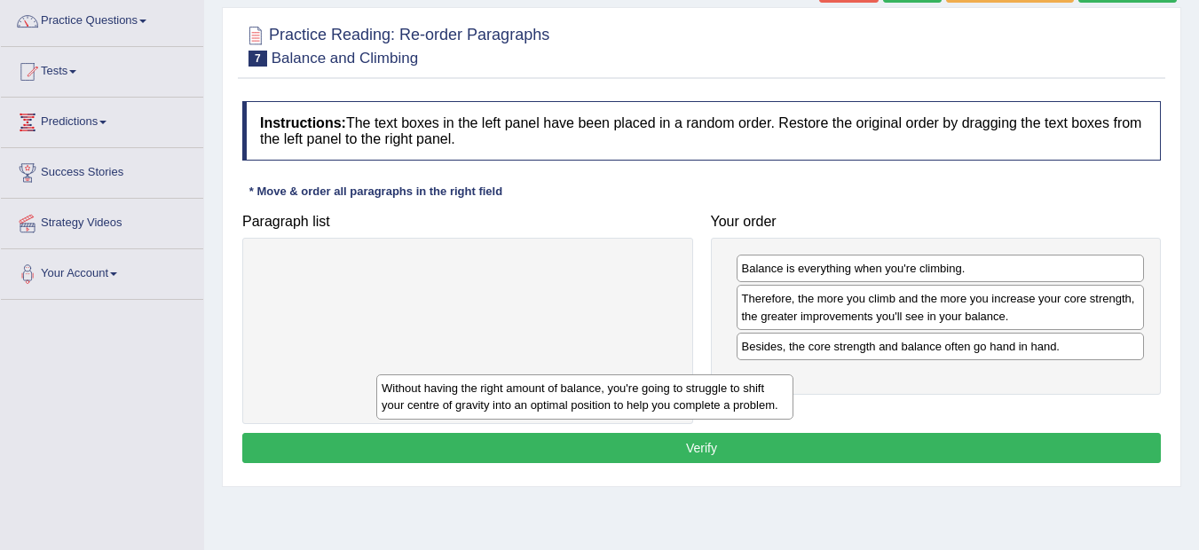
drag, startPoint x: 507, startPoint y: 271, endPoint x: 735, endPoint y: 396, distance: 260.8
click at [735, 396] on div "Without having the right amount of balance, you're going to struggle to shift y…" at bounding box center [584, 396] width 417 height 44
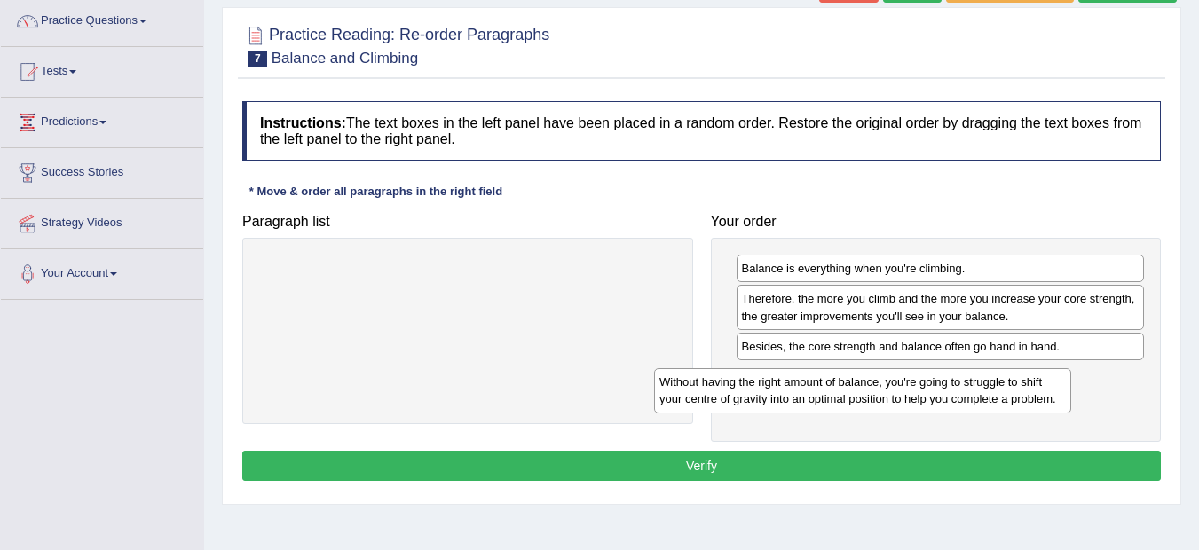
drag, startPoint x: 443, startPoint y: 269, endPoint x: 837, endPoint y: 382, distance: 410.8
click at [837, 382] on div "Without having the right amount of balance, you're going to struggle to shift y…" at bounding box center [862, 390] width 417 height 44
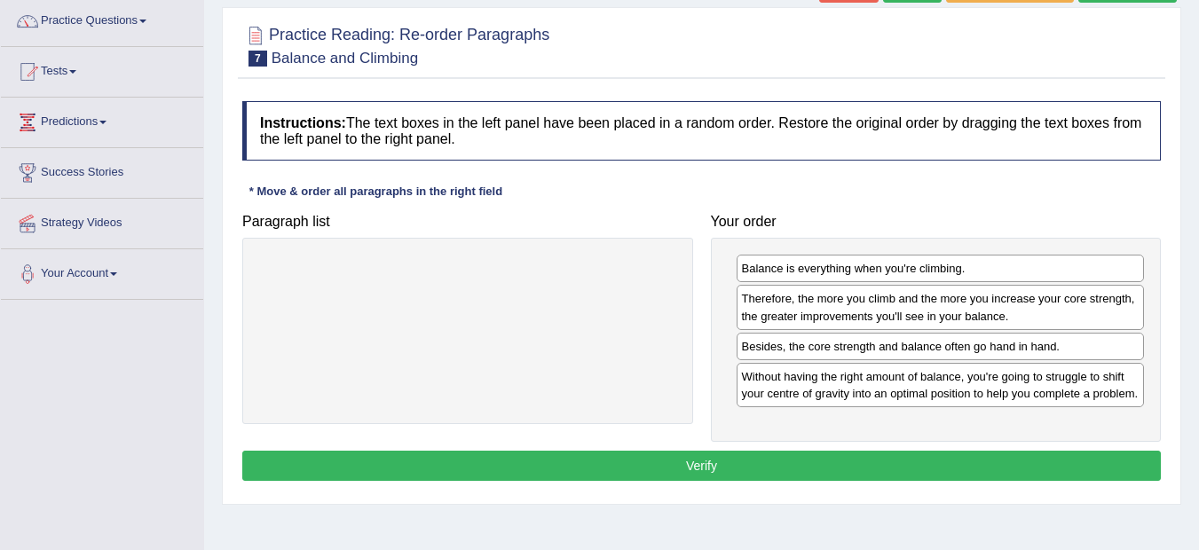
click at [703, 463] on button "Verify" at bounding box center [701, 466] width 918 height 30
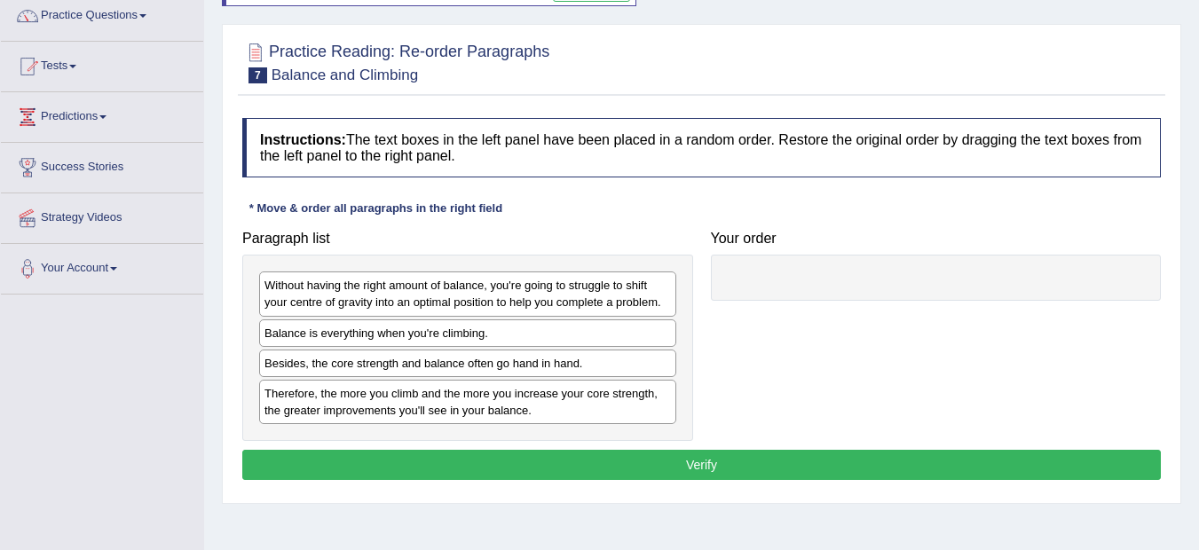
scroll to position [147, 0]
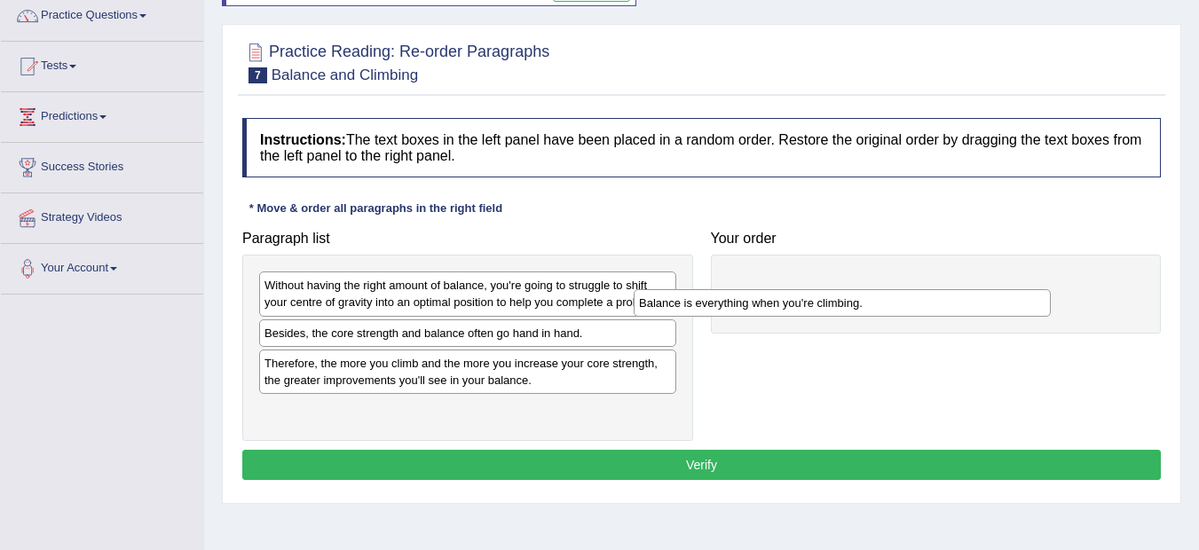
drag, startPoint x: 420, startPoint y: 337, endPoint x: 795, endPoint y: 303, distance: 375.9
click at [795, 303] on div "Balance is everything when you're climbing." at bounding box center [841, 303] width 417 height 28
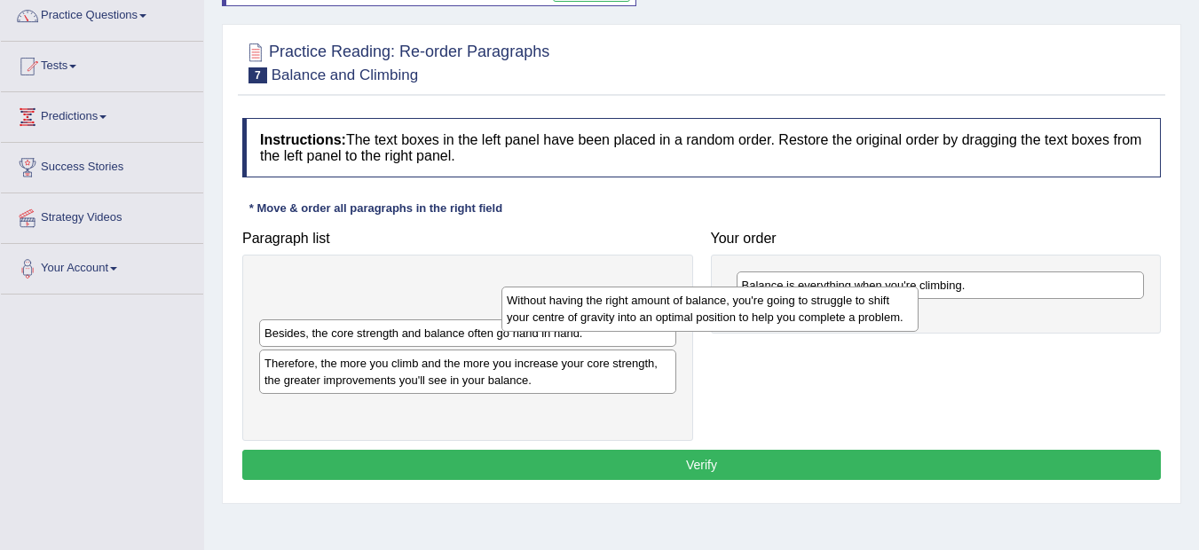
drag, startPoint x: 417, startPoint y: 295, endPoint x: 662, endPoint y: 310, distance: 245.3
click at [662, 310] on div "Without having the right amount of balance, you're going to struggle to shift y…" at bounding box center [709, 309] width 417 height 44
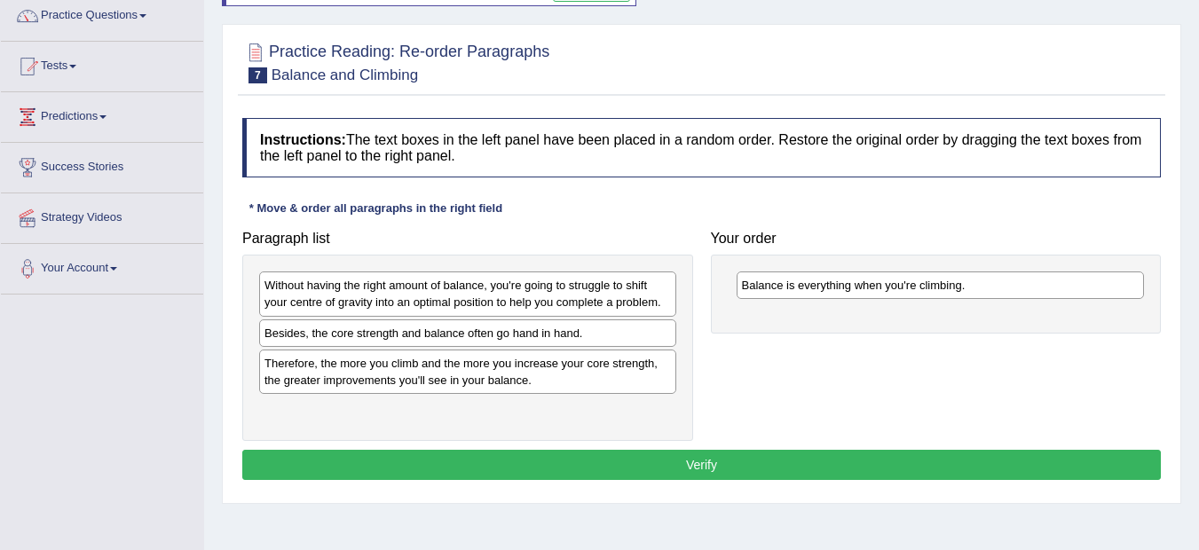
drag, startPoint x: 493, startPoint y: 292, endPoint x: 598, endPoint y: 301, distance: 105.1
click at [598, 301] on div "Without having the right amount of balance, you're going to struggle to shift y…" at bounding box center [467, 293] width 417 height 44
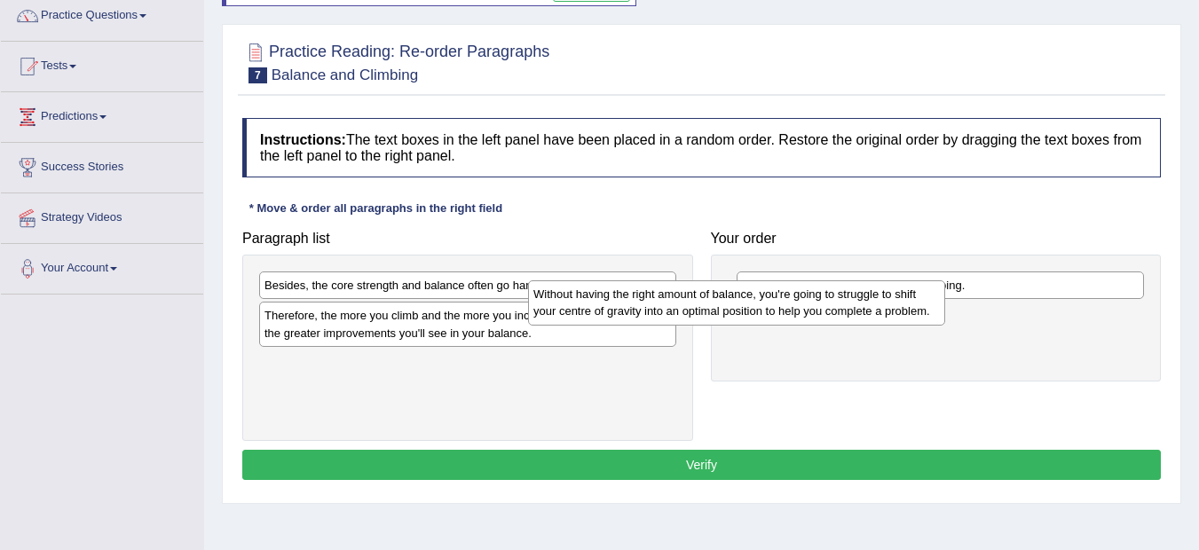
drag, startPoint x: 506, startPoint y: 301, endPoint x: 774, endPoint y: 310, distance: 268.9
click at [774, 310] on div "Without having the right amount of balance, you're going to struggle to shift y…" at bounding box center [736, 302] width 417 height 44
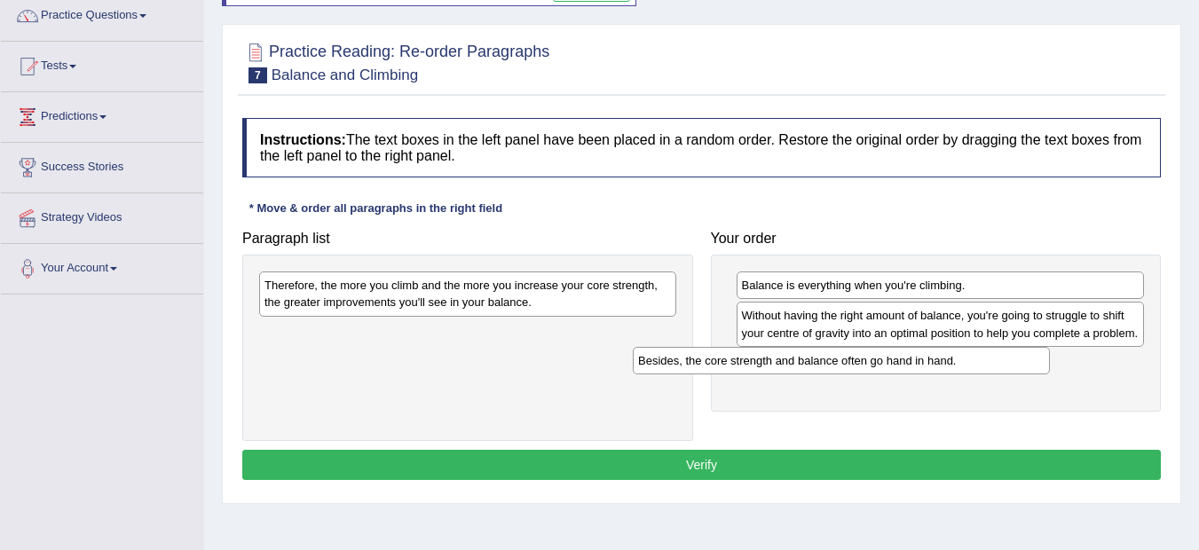
drag, startPoint x: 495, startPoint y: 287, endPoint x: 868, endPoint y: 363, distance: 381.0
click at [868, 363] on div "Besides, the core strength and balance often go hand in hand." at bounding box center [841, 361] width 417 height 28
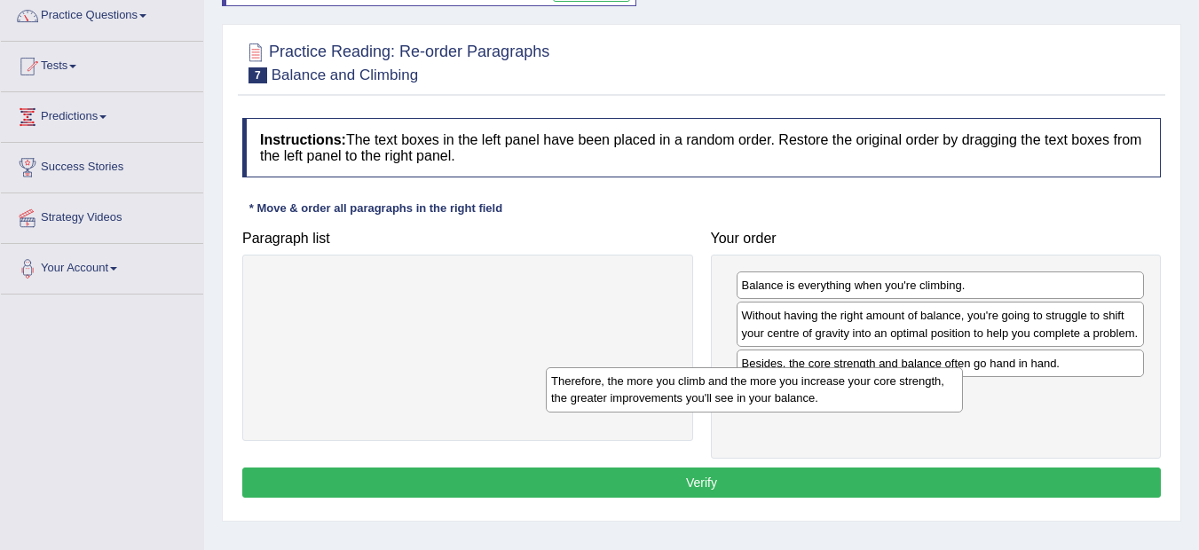
drag, startPoint x: 505, startPoint y: 292, endPoint x: 792, endPoint y: 388, distance: 303.0
click at [792, 388] on div "Therefore, the more you climb and the more you increase your core strength, the…" at bounding box center [754, 389] width 417 height 44
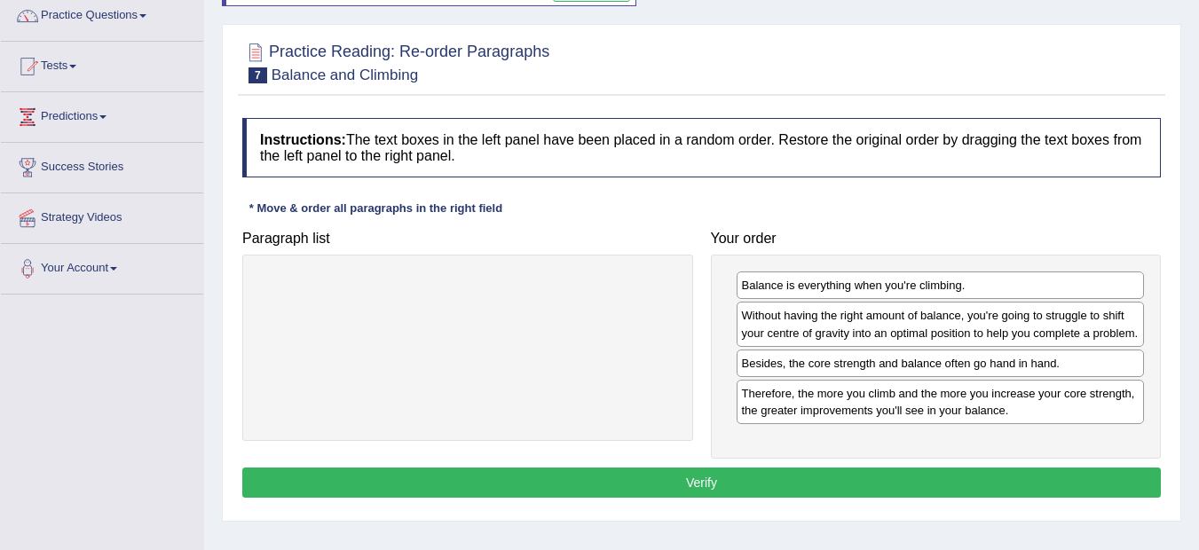
click at [683, 481] on button "Verify" at bounding box center [701, 483] width 918 height 30
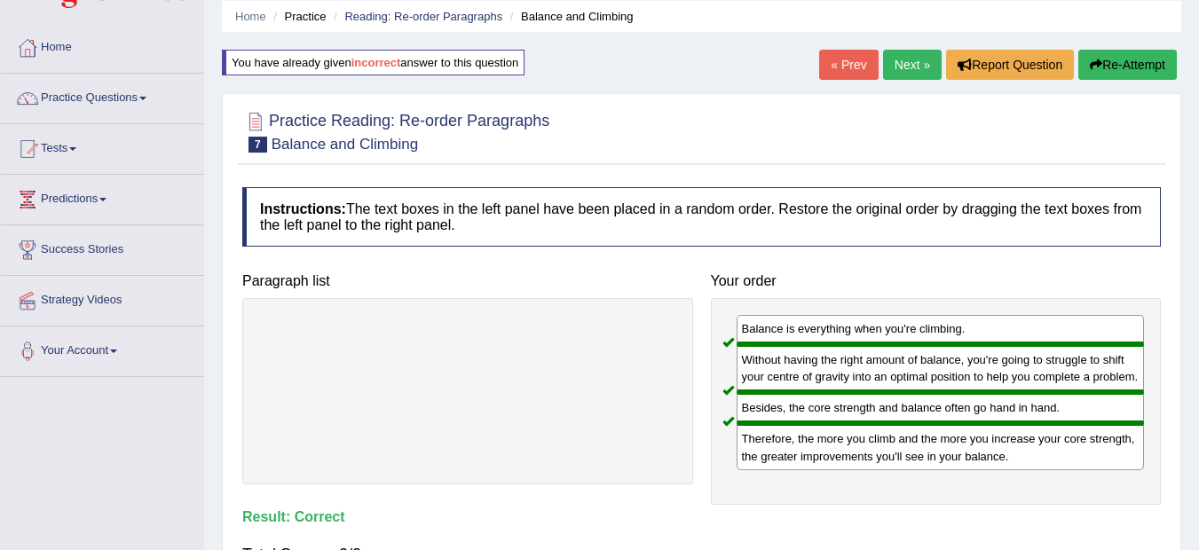
scroll to position [0, 0]
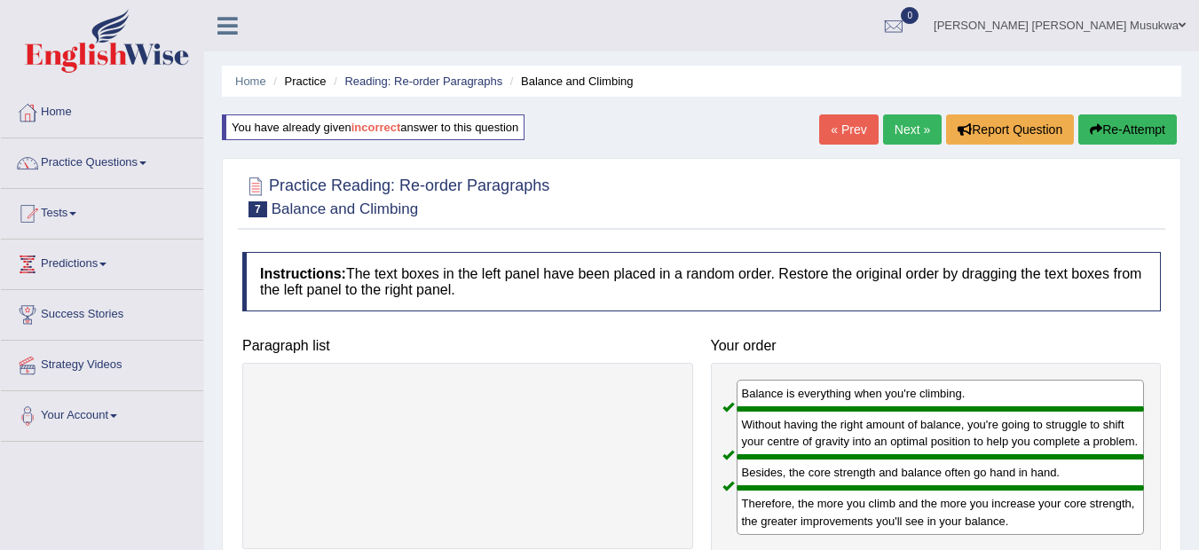
click at [908, 127] on link "Next »" at bounding box center [912, 129] width 59 height 30
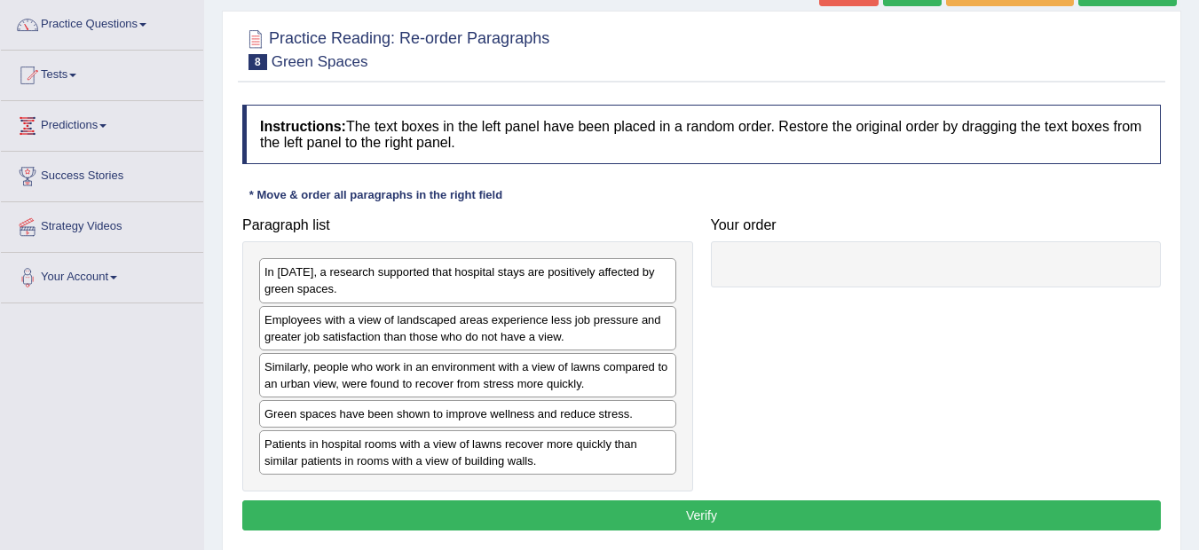
scroll to position [142, 0]
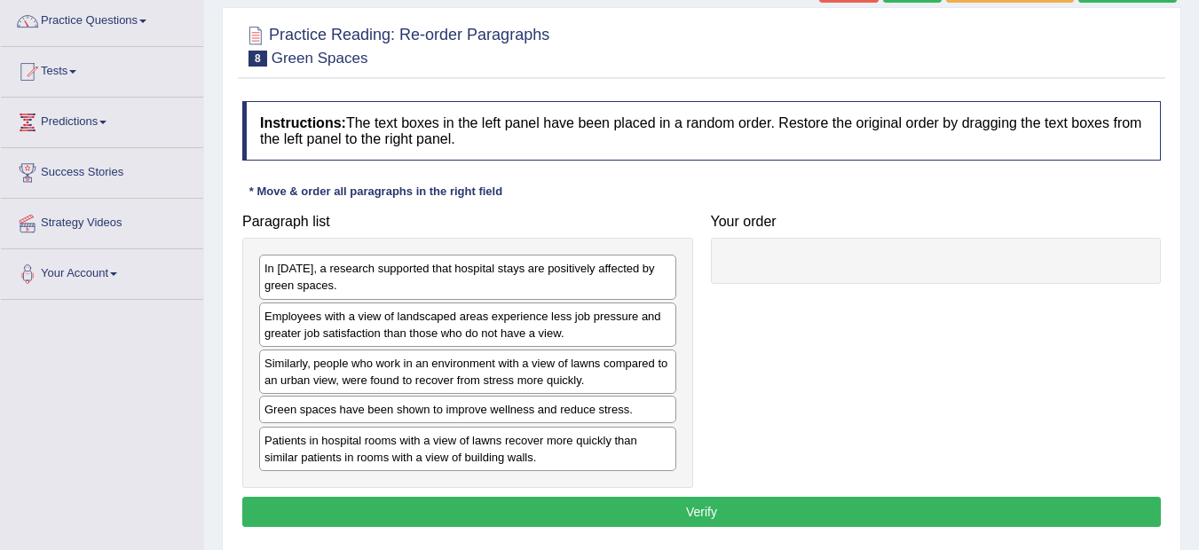
click at [421, 416] on div "Green spaces have been shown to improve wellness and reduce stress." at bounding box center [467, 410] width 417 height 28
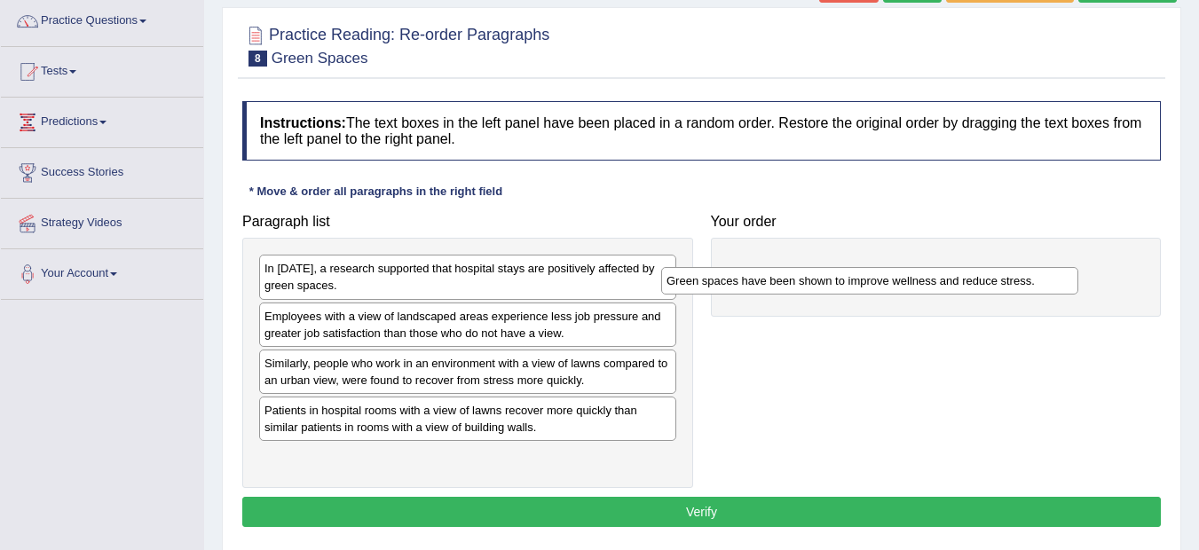
drag, startPoint x: 387, startPoint y: 409, endPoint x: 790, endPoint y: 279, distance: 424.2
click at [790, 279] on div "Green spaces have been shown to improve wellness and reduce stress." at bounding box center [869, 281] width 417 height 28
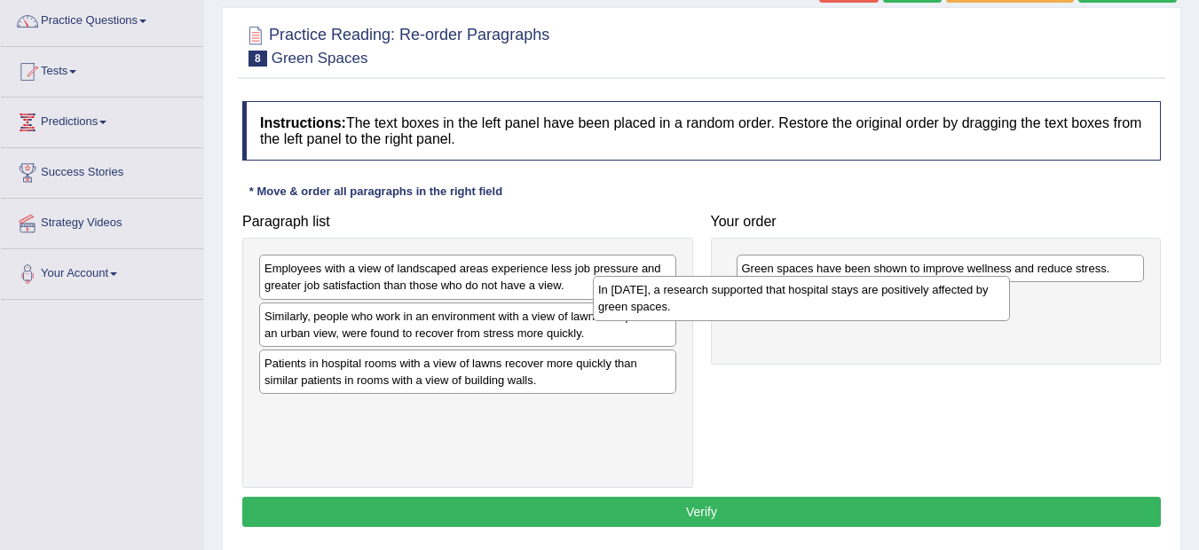
drag, startPoint x: 405, startPoint y: 271, endPoint x: 743, endPoint y: 291, distance: 338.6
click at [743, 291] on div "In [DATE], a research supported that hospital stays are positively affected by …" at bounding box center [801, 298] width 417 height 44
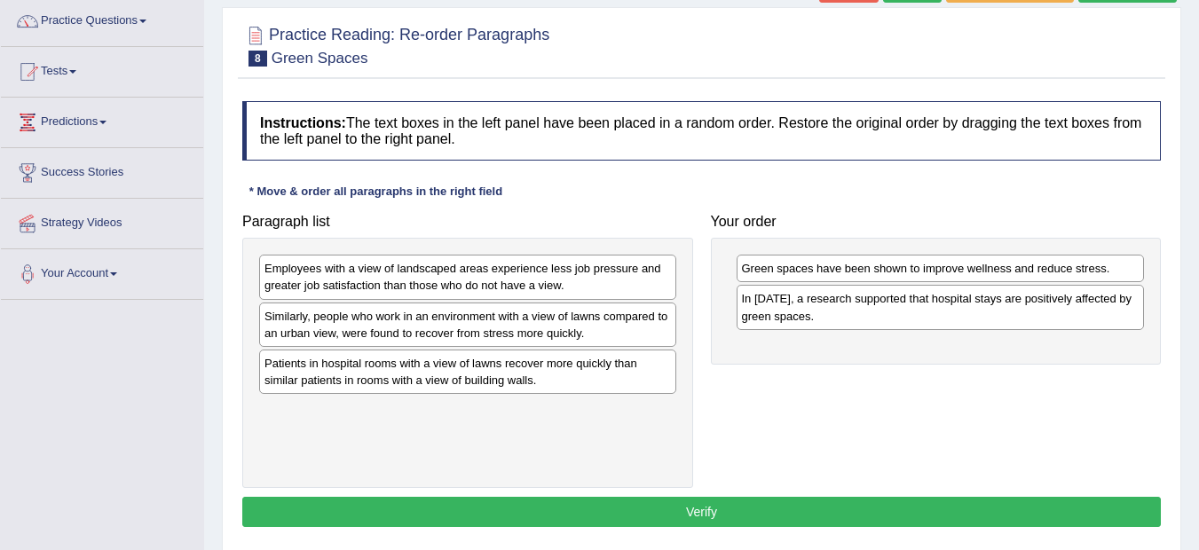
click at [786, 302] on div "In [DATE], a research supported that hospital stays are positively affected by …" at bounding box center [940, 307] width 408 height 44
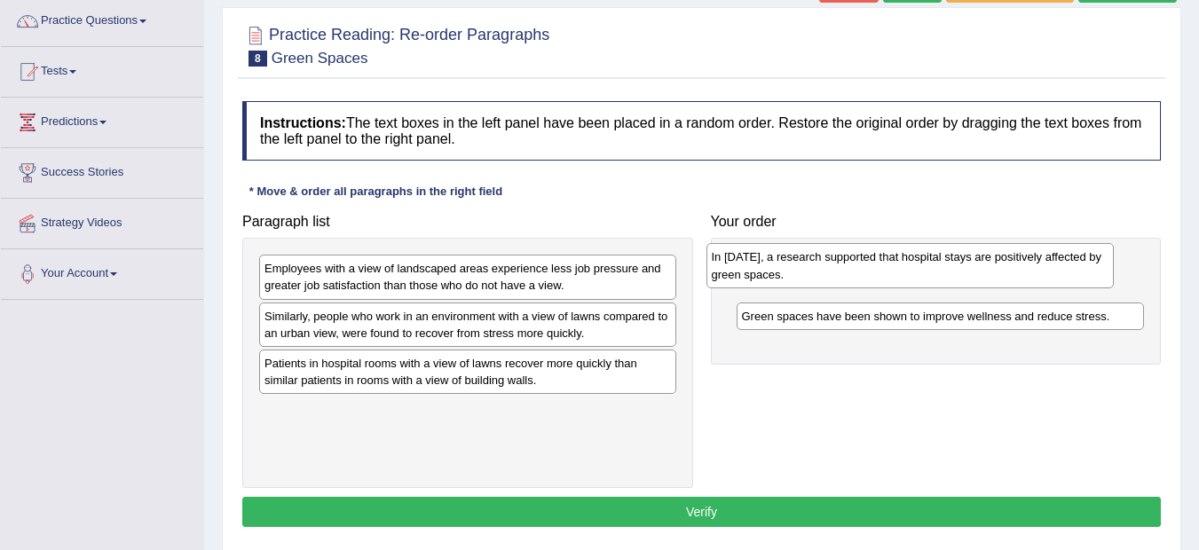
drag, startPoint x: 813, startPoint y: 314, endPoint x: 783, endPoint y: 272, distance: 51.5
click at [783, 272] on div "In [DATE], a research supported that hospital stays are positively affected by …" at bounding box center [910, 265] width 408 height 44
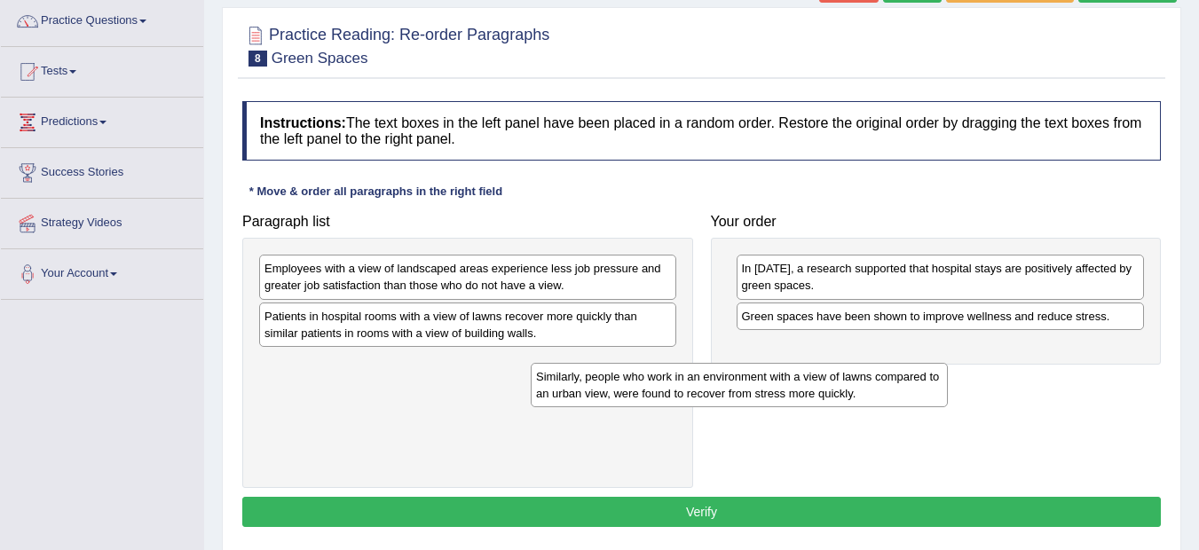
drag, startPoint x: 503, startPoint y: 318, endPoint x: 778, endPoint y: 378, distance: 281.5
click at [778, 378] on div "Similarly, people who work in an environment with a view of lawns compared to a…" at bounding box center [739, 385] width 417 height 44
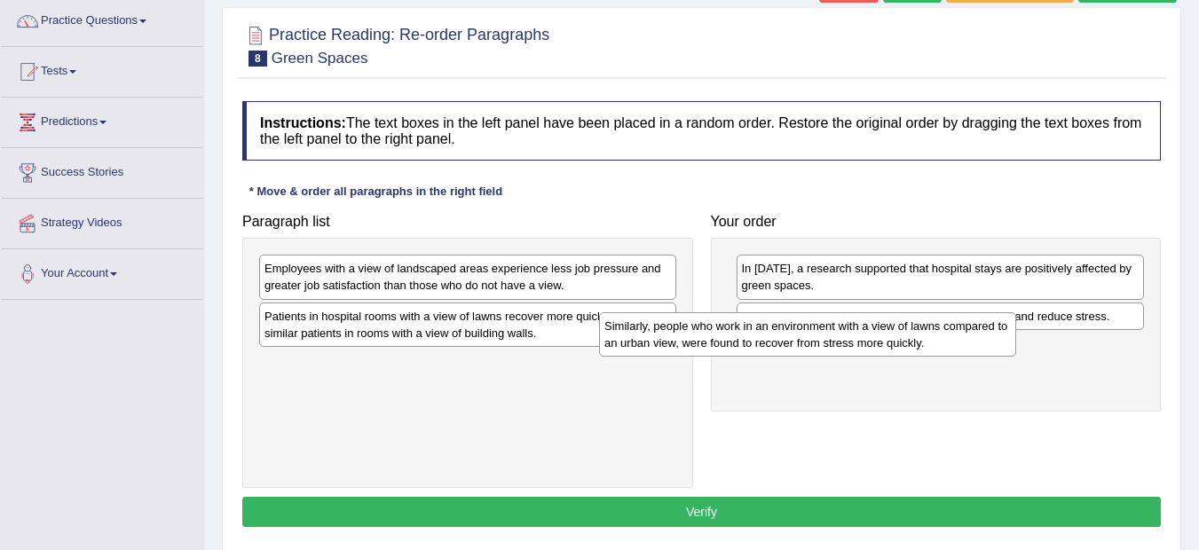
drag, startPoint x: 474, startPoint y: 374, endPoint x: 818, endPoint y: 337, distance: 346.2
click at [818, 337] on div "Similarly, people who work in an environment with a view of lawns compared to a…" at bounding box center [807, 334] width 417 height 44
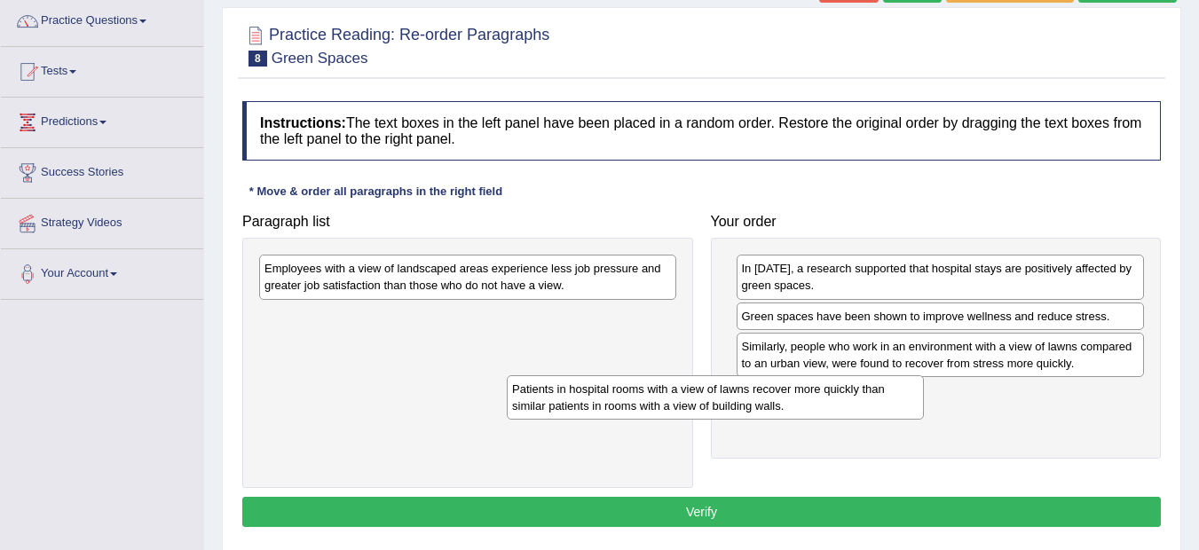
drag, startPoint x: 511, startPoint y: 332, endPoint x: 760, endPoint y: 403, distance: 259.2
click at [760, 403] on div "Patients in hospital rooms with a view of lawns recover more quickly than simil…" at bounding box center [715, 397] width 417 height 44
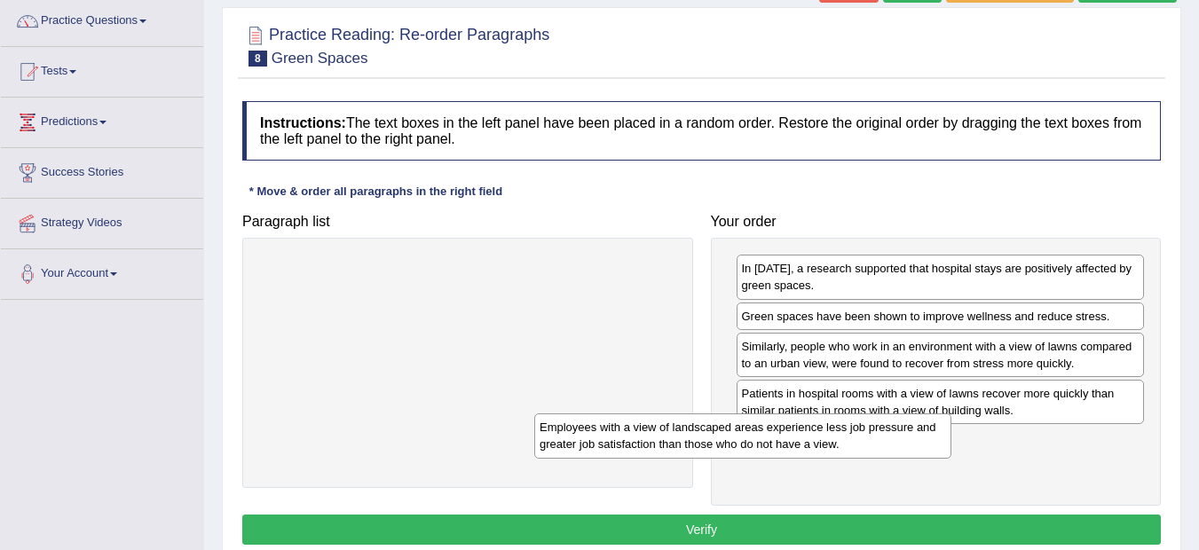
drag, startPoint x: 548, startPoint y: 290, endPoint x: 851, endPoint y: 453, distance: 343.7
click at [851, 453] on div "Employees with a view of landscaped areas experience less job pressure and grea…" at bounding box center [742, 435] width 417 height 44
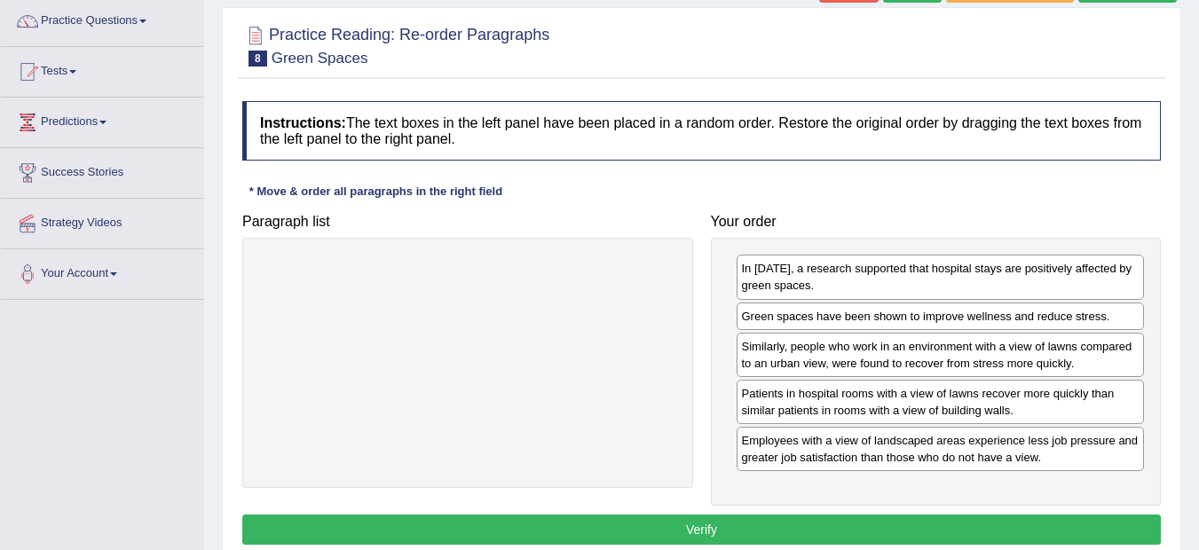
click at [757, 521] on button "Verify" at bounding box center [701, 530] width 918 height 30
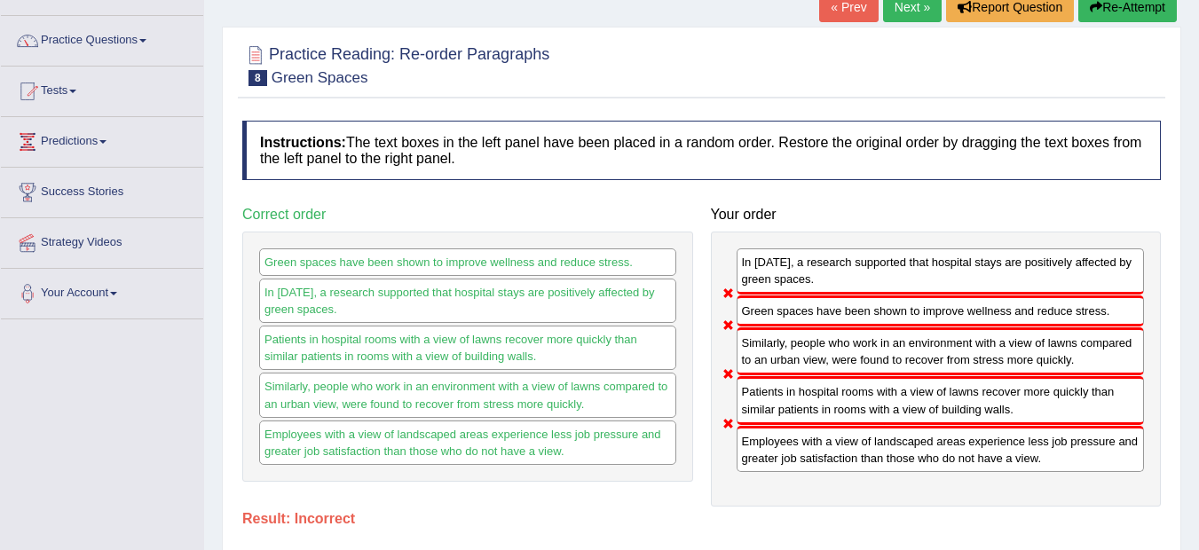
scroll to position [106, 0]
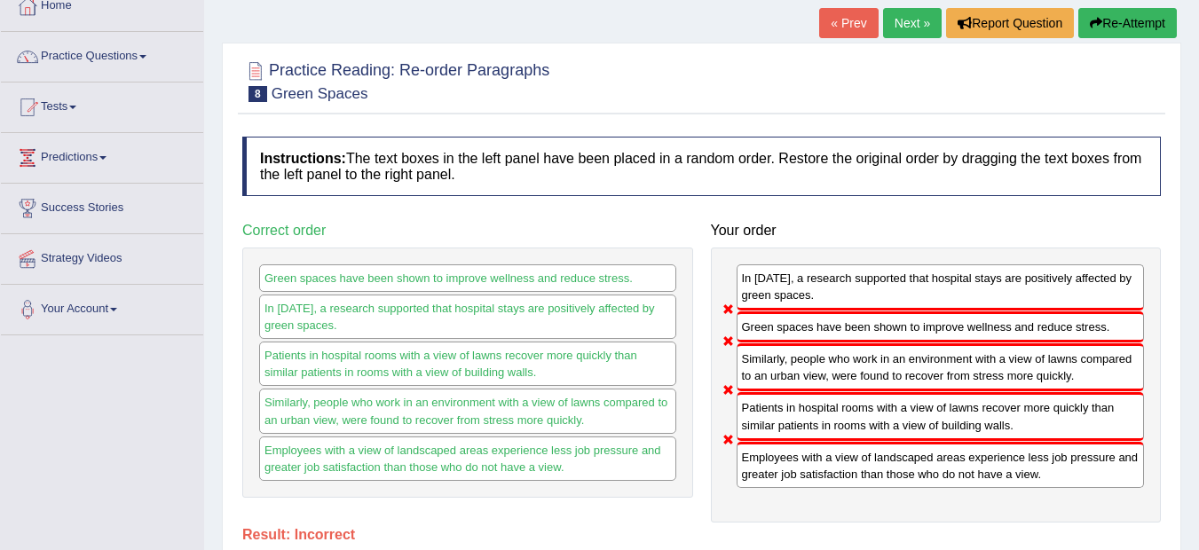
click at [1145, 20] on button "Re-Attempt" at bounding box center [1127, 23] width 98 height 30
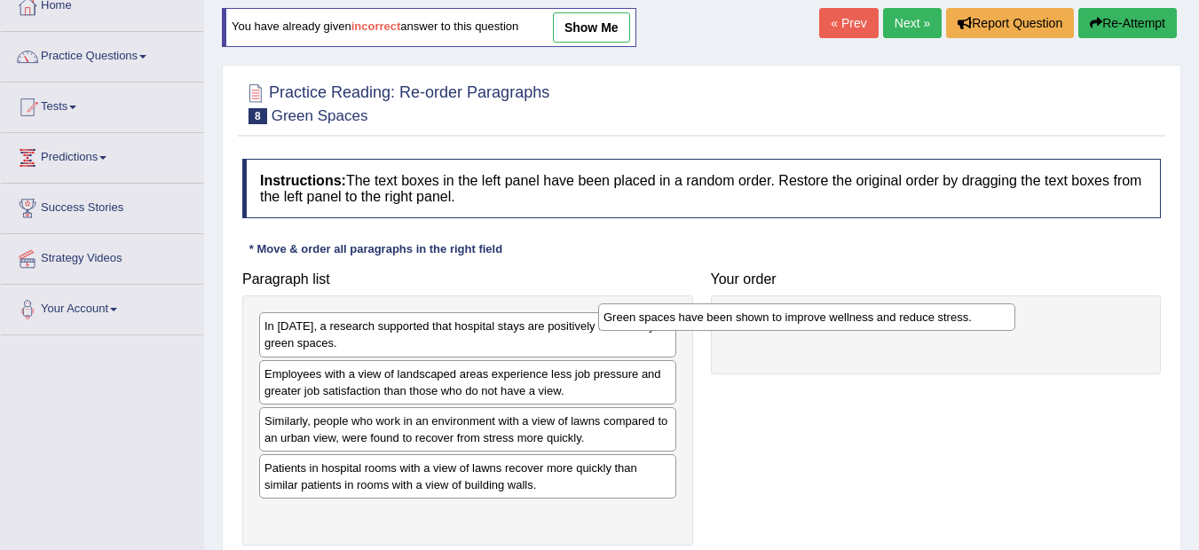
drag, startPoint x: 384, startPoint y: 477, endPoint x: 725, endPoint y: 326, distance: 372.5
click at [725, 326] on div "Green spaces have been shown to improve wellness and reduce stress." at bounding box center [806, 317] width 417 height 28
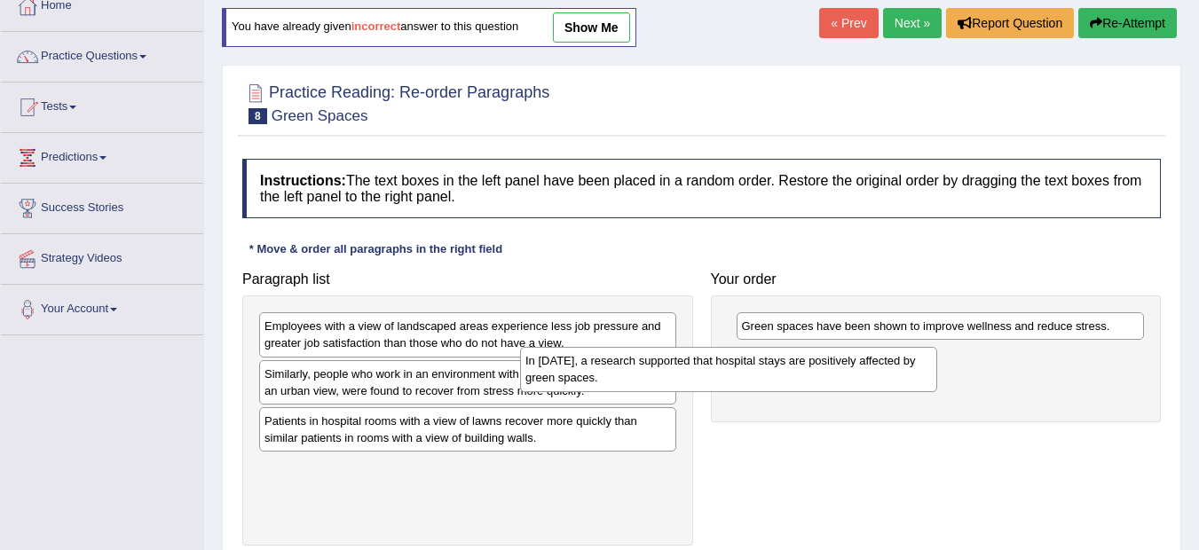
drag, startPoint x: 555, startPoint y: 330, endPoint x: 824, endPoint y: 356, distance: 270.0
click at [824, 356] on div "In [DATE], a research supported that hospital stays are positively affected by …" at bounding box center [728, 369] width 417 height 44
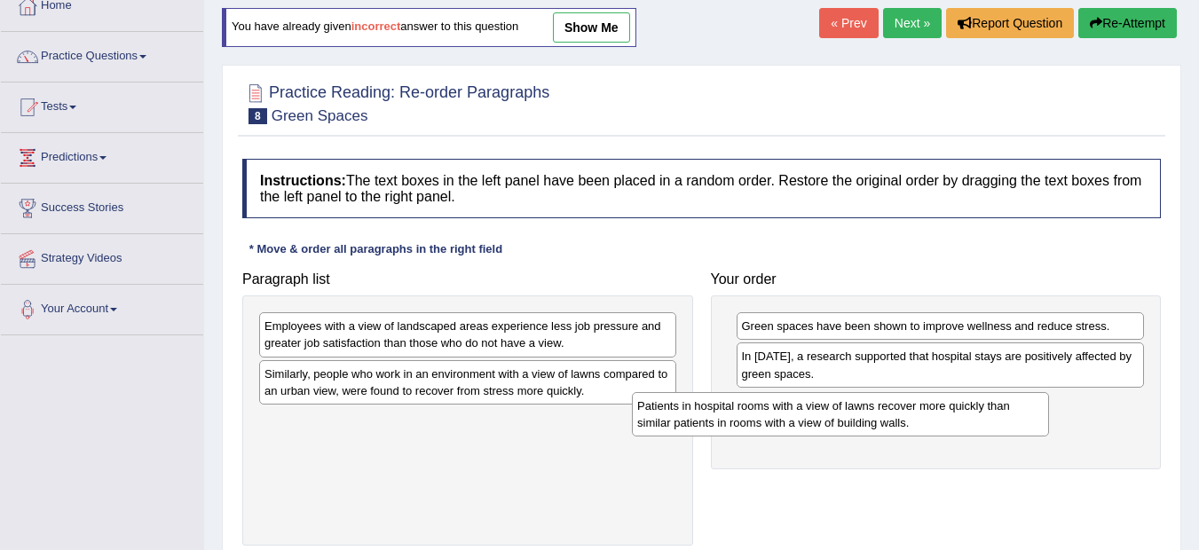
drag, startPoint x: 393, startPoint y: 432, endPoint x: 767, endPoint y: 417, distance: 374.7
click at [767, 417] on div "Patients in hospital rooms with a view of lawns recover more quickly than simil…" at bounding box center [840, 414] width 417 height 44
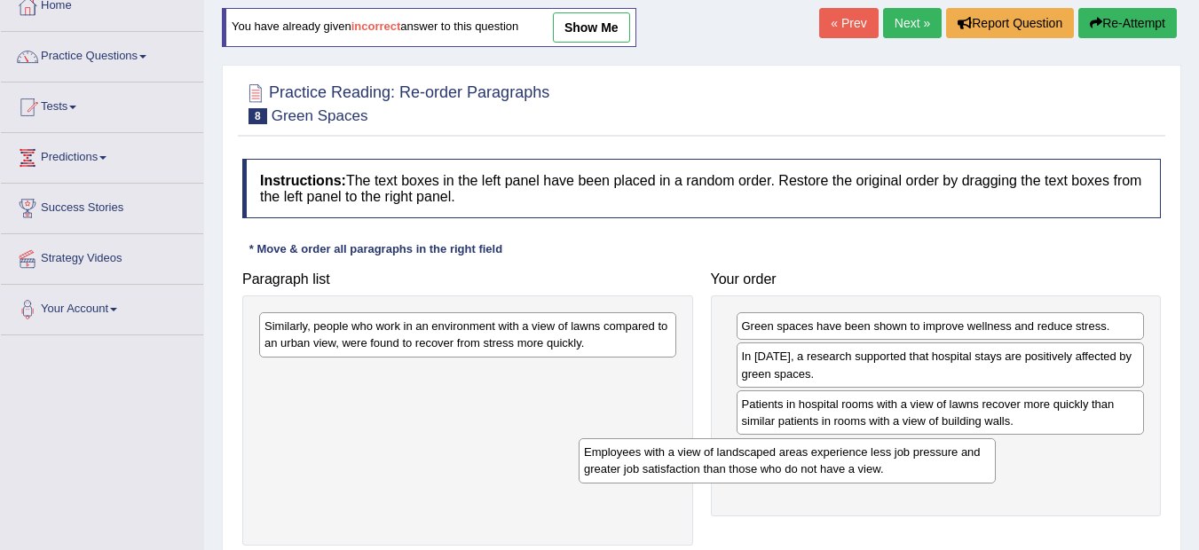
drag, startPoint x: 455, startPoint y: 339, endPoint x: 775, endPoint y: 464, distance: 343.8
click at [775, 464] on div "Employees with a view of landscaped areas experience less job pressure and grea…" at bounding box center [786, 460] width 417 height 44
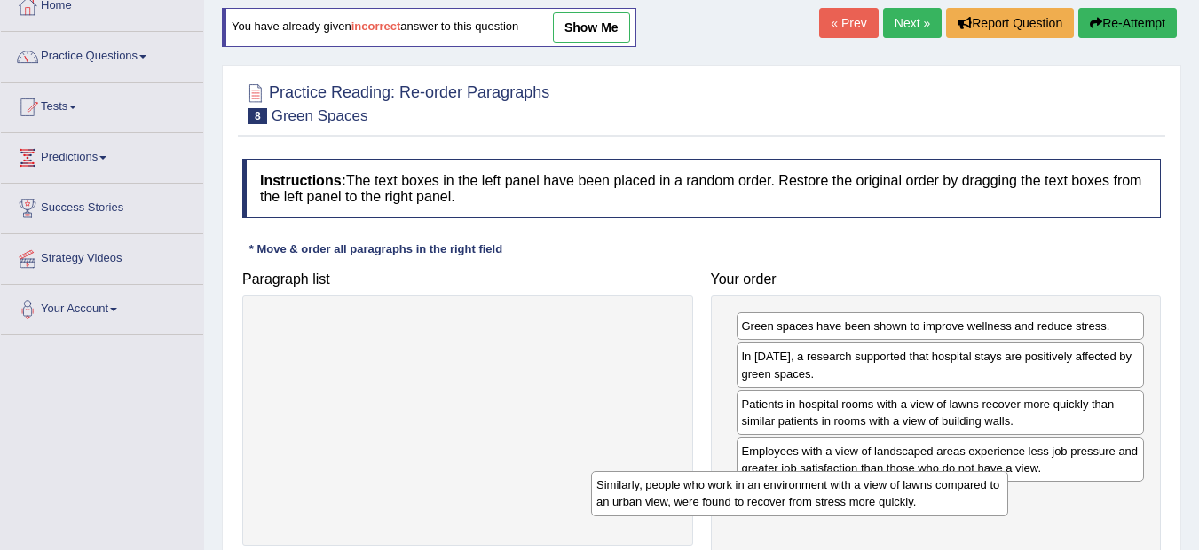
drag, startPoint x: 483, startPoint y: 335, endPoint x: 829, endPoint y: 492, distance: 379.9
click at [829, 492] on div "Similarly, people who work in an environment with a view of lawns compared to a…" at bounding box center [799, 493] width 417 height 44
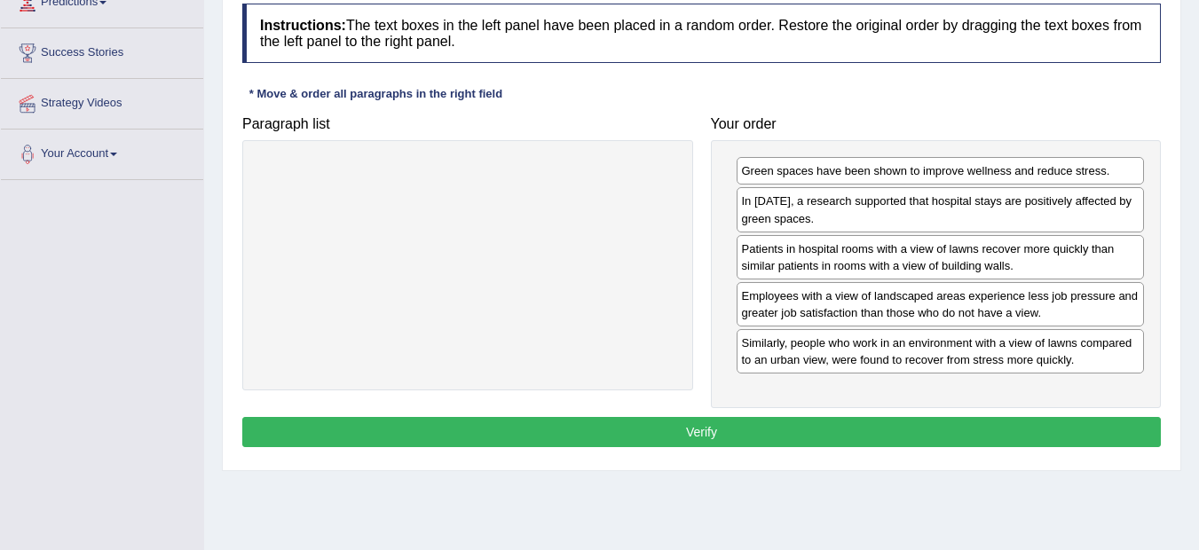
scroll to position [284, 0]
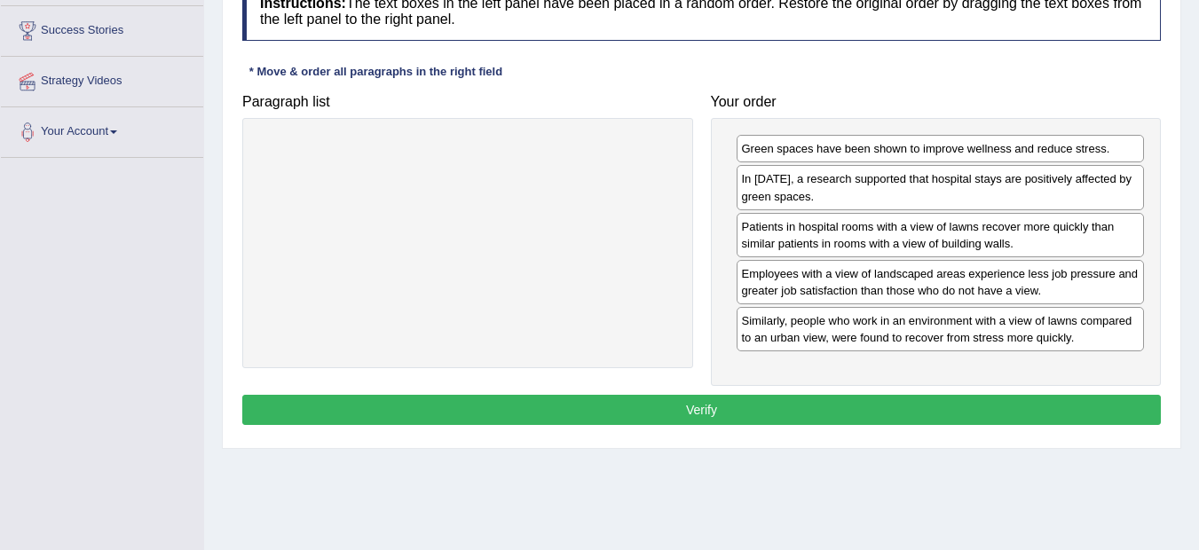
click at [801, 413] on button "Verify" at bounding box center [701, 410] width 918 height 30
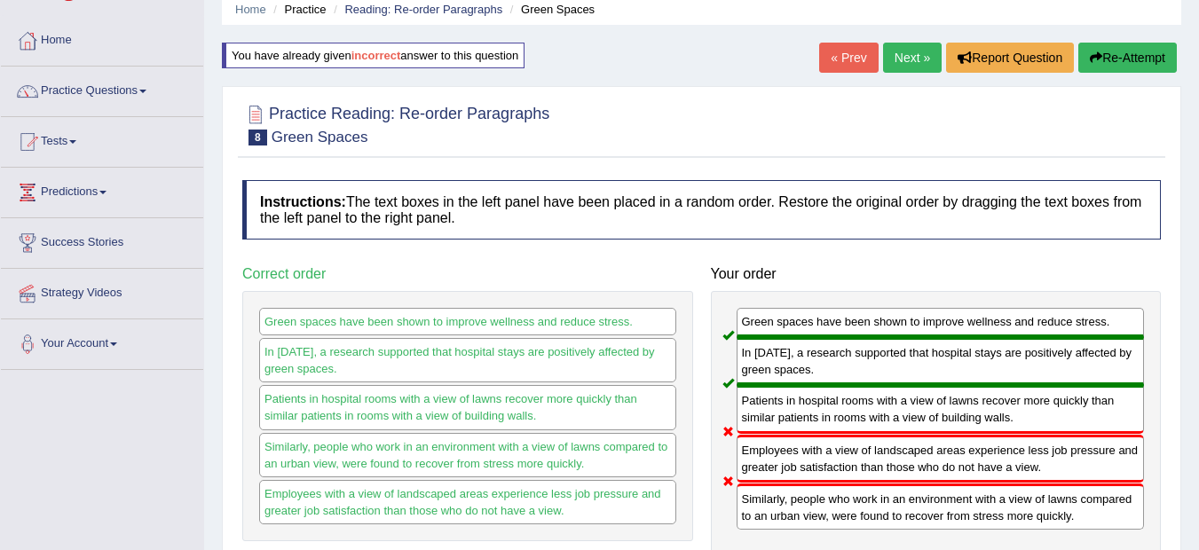
scroll to position [71, 0]
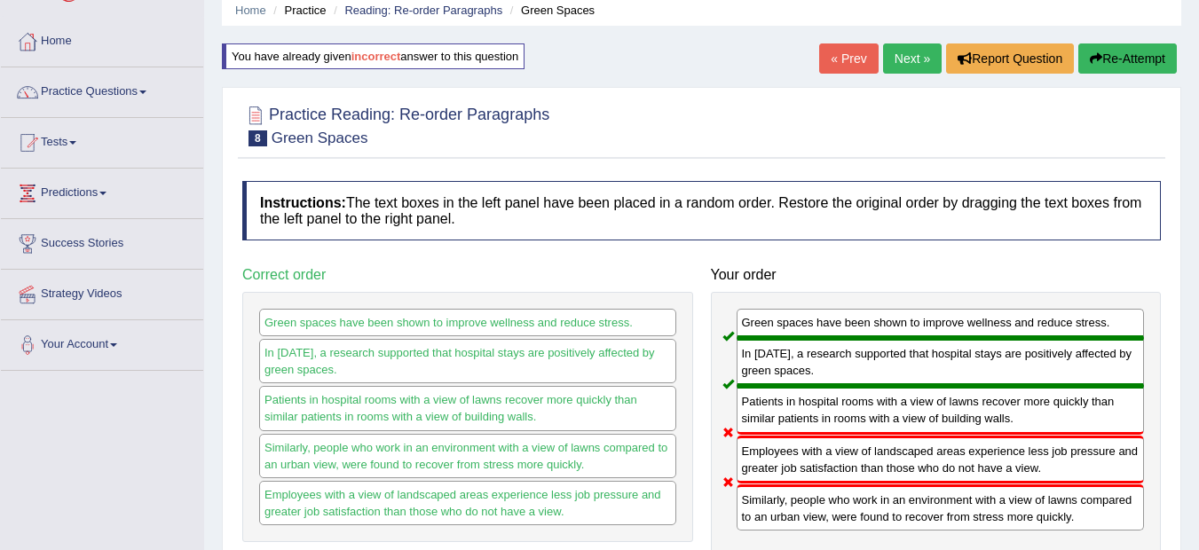
click at [1151, 56] on button "Re-Attempt" at bounding box center [1127, 58] width 98 height 30
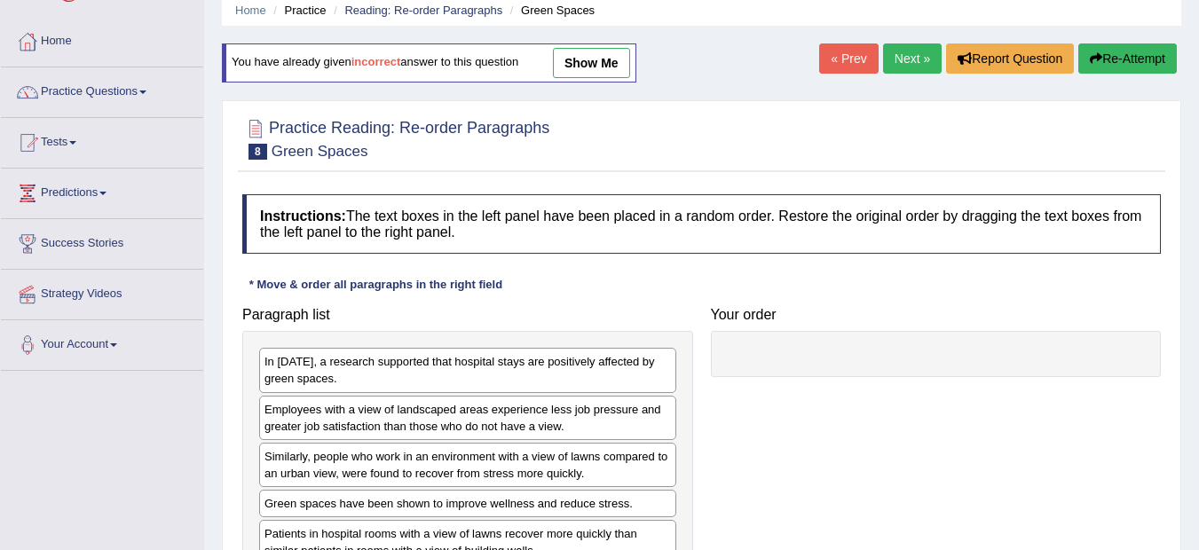
scroll to position [71, 0]
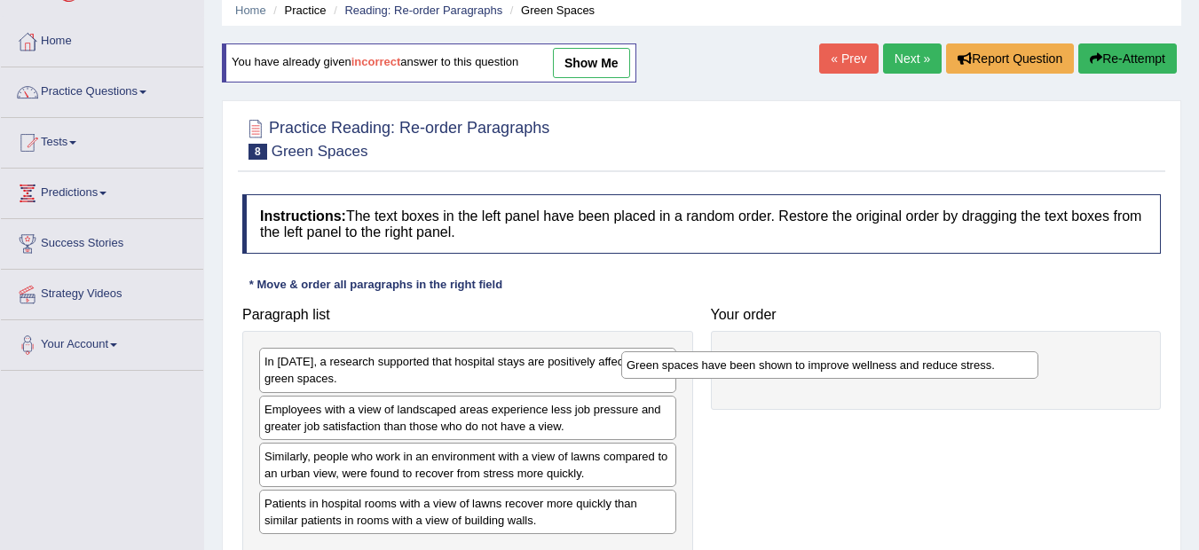
drag, startPoint x: 498, startPoint y: 505, endPoint x: 861, endPoint y: 365, distance: 389.5
click at [861, 365] on div "Green spaces have been shown to improve wellness and reduce stress." at bounding box center [829, 365] width 417 height 28
drag, startPoint x: 476, startPoint y: 368, endPoint x: 720, endPoint y: 395, distance: 245.4
click at [676, 392] on div "In [DATE], a research supported that hospital stays are positively affected by …" at bounding box center [467, 370] width 417 height 44
drag, startPoint x: 488, startPoint y: 360, endPoint x: 690, endPoint y: 402, distance: 206.5
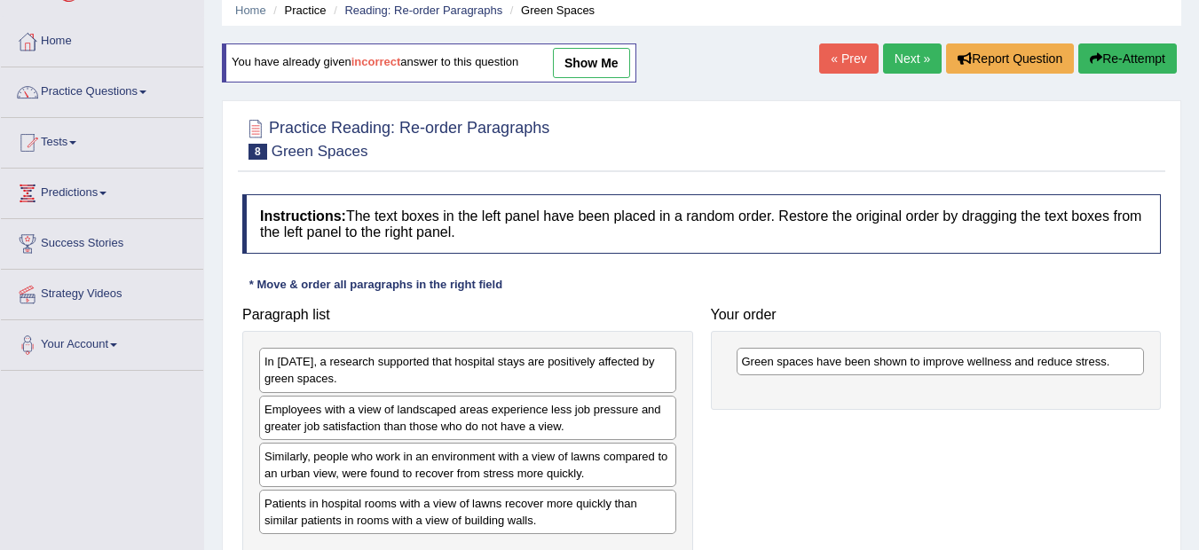
click at [676, 392] on div "In [DATE], a research supported that hospital stays are positively affected by …" at bounding box center [467, 370] width 417 height 44
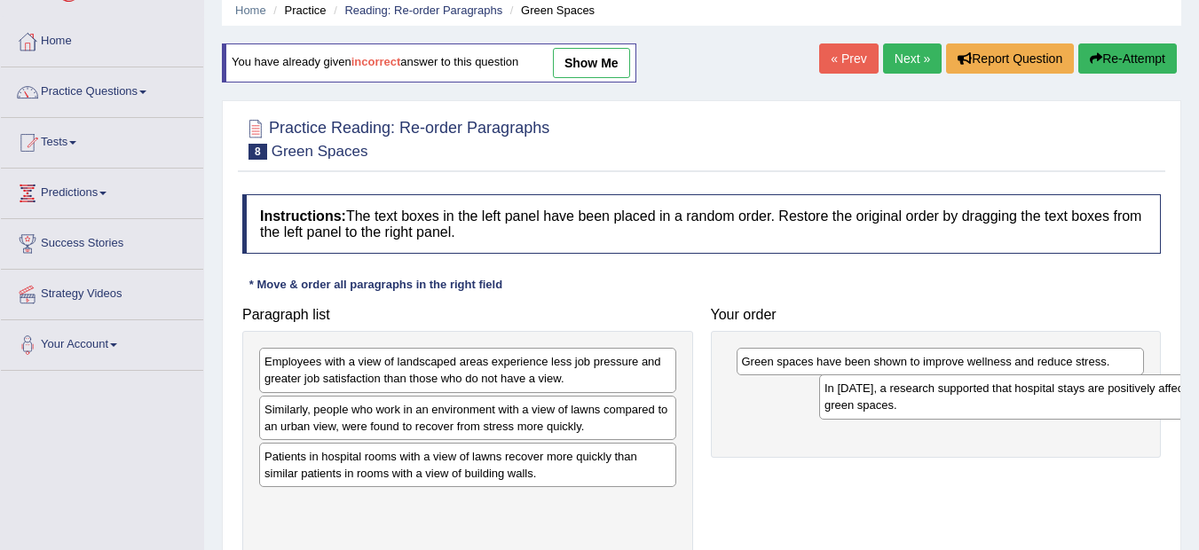
drag, startPoint x: 349, startPoint y: 365, endPoint x: 910, endPoint y: 391, distance: 562.2
click at [910, 391] on div "In [DATE], a research supported that hospital stays are positively affected by …" at bounding box center [1027, 396] width 417 height 44
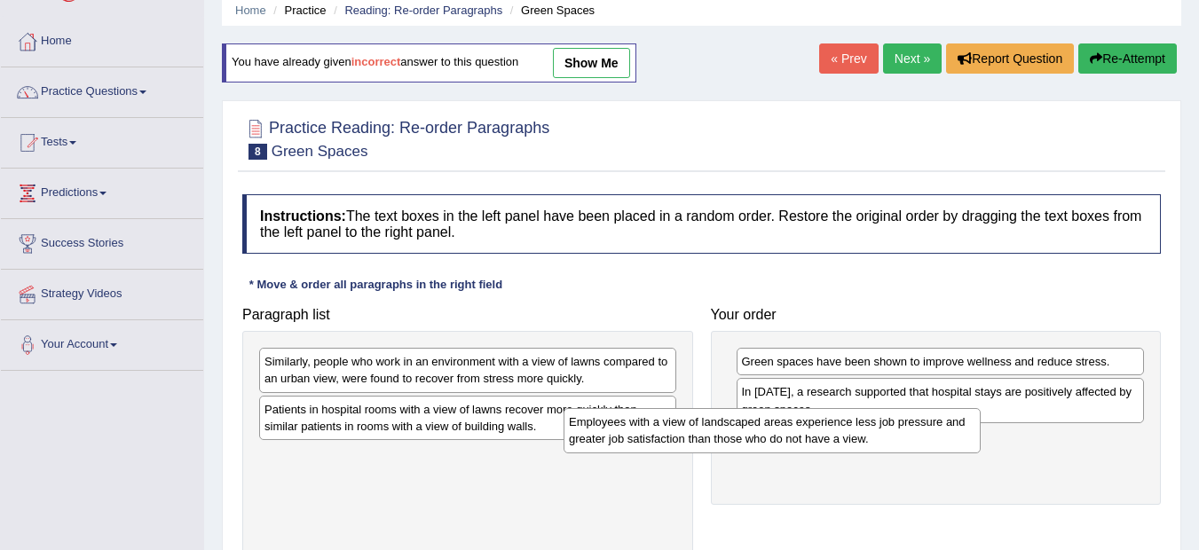
drag, startPoint x: 486, startPoint y: 366, endPoint x: 791, endPoint y: 427, distance: 311.1
click at [791, 427] on div "Employees with a view of landscaped areas experience less job pressure and grea…" at bounding box center [771, 430] width 417 height 44
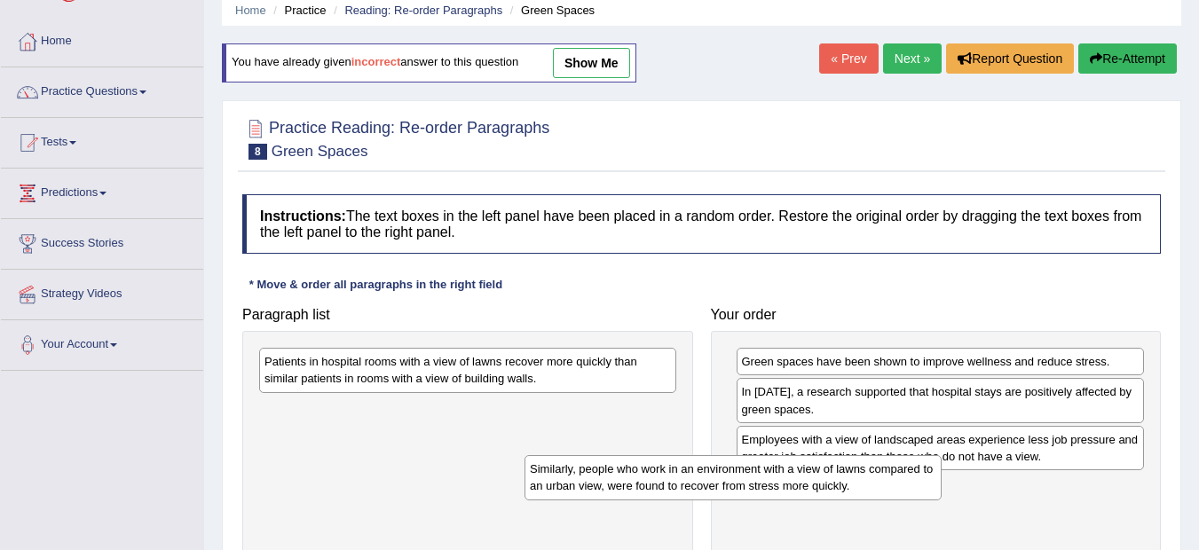
drag, startPoint x: 513, startPoint y: 381, endPoint x: 782, endPoint y: 488, distance: 289.4
click at [782, 488] on div "Similarly, people who work in an environment with a view of lawns compared to a…" at bounding box center [732, 477] width 417 height 44
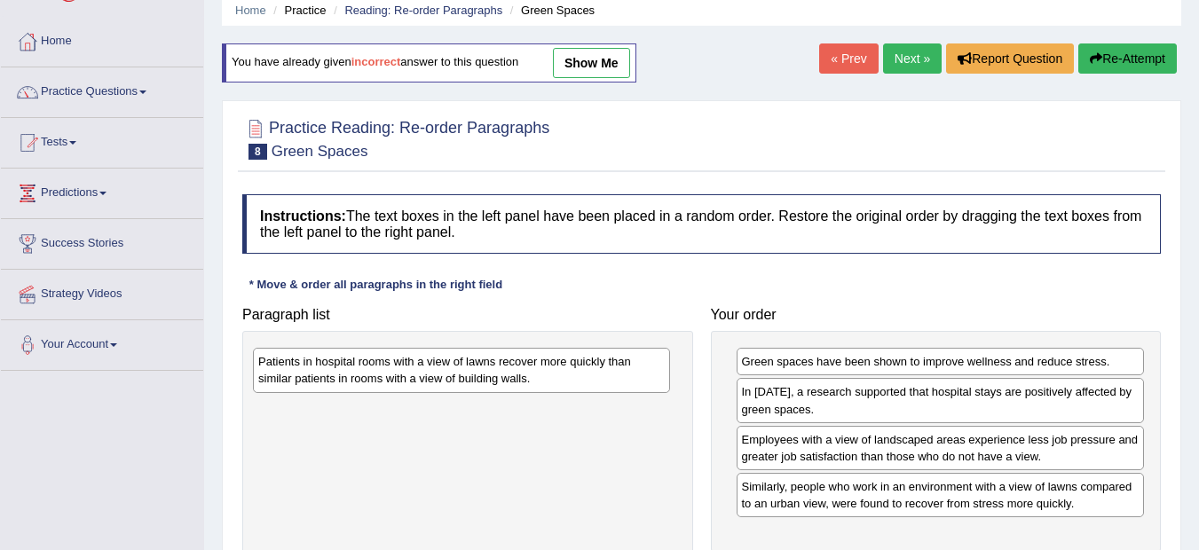
click at [533, 373] on div "Patients in hospital rooms with a view of lawns recover more quickly than simil…" at bounding box center [461, 370] width 417 height 44
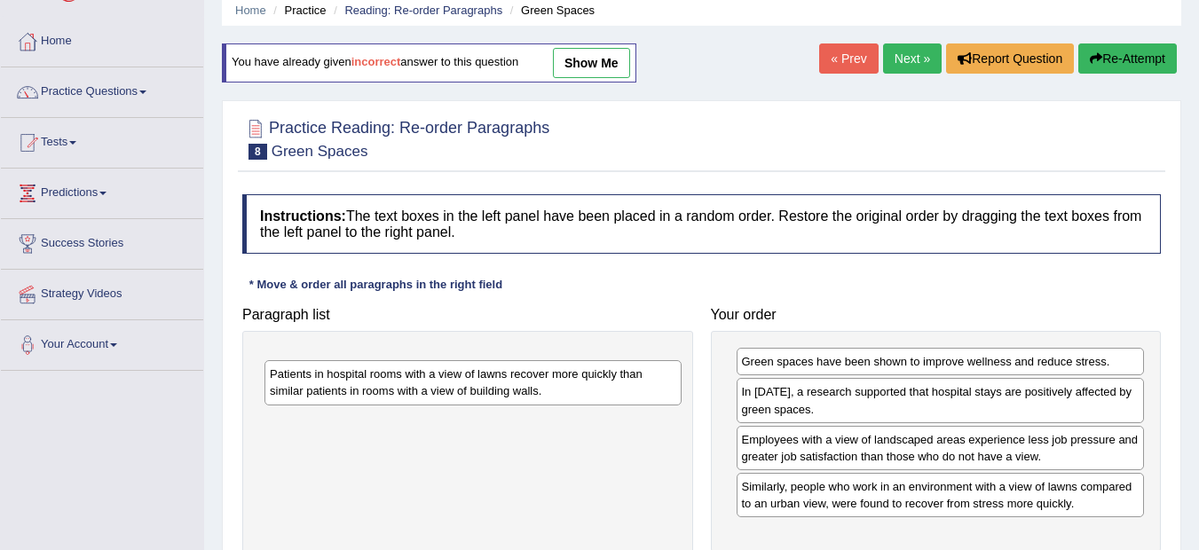
drag, startPoint x: 533, startPoint y: 373, endPoint x: 538, endPoint y: 385, distance: 13.5
click at [538, 385] on div "Patients in hospital rooms with a view of lawns recover more quickly than simil…" at bounding box center [472, 382] width 417 height 44
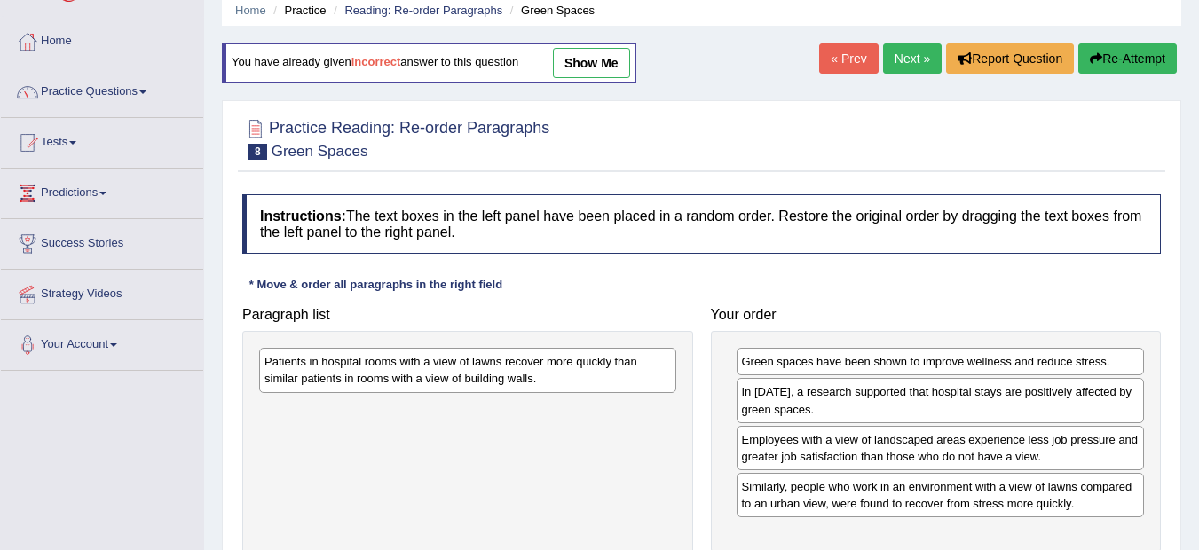
click at [470, 378] on div "Patients in hospital rooms with a view of lawns recover more quickly than simil…" at bounding box center [467, 370] width 417 height 44
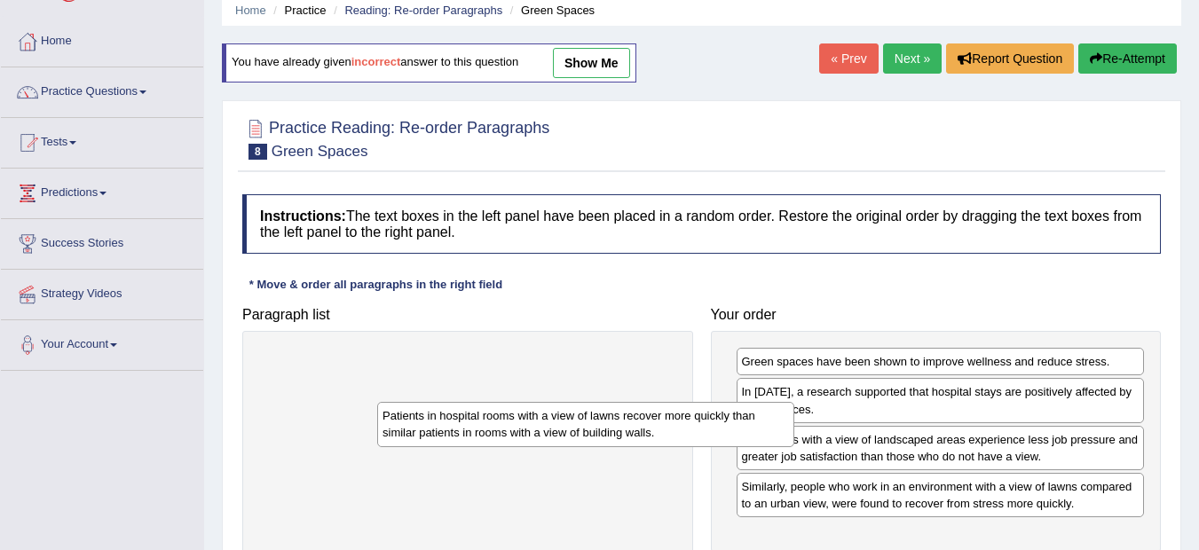
drag, startPoint x: 456, startPoint y: 369, endPoint x: 807, endPoint y: 468, distance: 364.8
click at [794, 446] on div "Patients in hospital rooms with a view of lawns recover more quickly than simil…" at bounding box center [585, 424] width 417 height 44
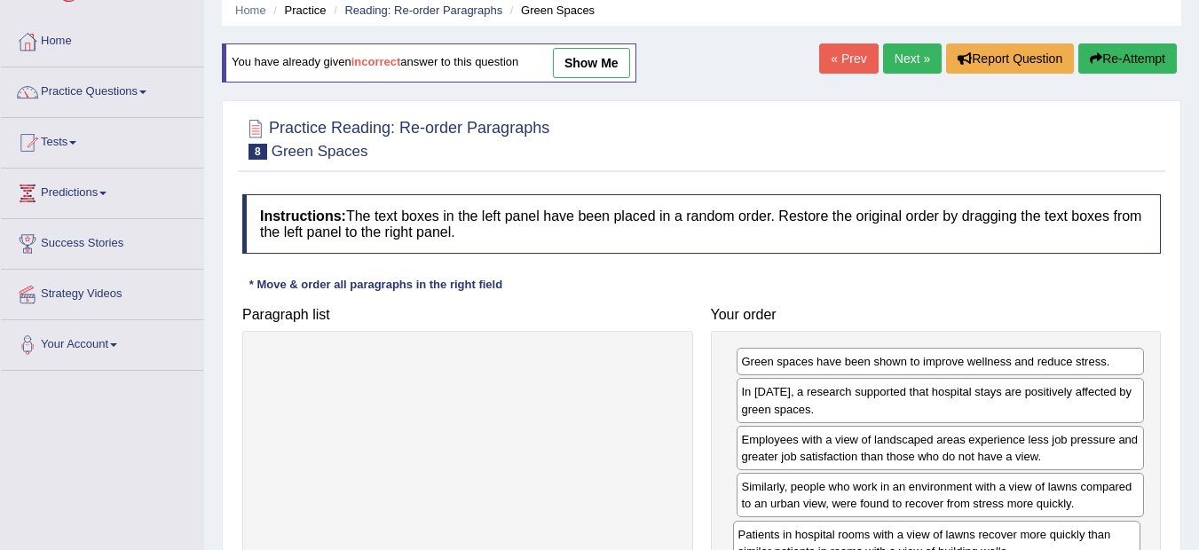
drag, startPoint x: 805, startPoint y: 509, endPoint x: 801, endPoint y: 557, distance: 48.0
click at [801, 479] on html "Toggle navigation Home Practice Questions Speaking Practice Read Aloud Repeat S…" at bounding box center [599, 204] width 1199 height 550
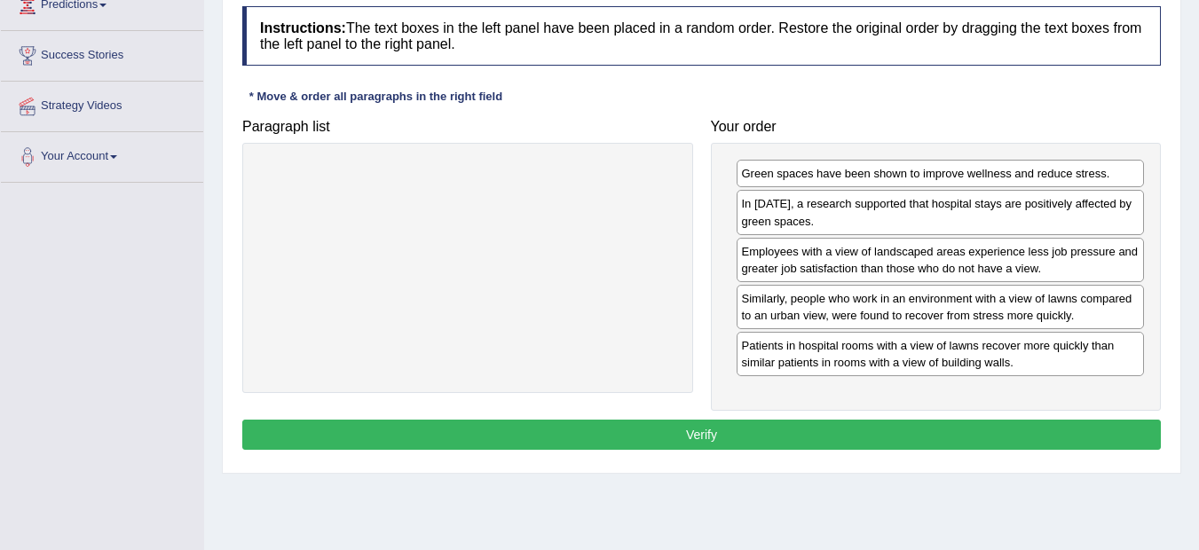
scroll to position [284, 0]
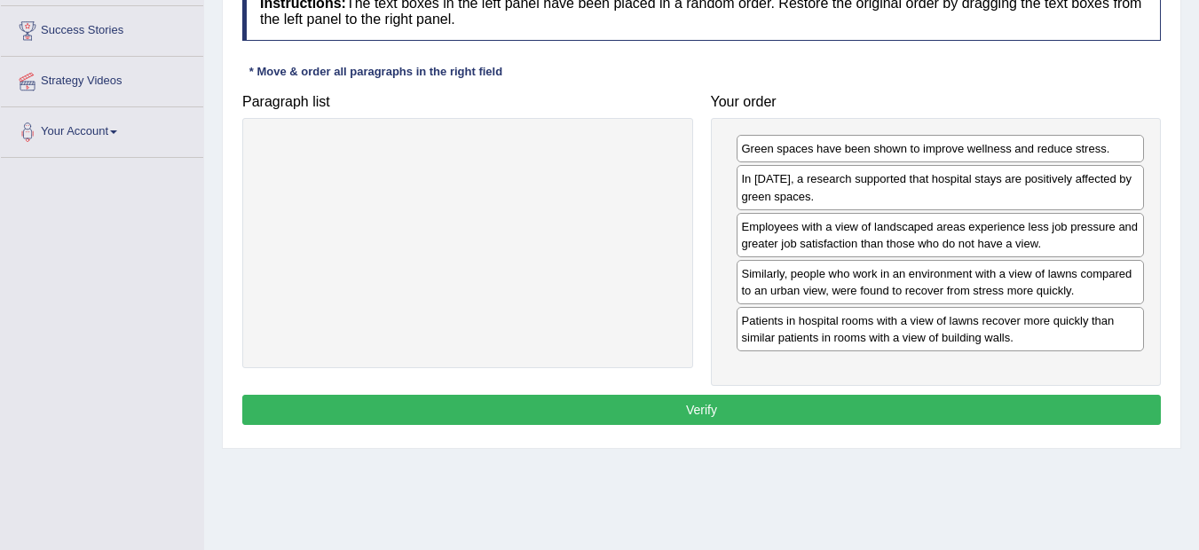
click at [728, 405] on button "Verify" at bounding box center [701, 410] width 918 height 30
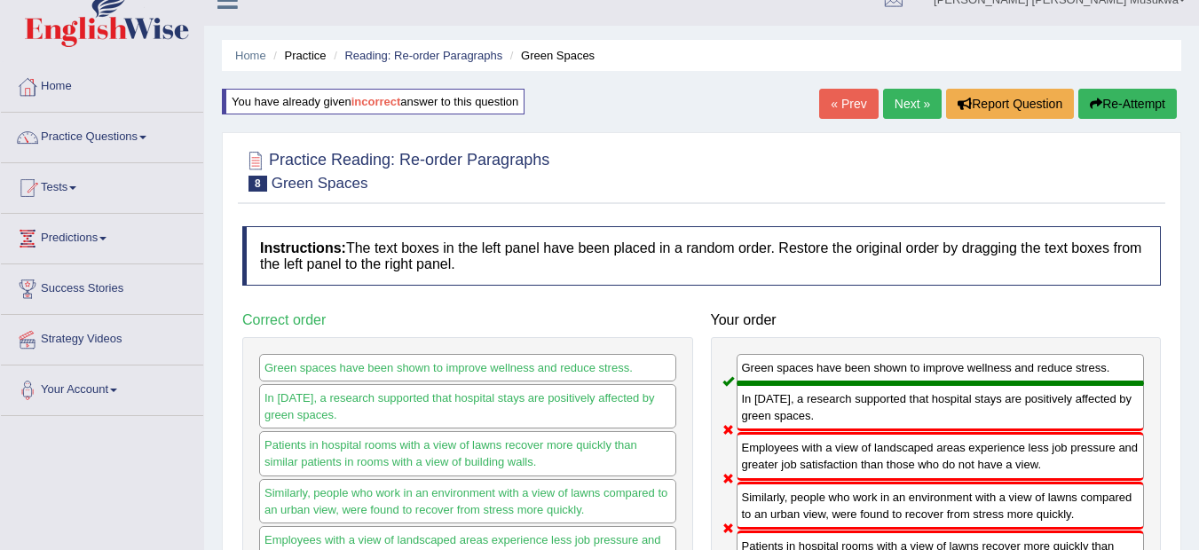
scroll to position [0, 0]
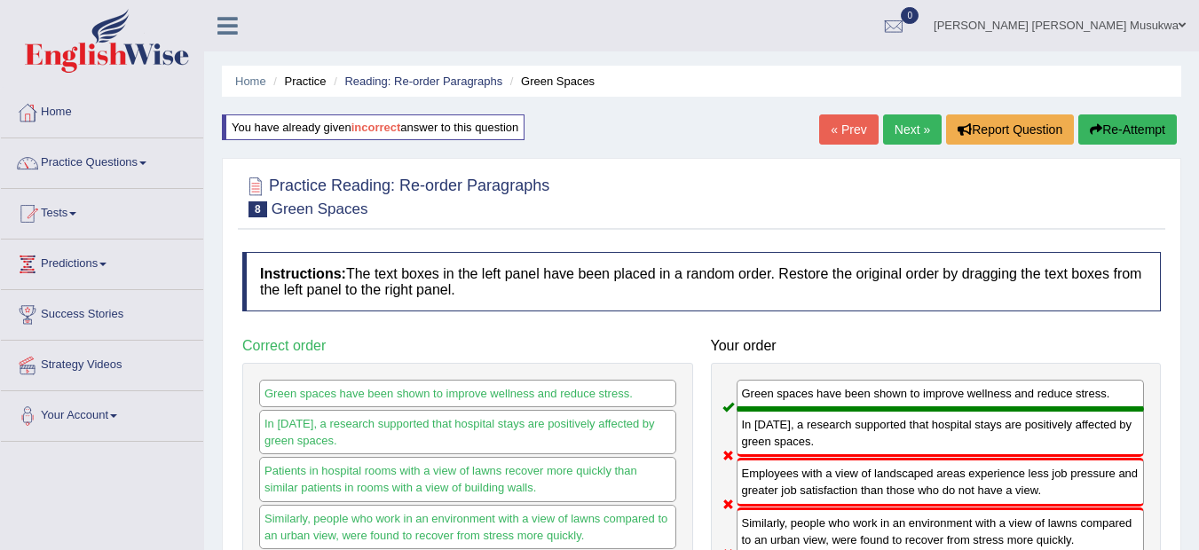
click at [1137, 120] on button "Re-Attempt" at bounding box center [1127, 129] width 98 height 30
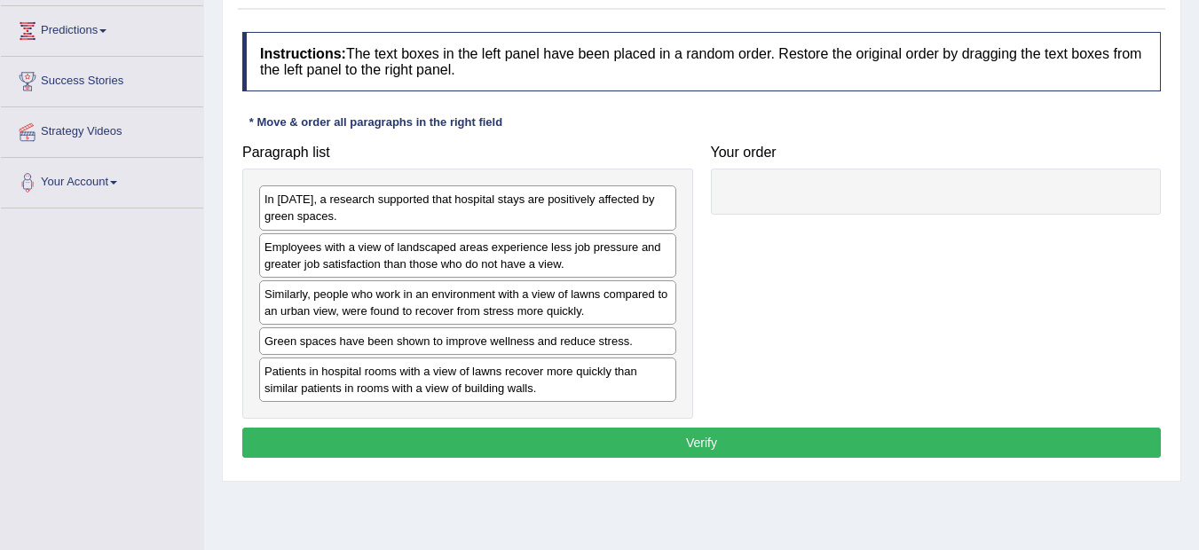
scroll to position [248, 0]
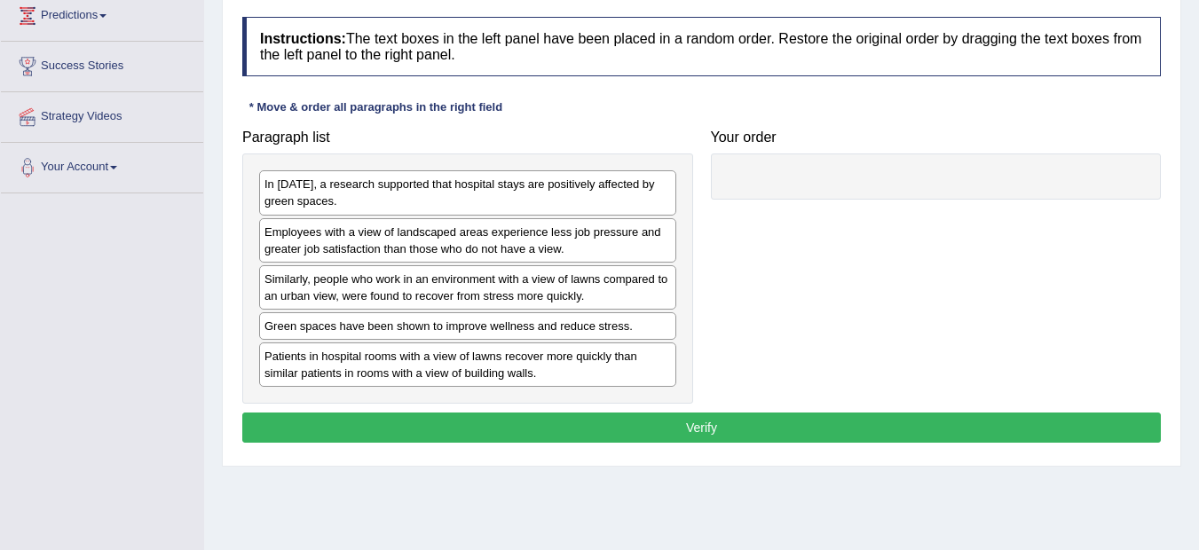
click at [525, 368] on div "Patients in hospital rooms with a view of lawns recover more quickly than simil…" at bounding box center [467, 364] width 417 height 44
click at [472, 338] on div "Green spaces have been shown to improve wellness and reduce stress." at bounding box center [467, 326] width 417 height 28
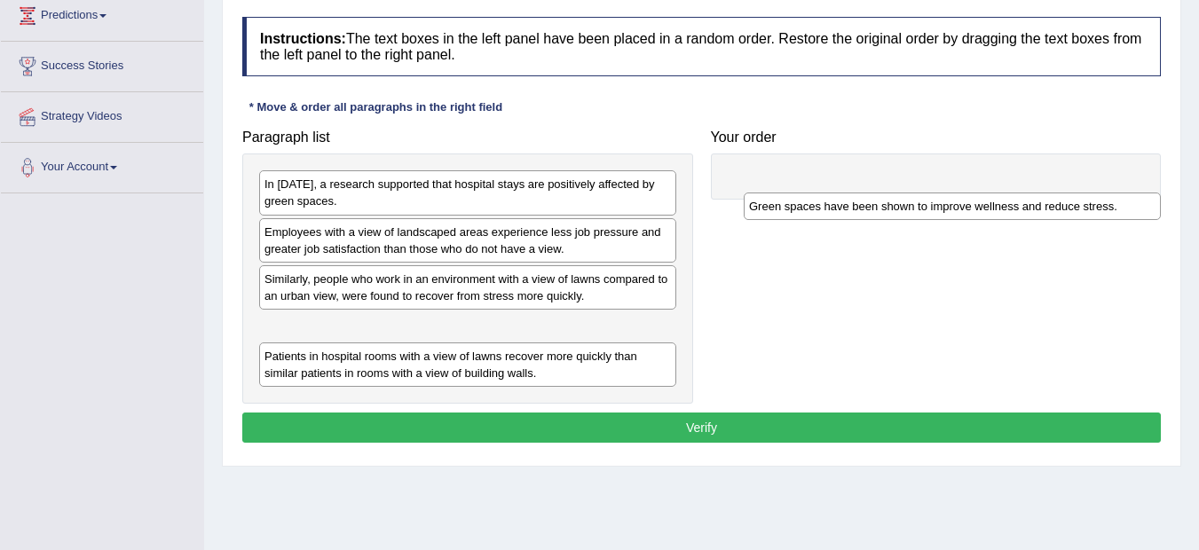
drag, startPoint x: 434, startPoint y: 323, endPoint x: 900, endPoint y: 182, distance: 487.5
click at [900, 193] on div "Green spaces have been shown to improve wellness and reduce stress." at bounding box center [951, 207] width 417 height 28
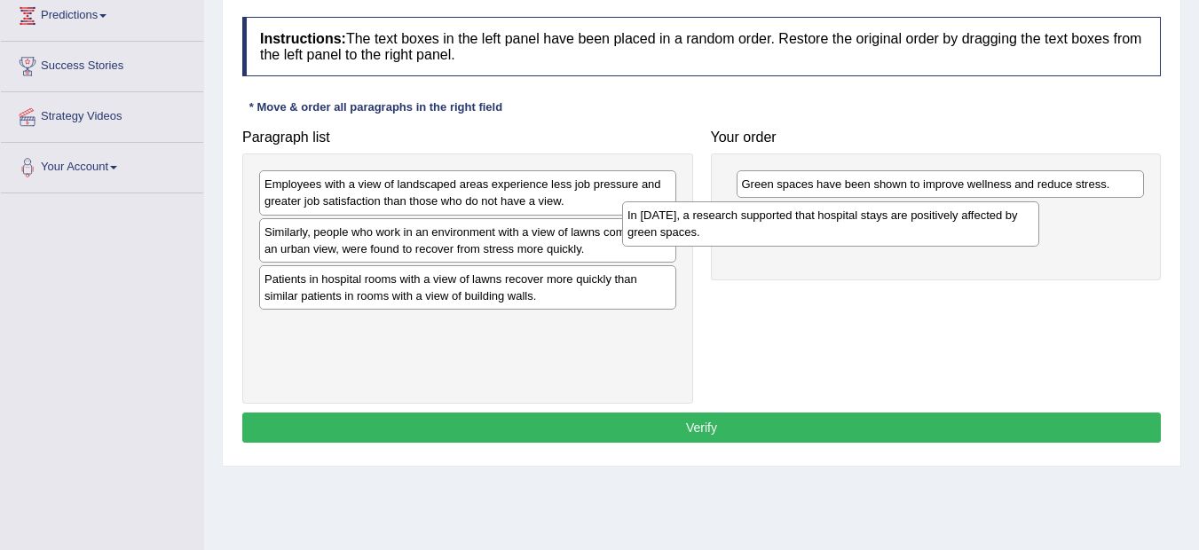
drag, startPoint x: 522, startPoint y: 203, endPoint x: 885, endPoint y: 234, distance: 365.0
click at [885, 234] on div "In [DATE], a research supported that hospital stays are positively affected by …" at bounding box center [830, 223] width 417 height 44
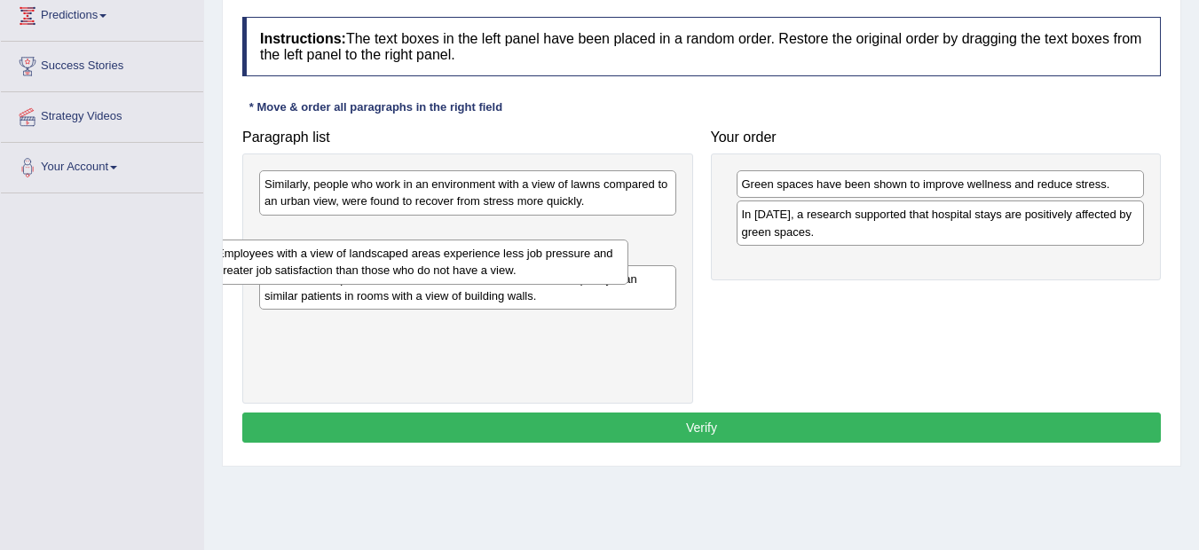
drag, startPoint x: 526, startPoint y: 197, endPoint x: 534, endPoint y: 192, distance: 9.6
click at [534, 240] on div "Employees with a view of landscaped areas experience less job pressure and grea…" at bounding box center [419, 262] width 417 height 44
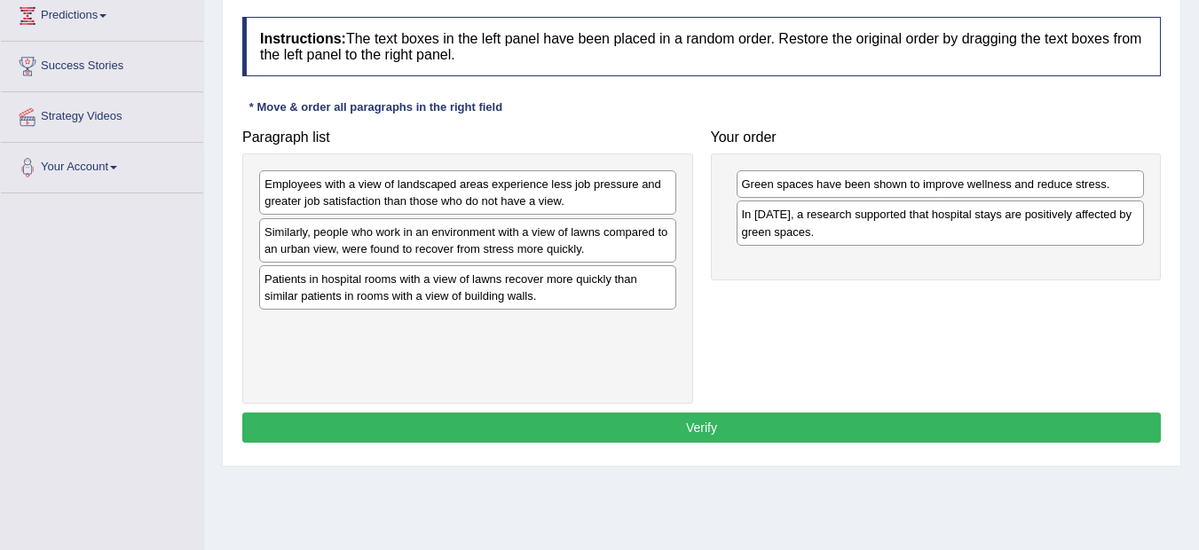
click at [534, 188] on div "Employees with a view of landscaped areas experience less job pressure and grea…" at bounding box center [467, 192] width 417 height 44
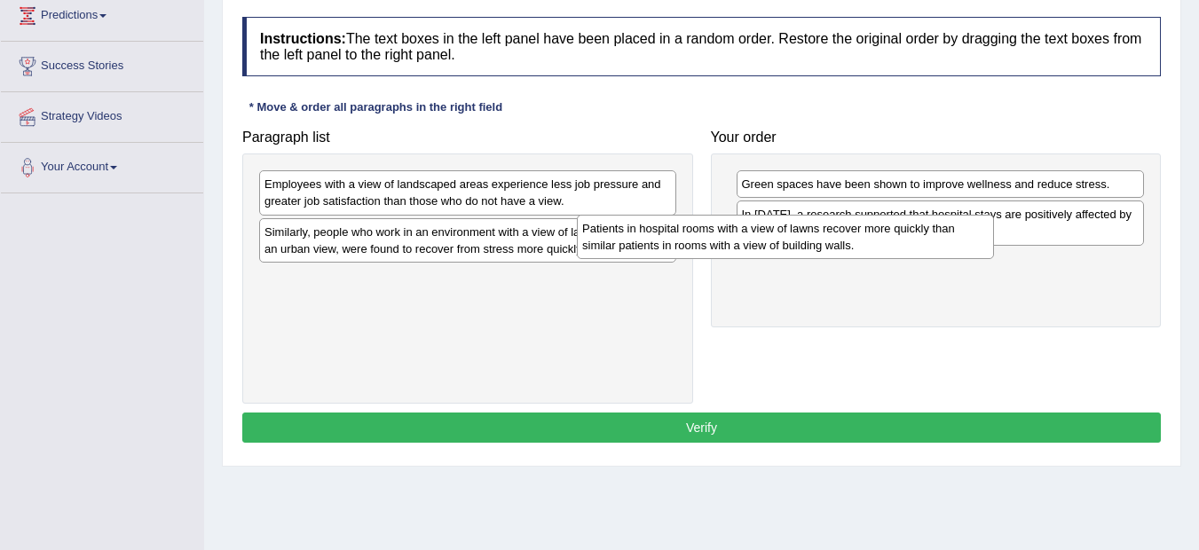
drag, startPoint x: 477, startPoint y: 283, endPoint x: 797, endPoint y: 232, distance: 323.3
click at [797, 232] on div "Patients in hospital rooms with a view of lawns recover more quickly than simil…" at bounding box center [785, 237] width 417 height 44
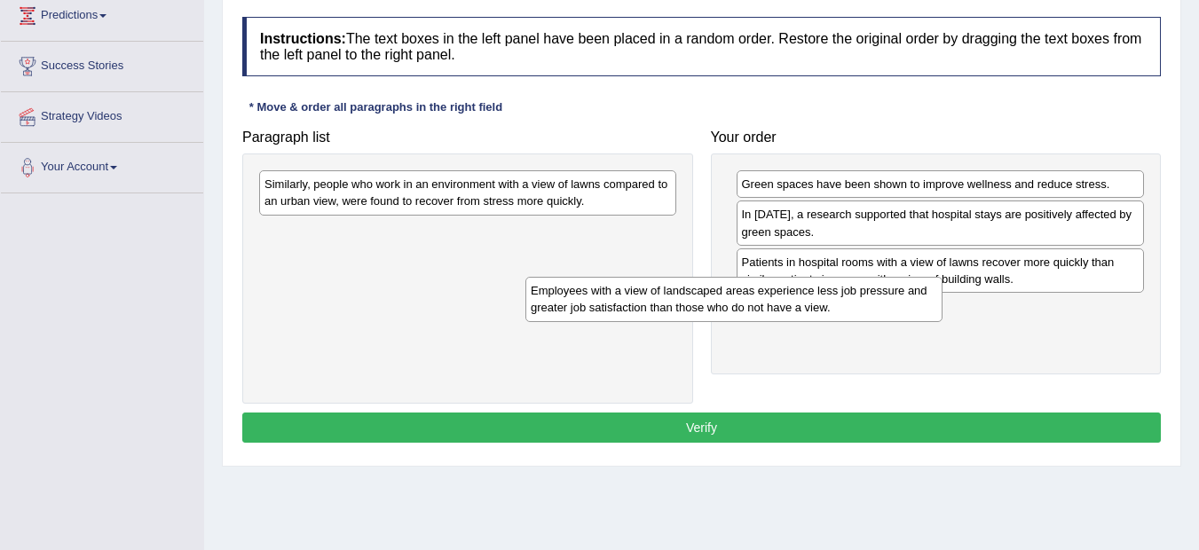
drag, startPoint x: 563, startPoint y: 200, endPoint x: 835, endPoint y: 305, distance: 291.3
click at [835, 305] on div "Employees with a view of landscaped areas experience less job pressure and grea…" at bounding box center [733, 299] width 417 height 44
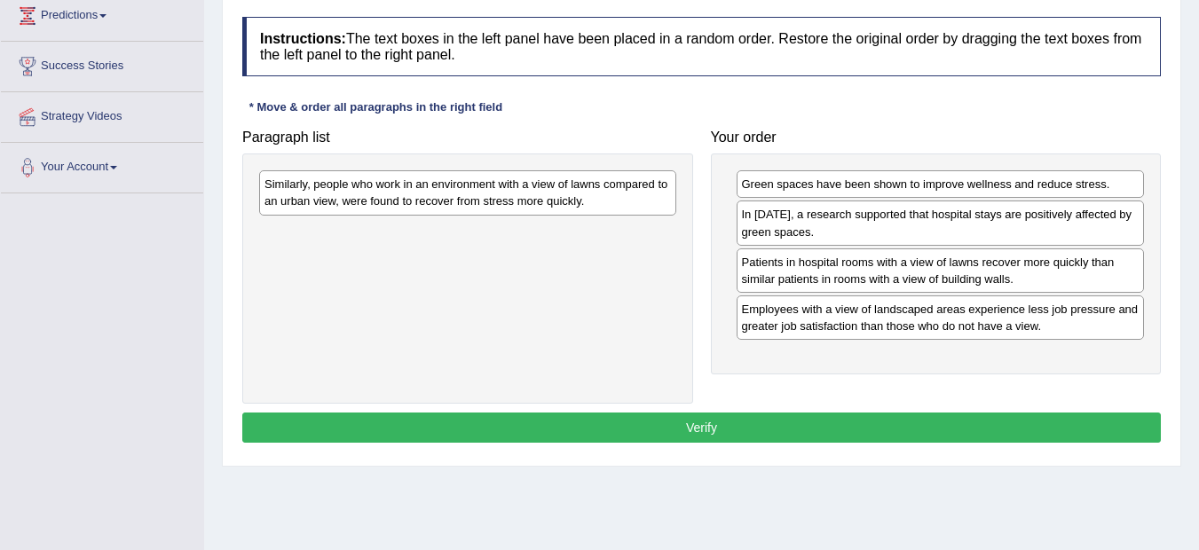
drag, startPoint x: 711, startPoint y: 279, endPoint x: 570, endPoint y: 225, distance: 149.9
click at [570, 225] on div "Paragraph list Similarly, people who work in an environment with a view of lawn…" at bounding box center [701, 263] width 936 height 284
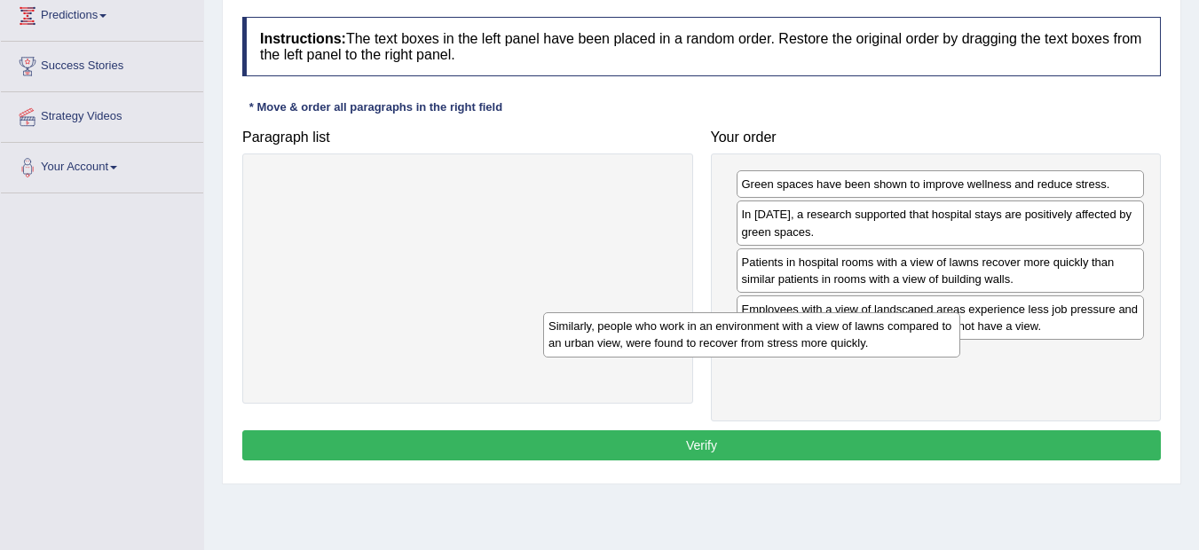
drag, startPoint x: 523, startPoint y: 200, endPoint x: 812, endPoint y: 346, distance: 323.7
click at [812, 346] on div "Similarly, people who work in an environment with a view of lawns compared to a…" at bounding box center [751, 334] width 417 height 44
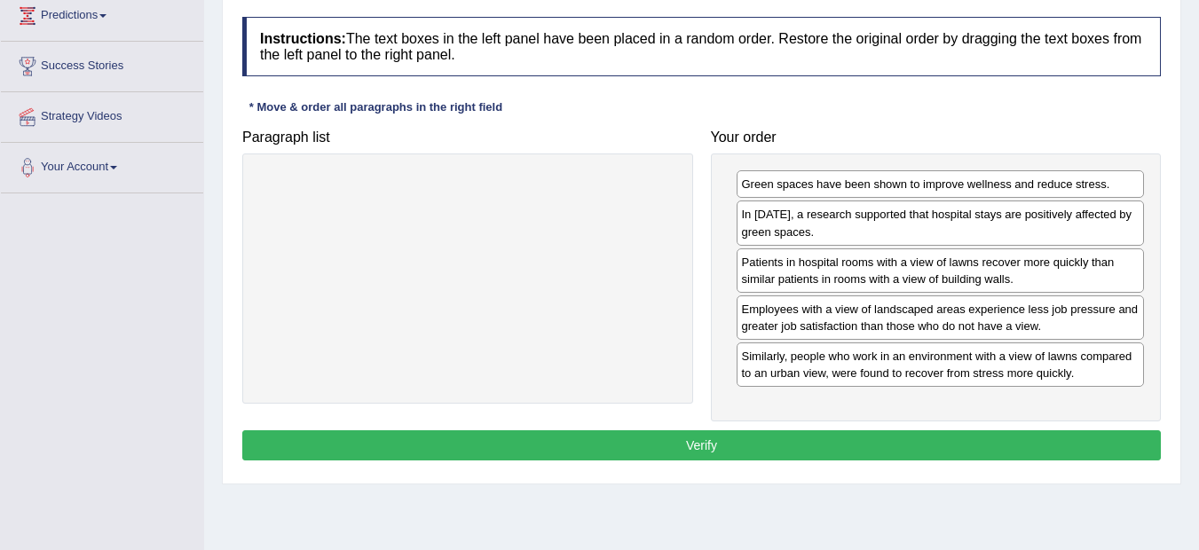
click at [698, 444] on button "Verify" at bounding box center [701, 445] width 918 height 30
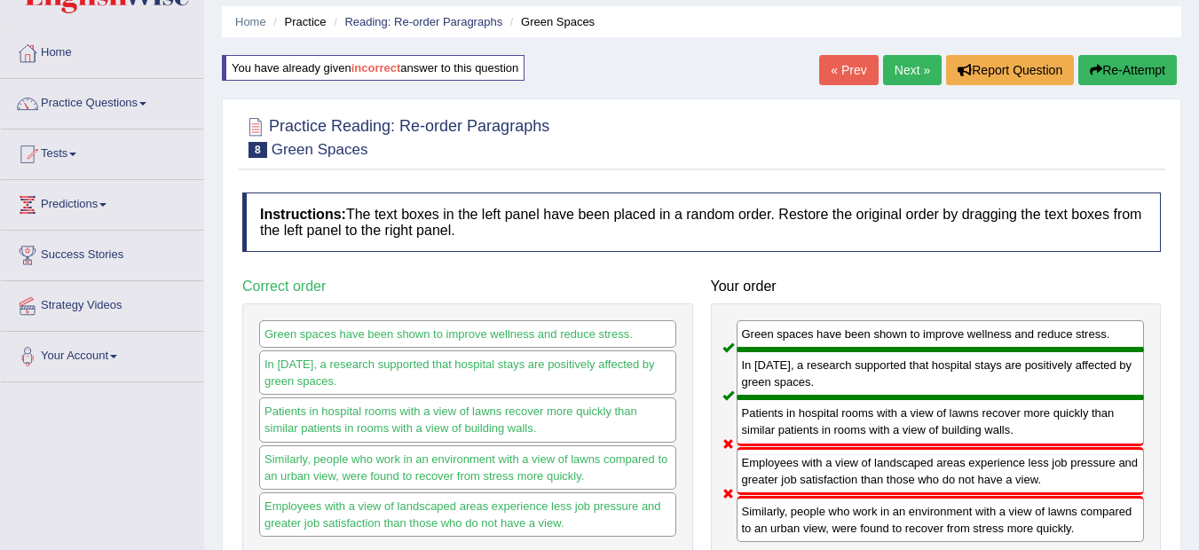
scroll to position [0, 0]
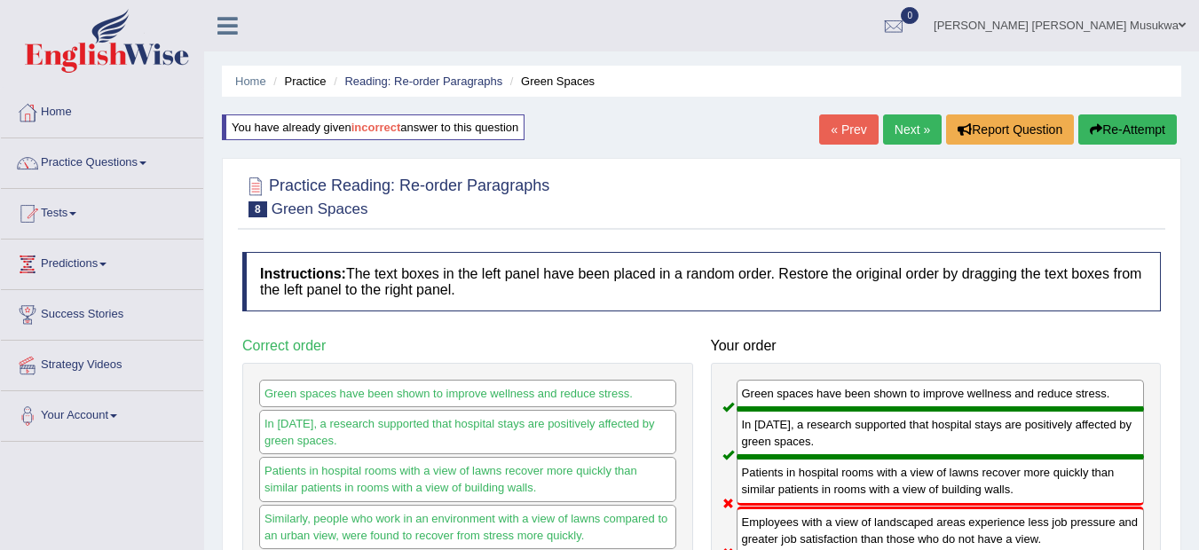
click at [1152, 116] on button "Re-Attempt" at bounding box center [1127, 129] width 98 height 30
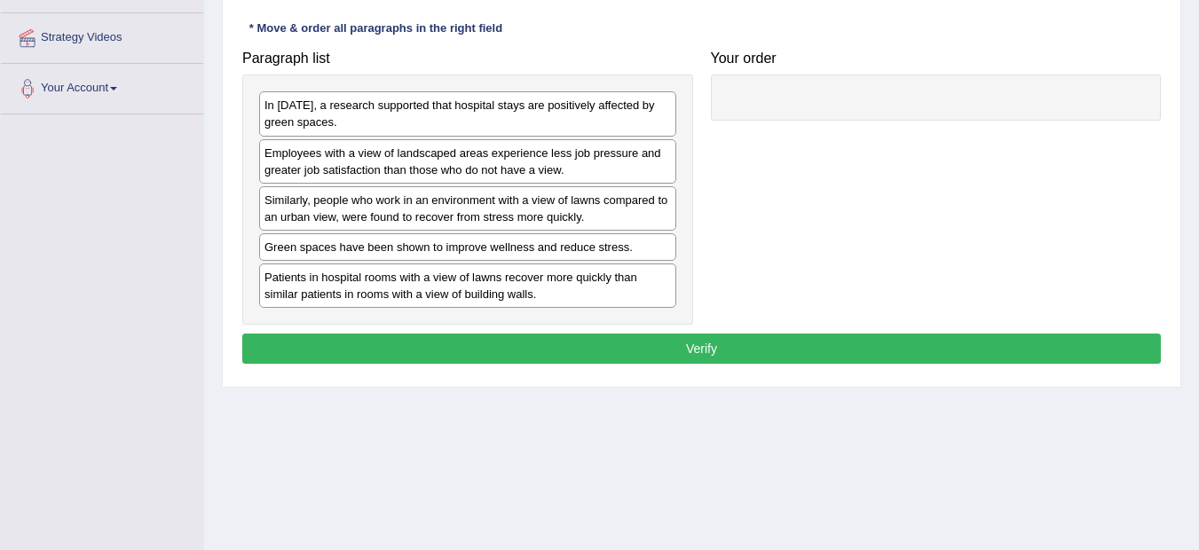
scroll to position [381, 0]
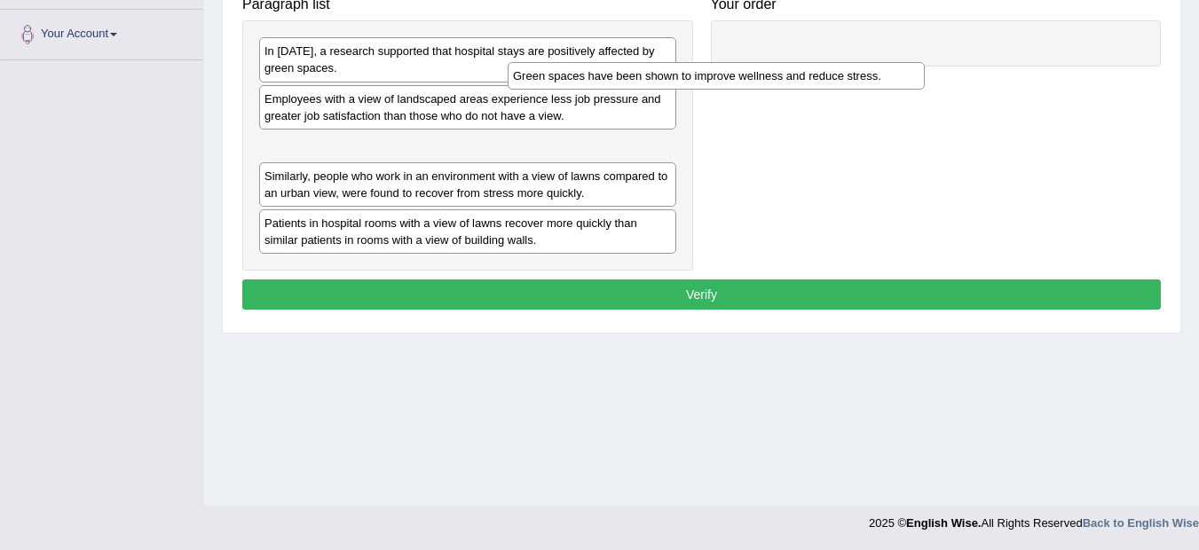
drag, startPoint x: 499, startPoint y: 194, endPoint x: 800, endPoint y: 39, distance: 338.4
click at [800, 62] on div "Green spaces have been shown to improve wellness and reduce stress." at bounding box center [715, 76] width 417 height 28
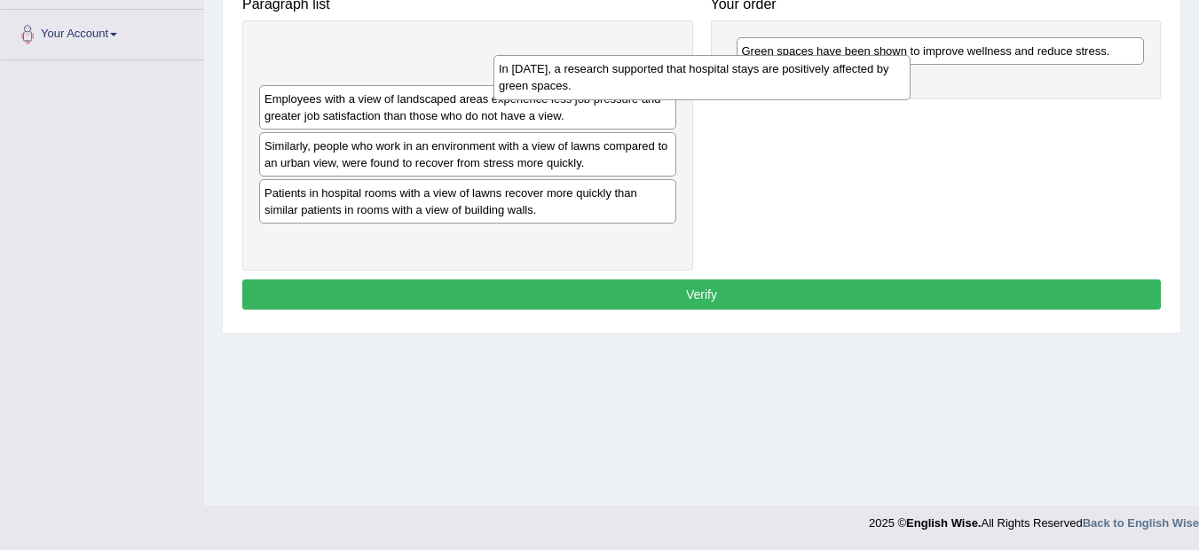
drag, startPoint x: 619, startPoint y: 48, endPoint x: 889, endPoint y: 64, distance: 270.2
click at [889, 64] on div "In [DATE], a research supported that hospital stays are positively affected by …" at bounding box center [701, 77] width 417 height 44
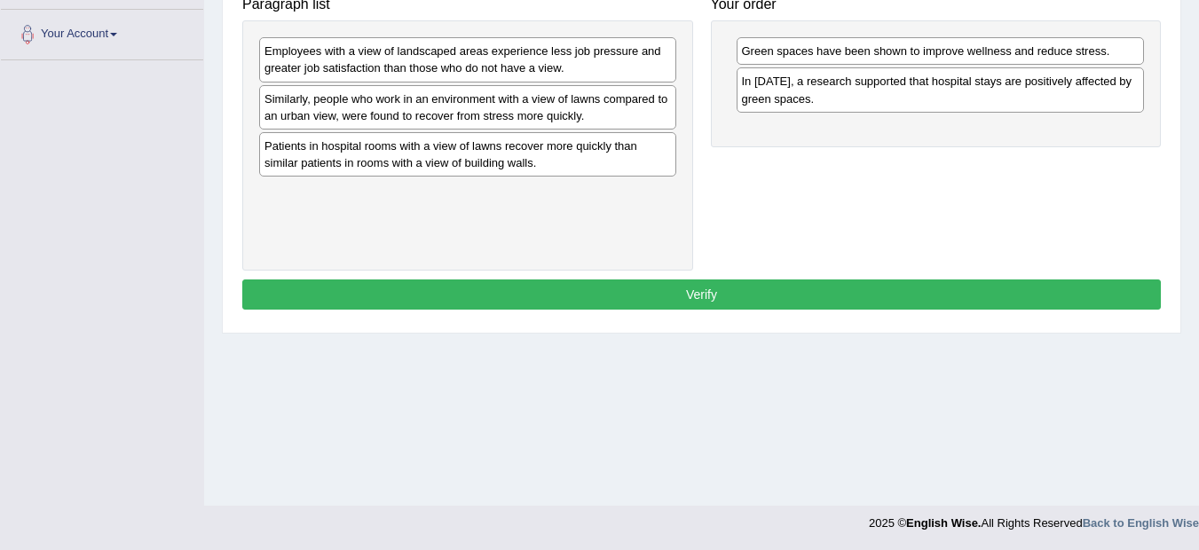
click at [754, 65] on div "Green spaces have been shown to improve wellness and reduce stress." at bounding box center [940, 51] width 408 height 28
drag, startPoint x: 750, startPoint y: 65, endPoint x: 703, endPoint y: 59, distance: 46.5
click at [703, 57] on div "Green spaces have been shown to improve wellness and reduce stress." at bounding box center [895, 43] width 408 height 28
click at [546, 166] on div "Patients in hospital rooms with a view of lawns recover more quickly than simil…" at bounding box center [467, 154] width 417 height 44
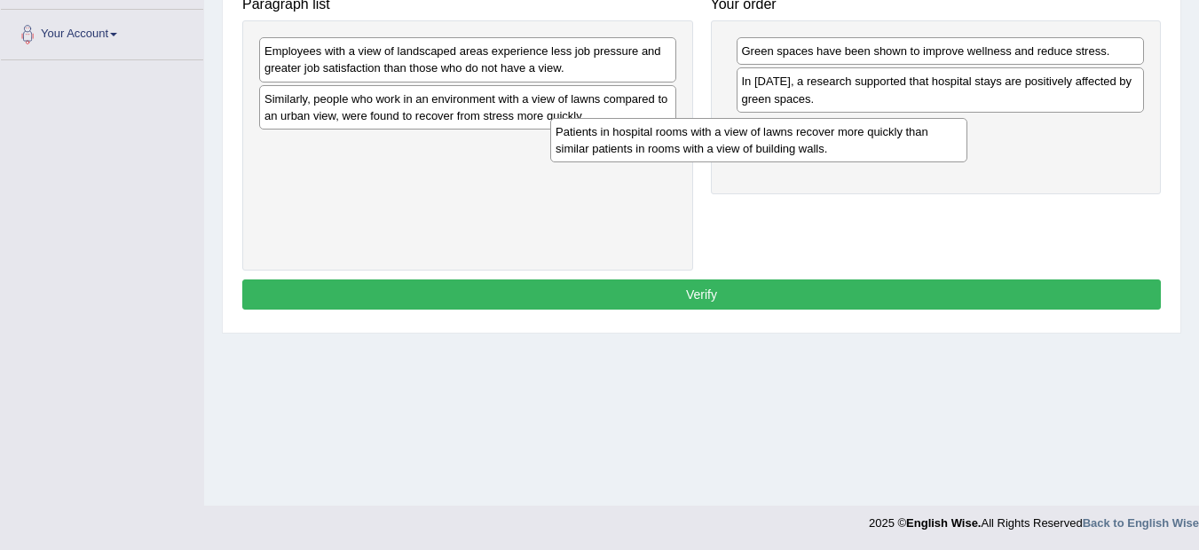
drag, startPoint x: 560, startPoint y: 150, endPoint x: 863, endPoint y: 129, distance: 304.1
click at [863, 129] on div "Patients in hospital rooms with a view of lawns recover more quickly than simil…" at bounding box center [758, 140] width 417 height 44
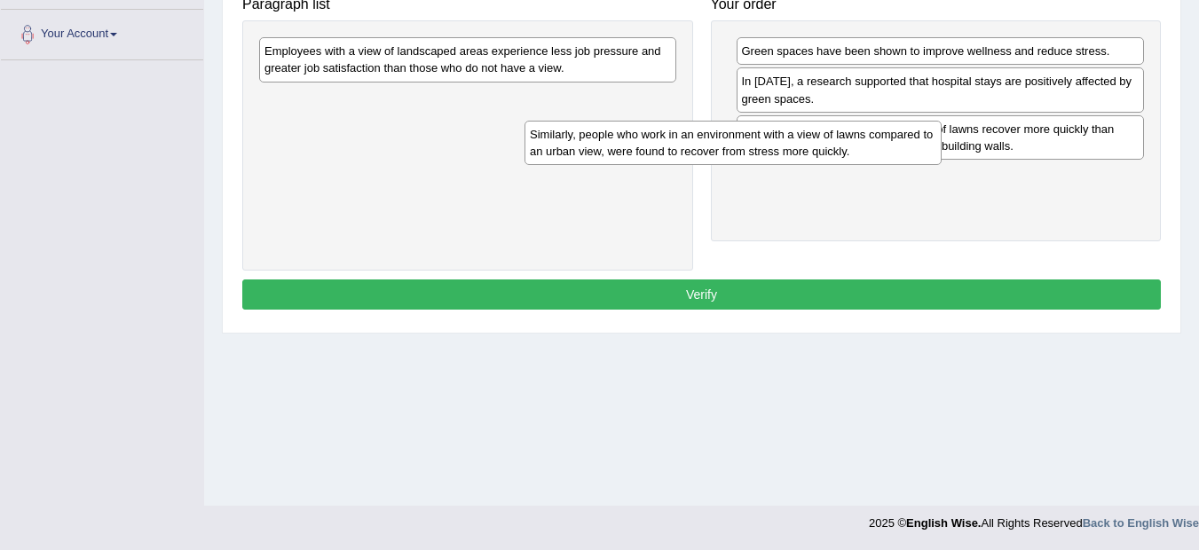
drag, startPoint x: 598, startPoint y: 111, endPoint x: 868, endPoint y: 145, distance: 271.8
click at [868, 145] on div "Similarly, people who work in an environment with a view of lawns compared to a…" at bounding box center [732, 143] width 417 height 44
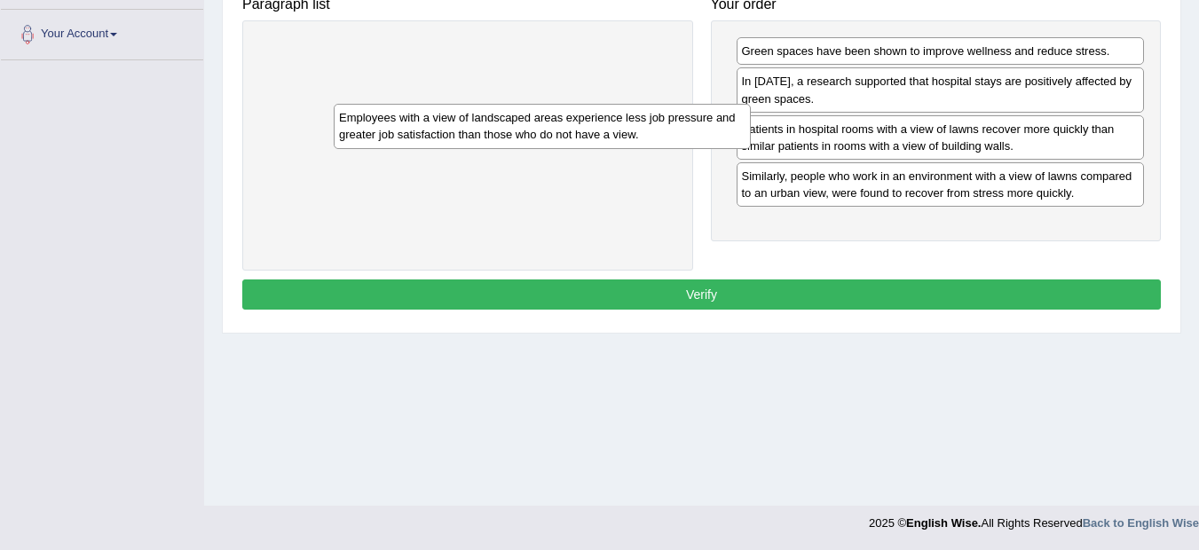
drag, startPoint x: 526, startPoint y: 56, endPoint x: 659, endPoint y: 154, distance: 165.5
click at [659, 148] on div "Employees with a view of landscaped areas experience less job pressure and grea…" at bounding box center [542, 126] width 417 height 44
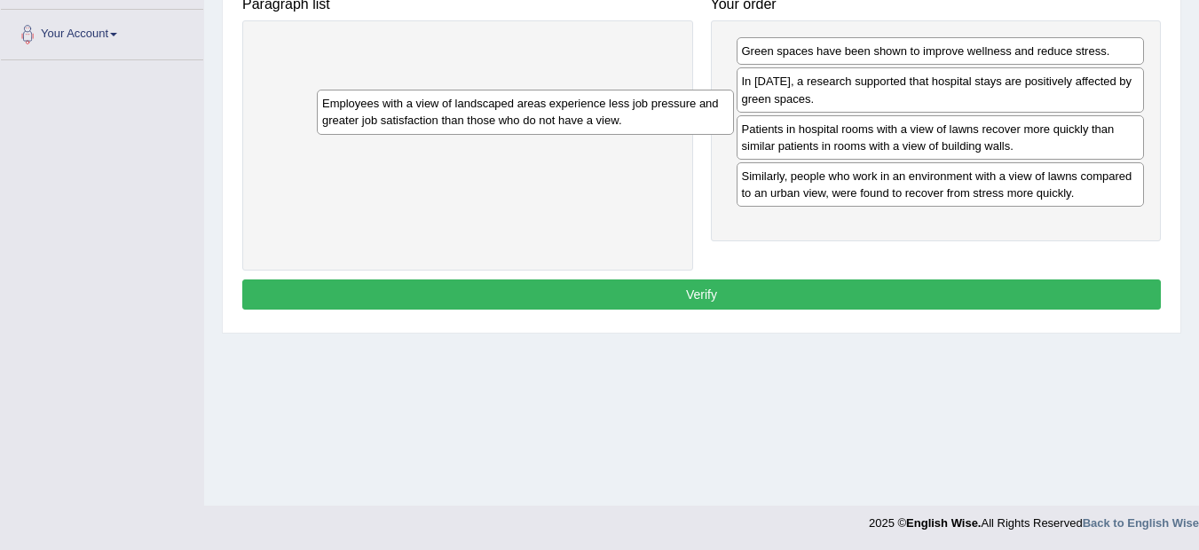
drag, startPoint x: 518, startPoint y: 50, endPoint x: 633, endPoint y: 129, distance: 139.8
click at [633, 129] on div "Employees with a view of landscaped areas experience less job pressure and grea…" at bounding box center [525, 112] width 417 height 44
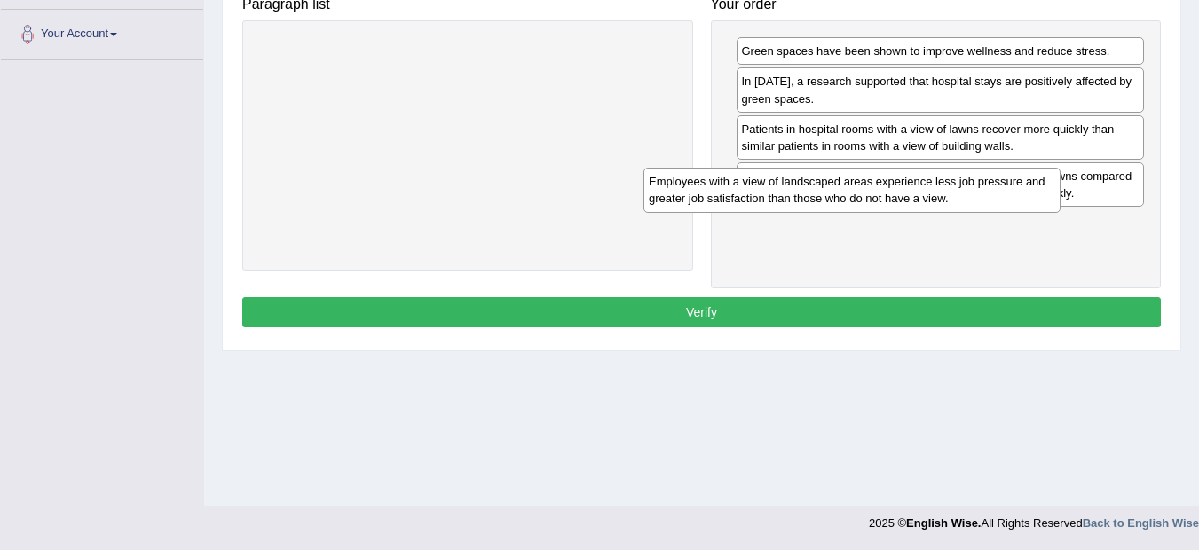
drag, startPoint x: 501, startPoint y: 65, endPoint x: 885, endPoint y: 199, distance: 406.8
click at [885, 199] on div "Employees with a view of landscaped areas experience less job pressure and grea…" at bounding box center [851, 190] width 417 height 44
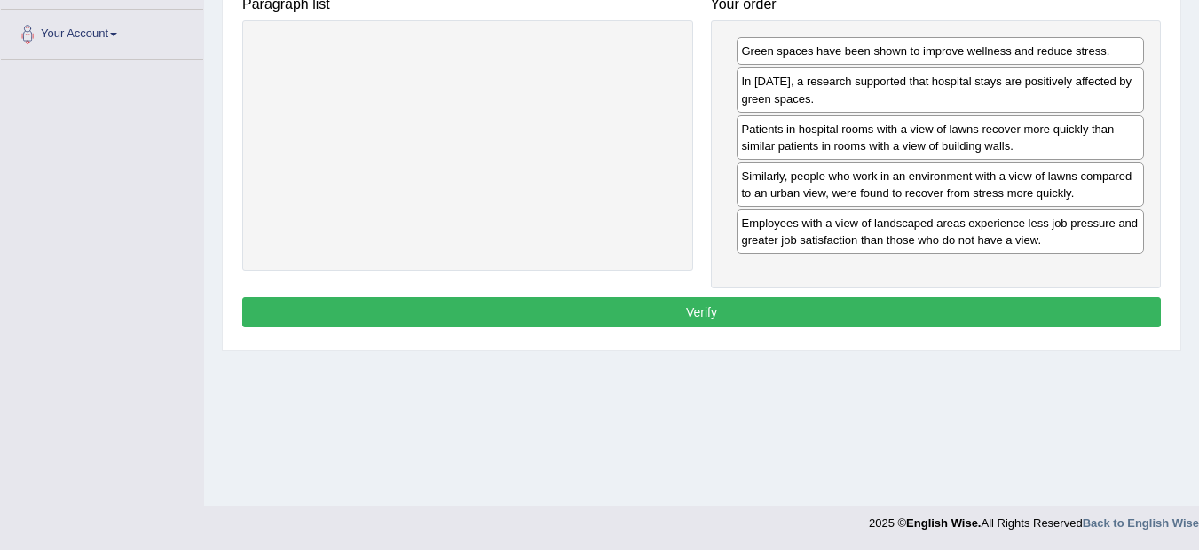
click at [719, 309] on button "Verify" at bounding box center [701, 312] width 918 height 30
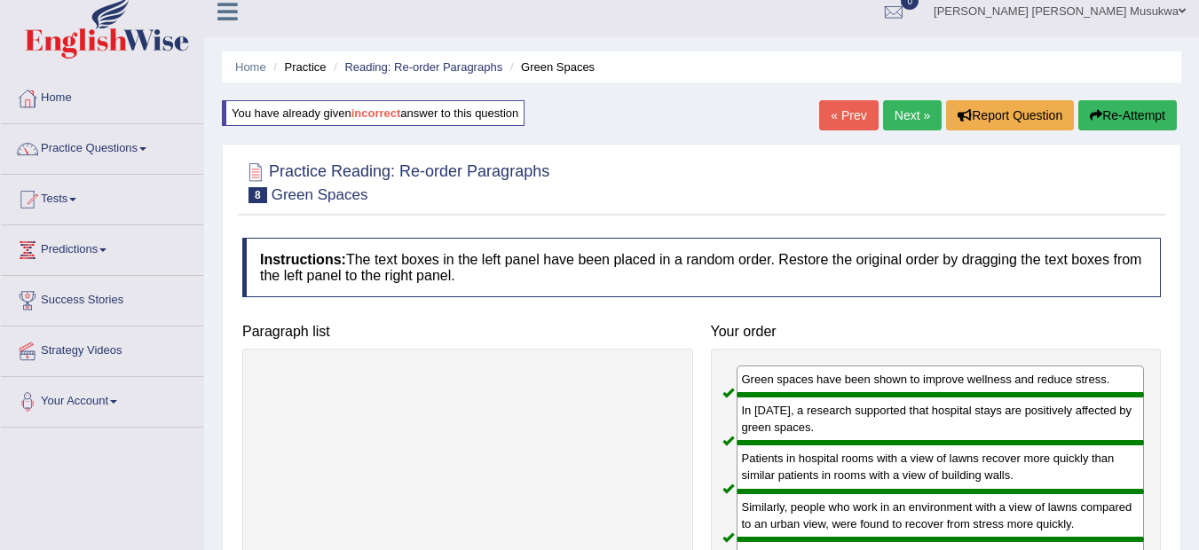
scroll to position [0, 0]
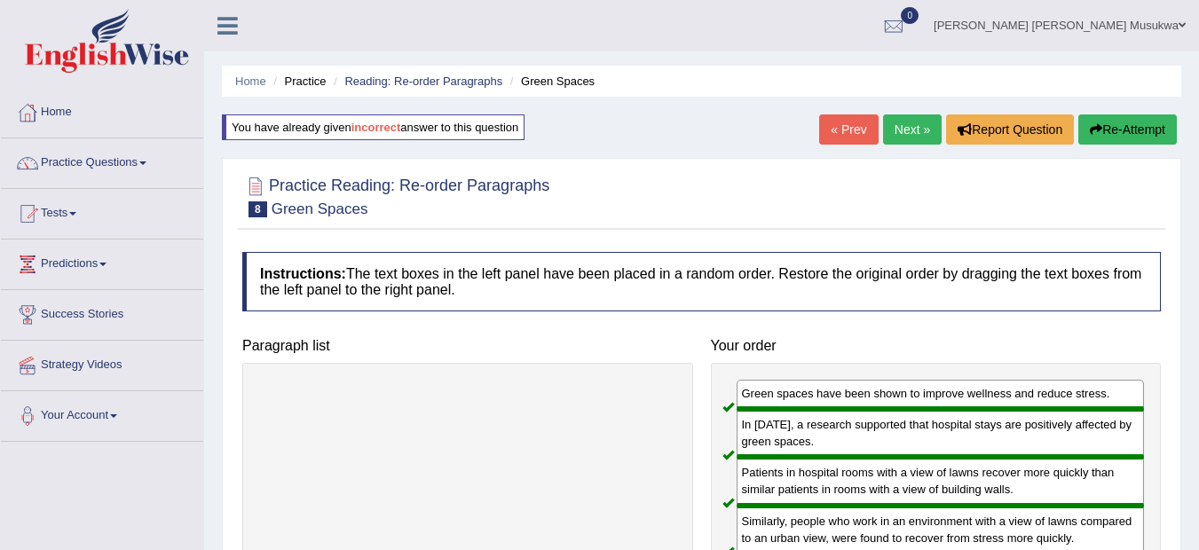
click at [897, 135] on link "Next »" at bounding box center [912, 129] width 59 height 30
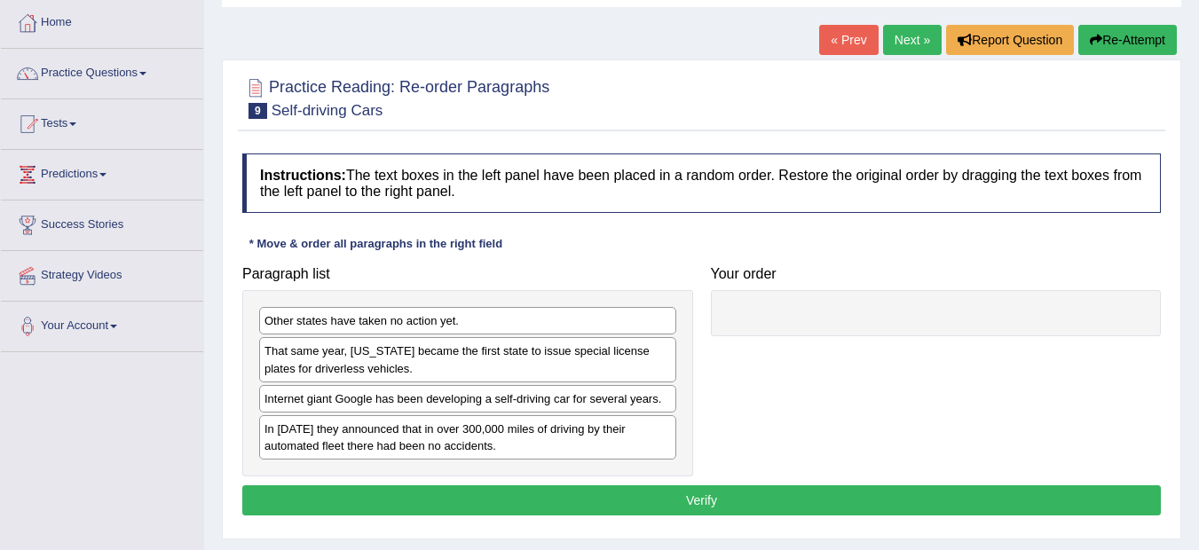
scroll to position [106, 0]
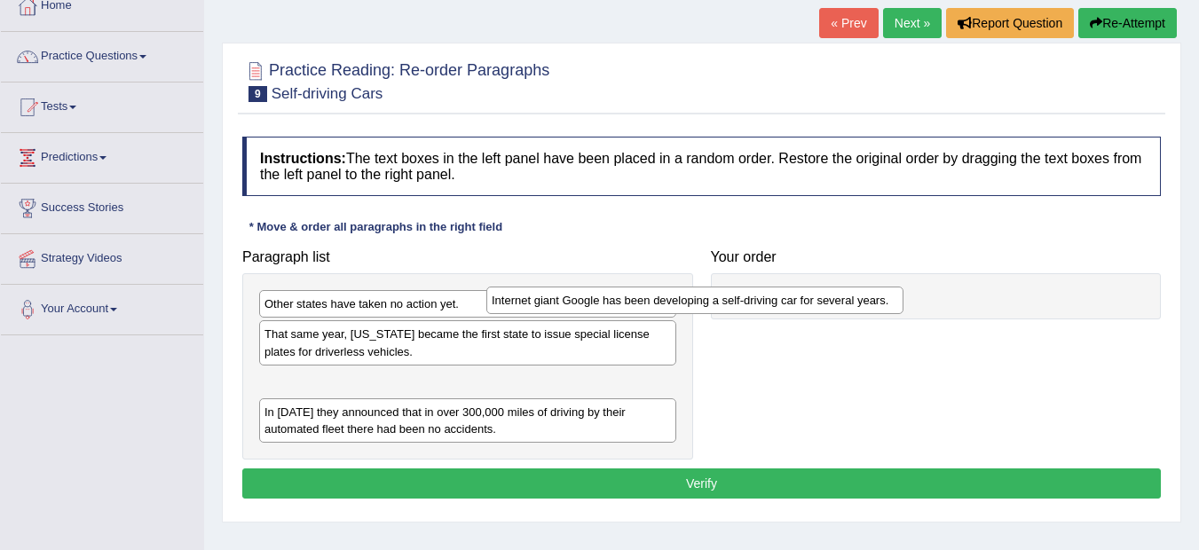
drag, startPoint x: 637, startPoint y: 381, endPoint x: 867, endPoint y: 300, distance: 243.8
click at [867, 300] on div "Internet giant Google has been developing a self-driving car for several years." at bounding box center [694, 301] width 417 height 28
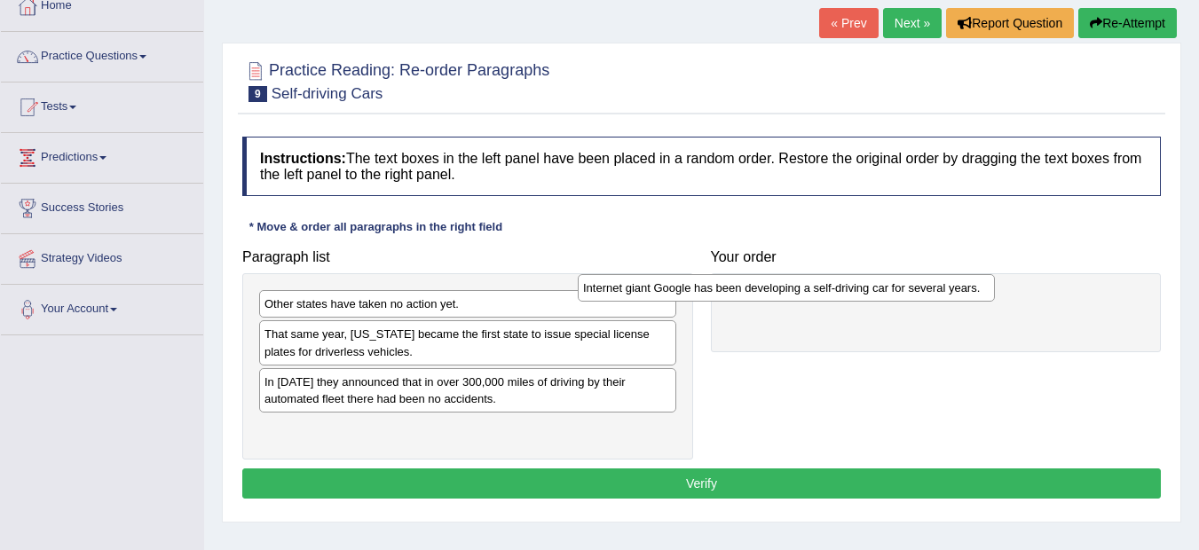
drag, startPoint x: 584, startPoint y: 389, endPoint x: 904, endPoint y: 289, distance: 335.3
click at [904, 289] on div "Internet giant Google has been developing a self-driving car for several years." at bounding box center [786, 288] width 417 height 28
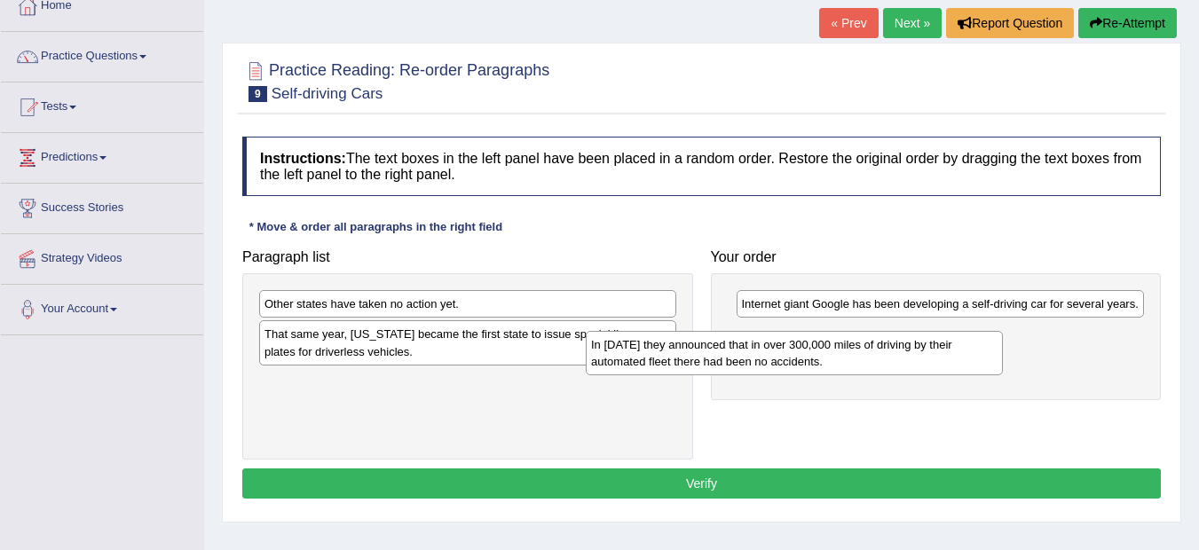
drag, startPoint x: 485, startPoint y: 399, endPoint x: 816, endPoint y: 359, distance: 333.3
click at [816, 359] on div "In [DATE] they announced that in over 300,000 miles of driving by their automat…" at bounding box center [794, 353] width 417 height 44
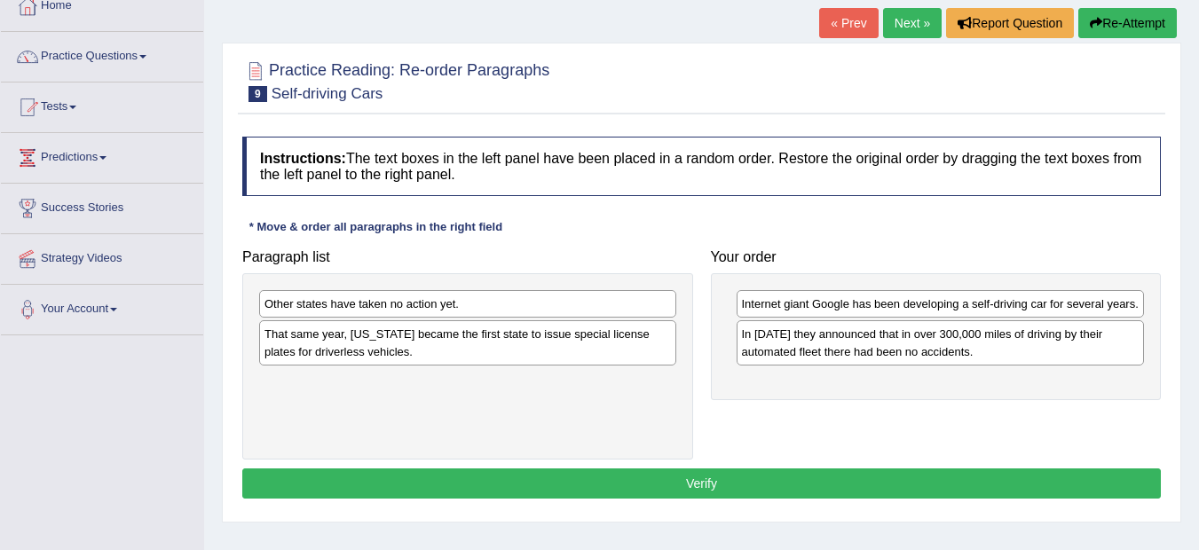
drag, startPoint x: 635, startPoint y: 382, endPoint x: 406, endPoint y: 300, distance: 243.3
click at [406, 300] on div "Other states have taken no action yet. That same year, [US_STATE] became the fi…" at bounding box center [467, 366] width 451 height 186
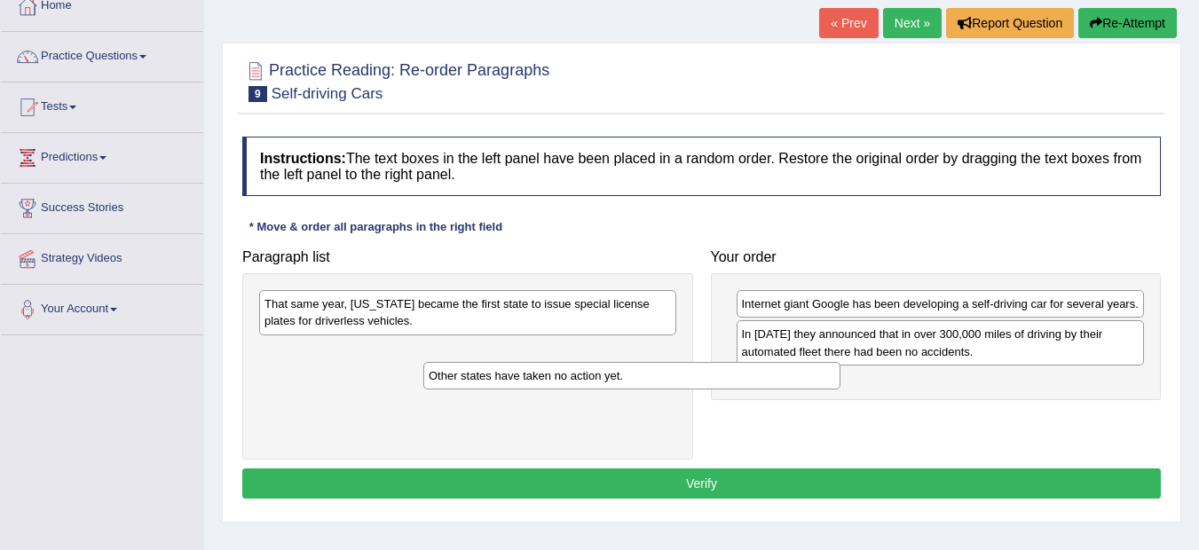
drag, startPoint x: 403, startPoint y: 301, endPoint x: 569, endPoint y: 373, distance: 181.1
click at [569, 373] on div "Other states have taken no action yet." at bounding box center [631, 376] width 417 height 28
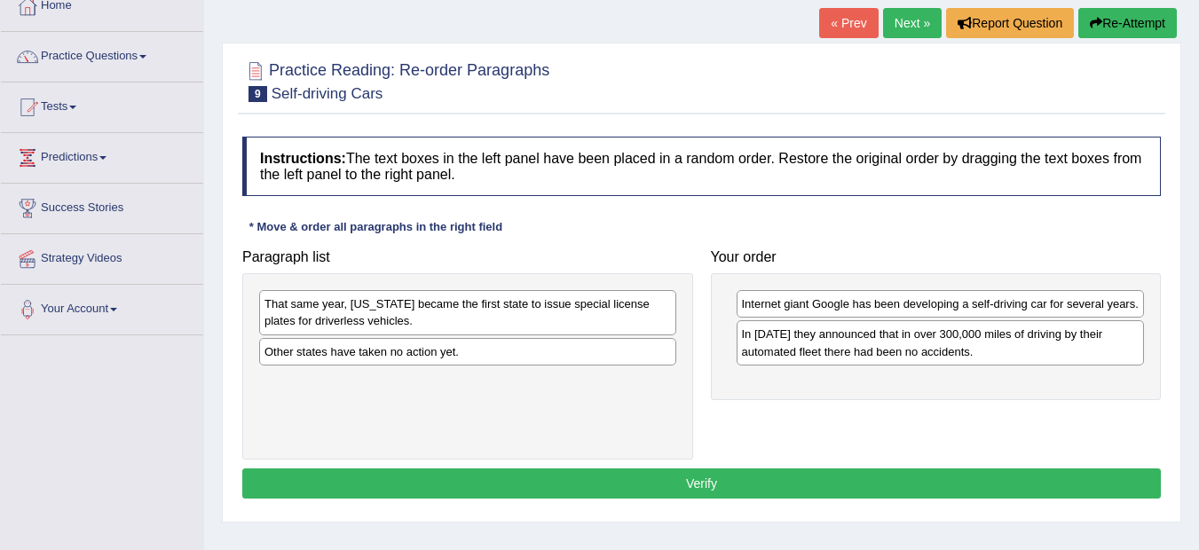
click at [476, 355] on div "Other states have taken no action yet." at bounding box center [467, 352] width 417 height 28
drag, startPoint x: 470, startPoint y: 350, endPoint x: 456, endPoint y: 350, distance: 14.2
click at [456, 350] on div "Other states have taken no action yet." at bounding box center [505, 351] width 417 height 28
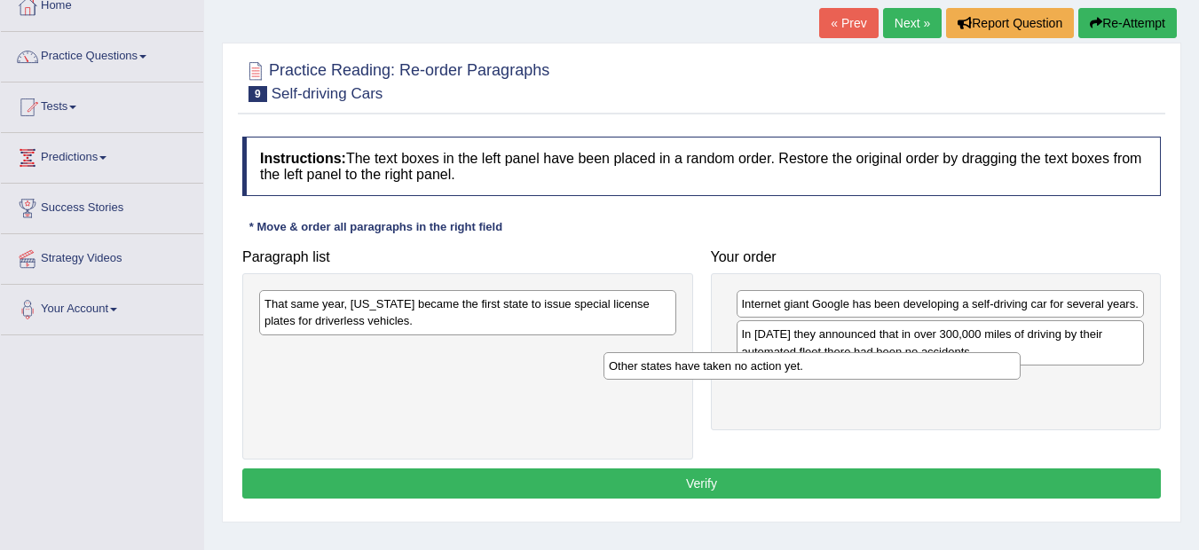
drag, startPoint x: 389, startPoint y: 346, endPoint x: 742, endPoint y: 358, distance: 353.3
click at [742, 358] on div "Other states have taken no action yet." at bounding box center [811, 366] width 417 height 28
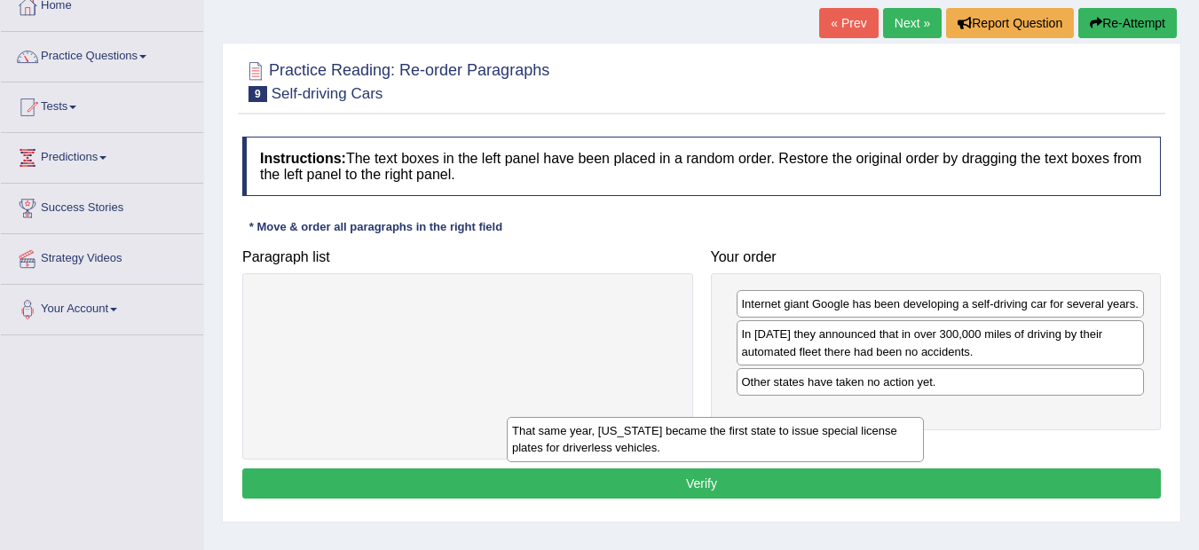
drag, startPoint x: 494, startPoint y: 303, endPoint x: 767, endPoint y: 424, distance: 298.7
click at [767, 424] on div "That same year, [US_STATE] became the first state to issue special license plat…" at bounding box center [715, 439] width 417 height 44
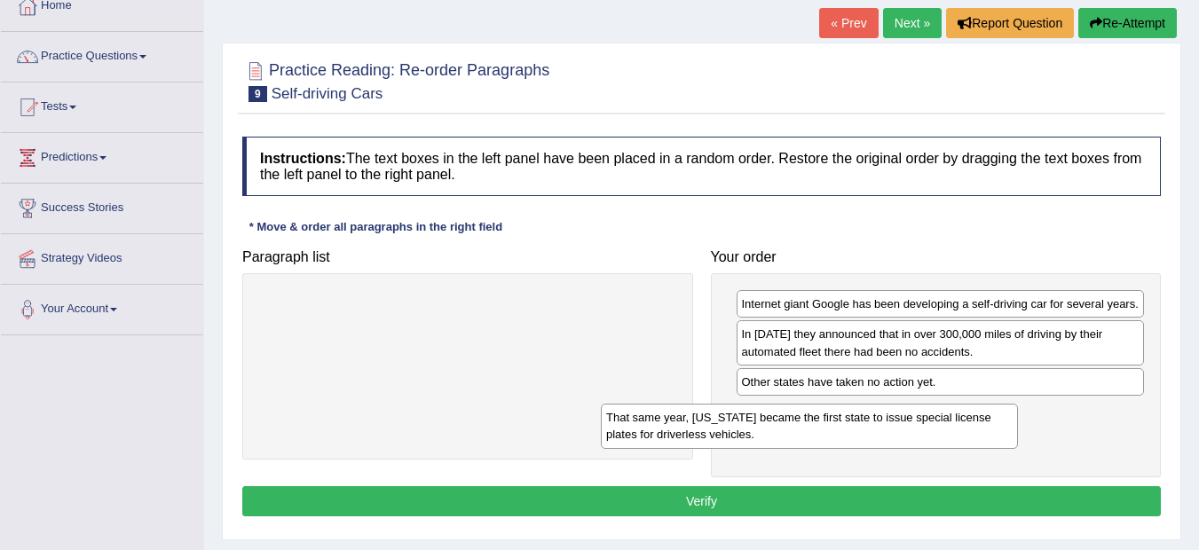
drag, startPoint x: 617, startPoint y: 303, endPoint x: 961, endPoint y: 416, distance: 362.2
click at [961, 416] on div "That same year, [US_STATE] became the first state to issue special license plat…" at bounding box center [809, 426] width 417 height 44
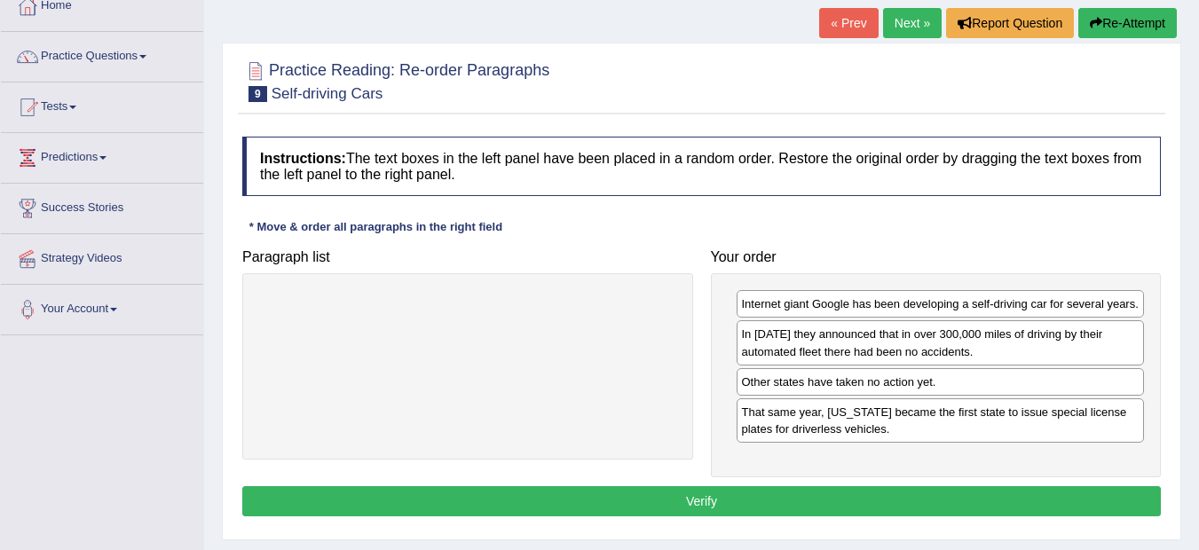
click at [722, 497] on button "Verify" at bounding box center [701, 501] width 918 height 30
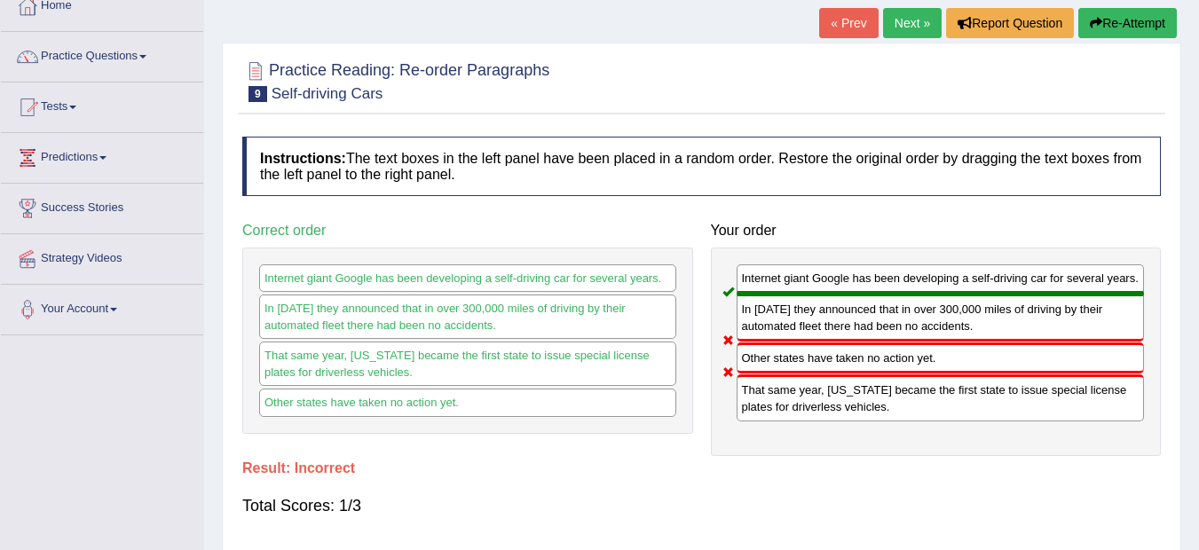
click at [1137, 13] on button "Re-Attempt" at bounding box center [1127, 23] width 98 height 30
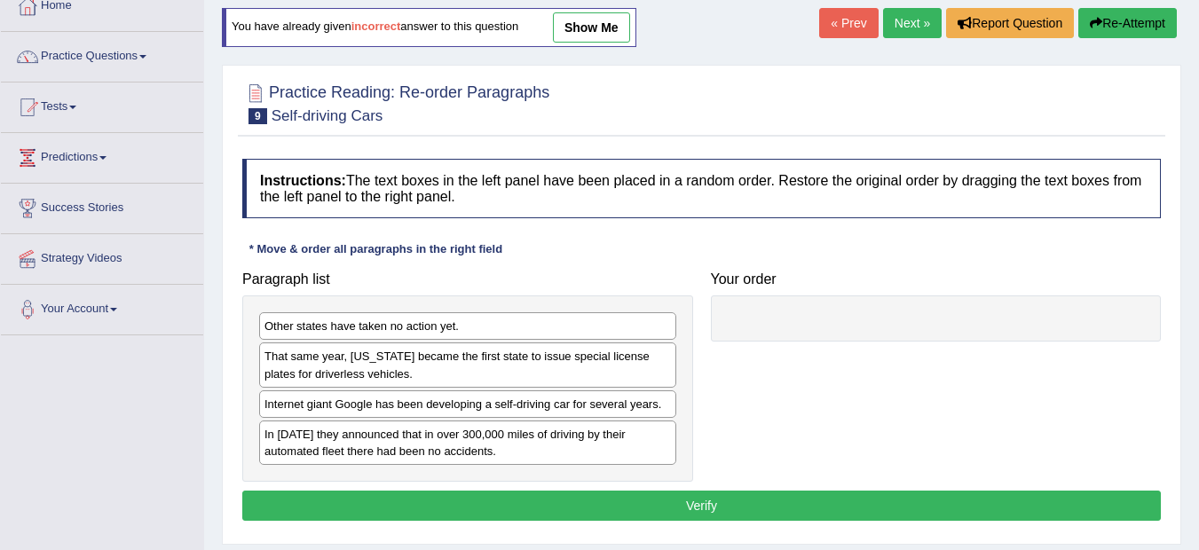
click at [433, 396] on div "Internet giant Google has been developing a self-driving car for several years." at bounding box center [467, 404] width 417 height 28
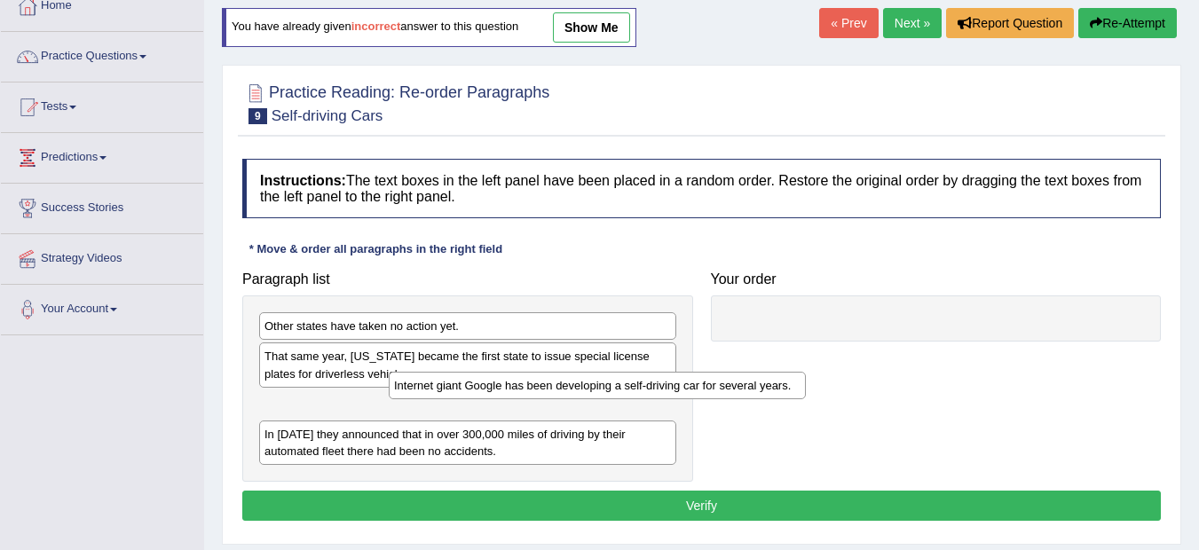
drag, startPoint x: 465, startPoint y: 410, endPoint x: 649, endPoint y: 380, distance: 187.0
click at [649, 380] on div "Internet giant Google has been developing a self-driving car for several years." at bounding box center [597, 386] width 417 height 28
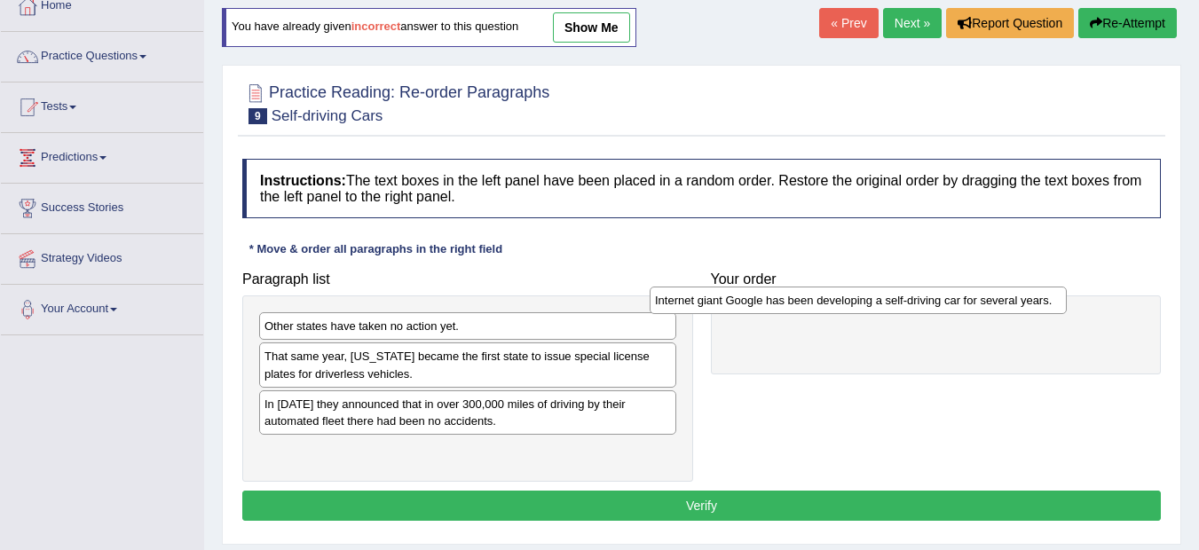
drag, startPoint x: 492, startPoint y: 409, endPoint x: 883, endPoint y: 305, distance: 403.9
click at [883, 305] on div "Internet giant Google has been developing a self-driving car for several years." at bounding box center [857, 301] width 417 height 28
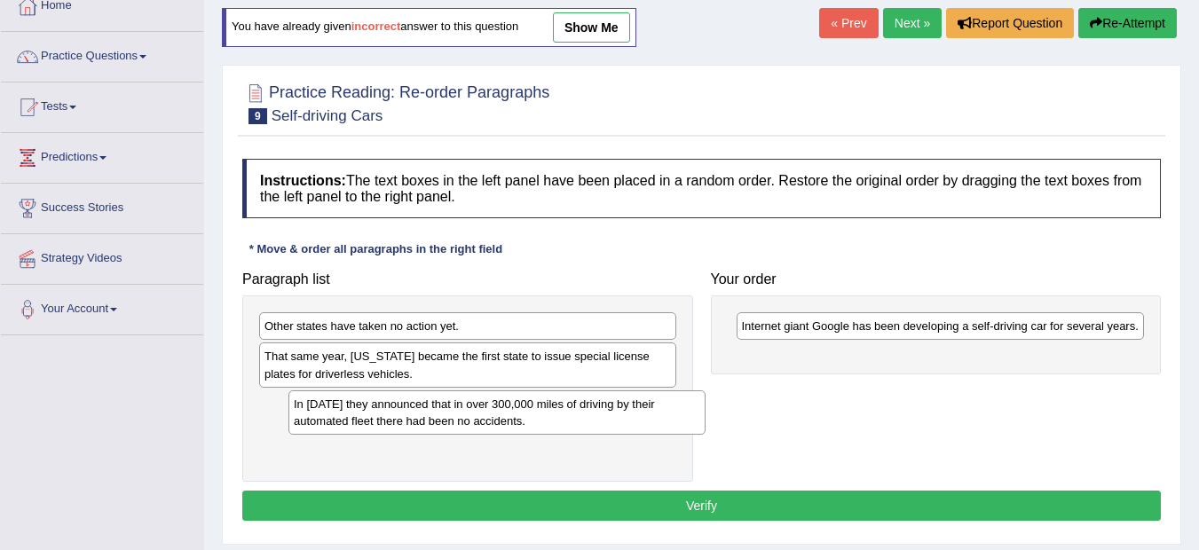
drag, startPoint x: 455, startPoint y: 426, endPoint x: 484, endPoint y: 426, distance: 29.3
click at [484, 426] on div "In [DATE] they announced that in over 300,000 miles of driving by their automat…" at bounding box center [496, 412] width 417 height 44
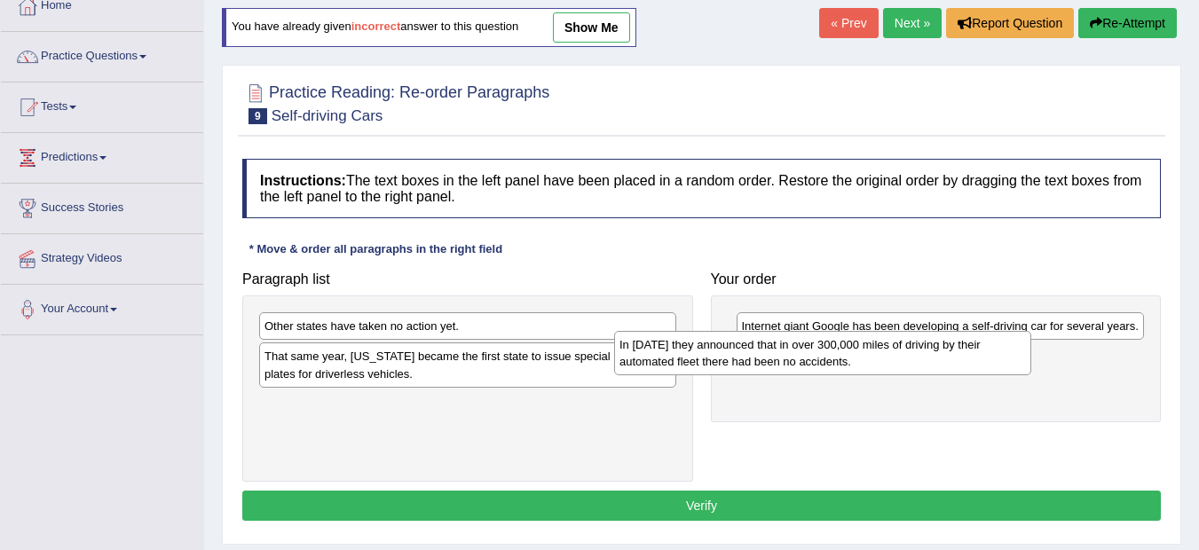
drag, startPoint x: 484, startPoint y: 408, endPoint x: 845, endPoint y: 349, distance: 365.0
click at [845, 349] on div "In [DATE] they announced that in over 300,000 miles of driving by their automat…" at bounding box center [822, 353] width 417 height 44
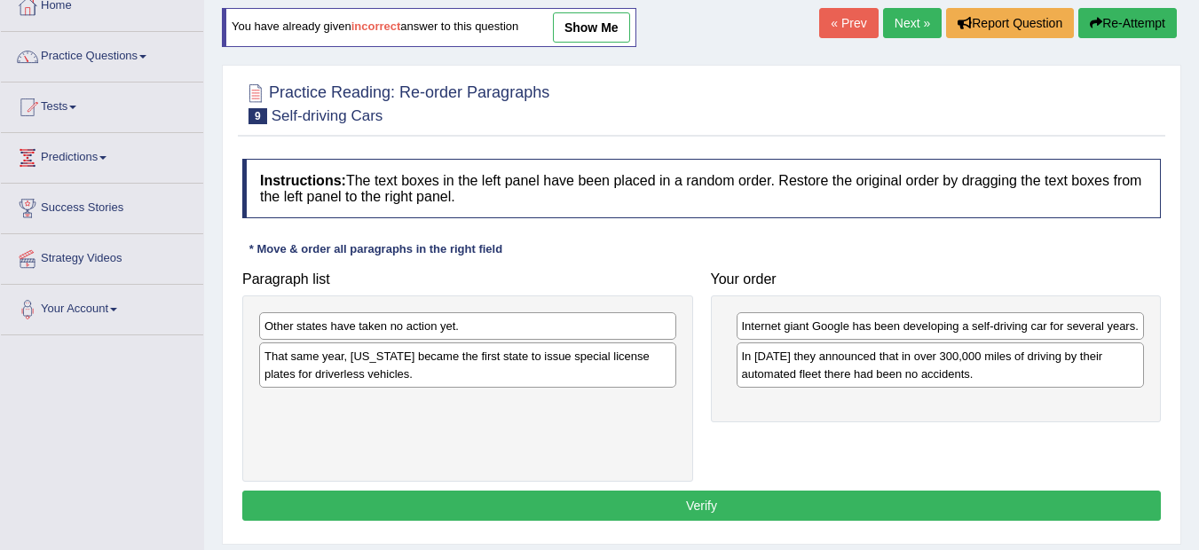
click at [500, 359] on div "That same year, [US_STATE] became the first state to issue special license plat…" at bounding box center [467, 364] width 417 height 44
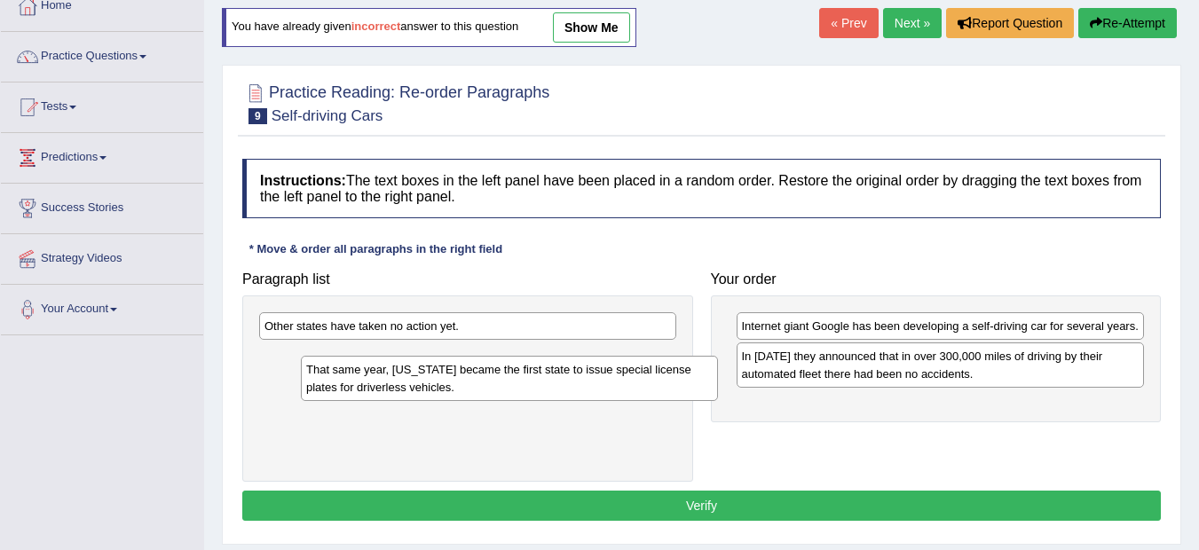
drag, startPoint x: 532, startPoint y: 366, endPoint x: 646, endPoint y: 397, distance: 117.5
click at [646, 397] on div "That same year, [US_STATE] became the first state to issue special license plat…" at bounding box center [509, 378] width 417 height 44
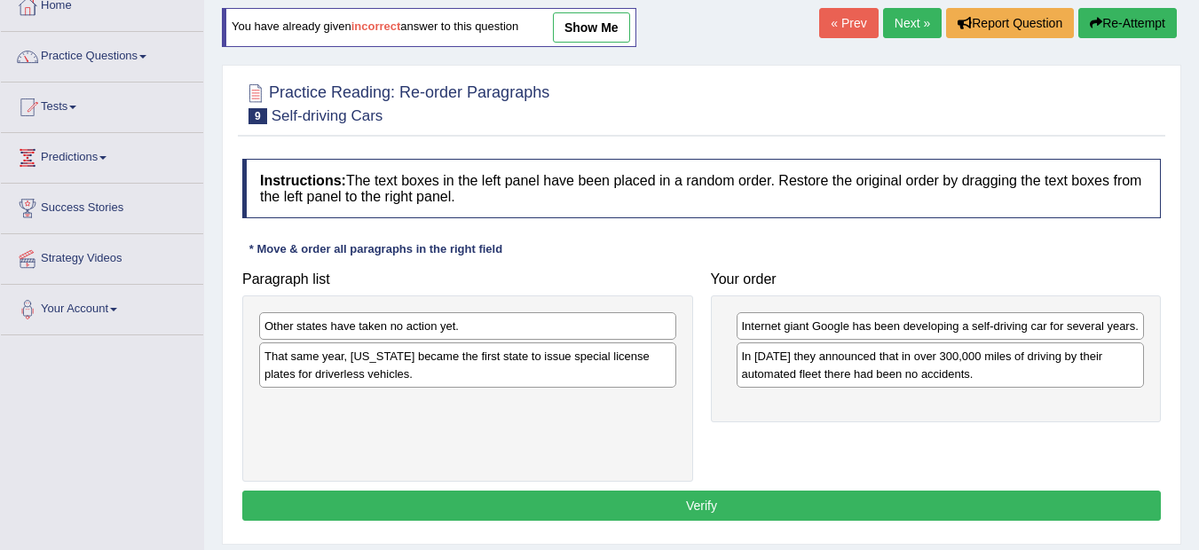
drag, startPoint x: 563, startPoint y: 360, endPoint x: 603, endPoint y: 408, distance: 62.4
click at [603, 387] on div "That same year, [US_STATE] became the first state to issue special license plat…" at bounding box center [467, 364] width 417 height 44
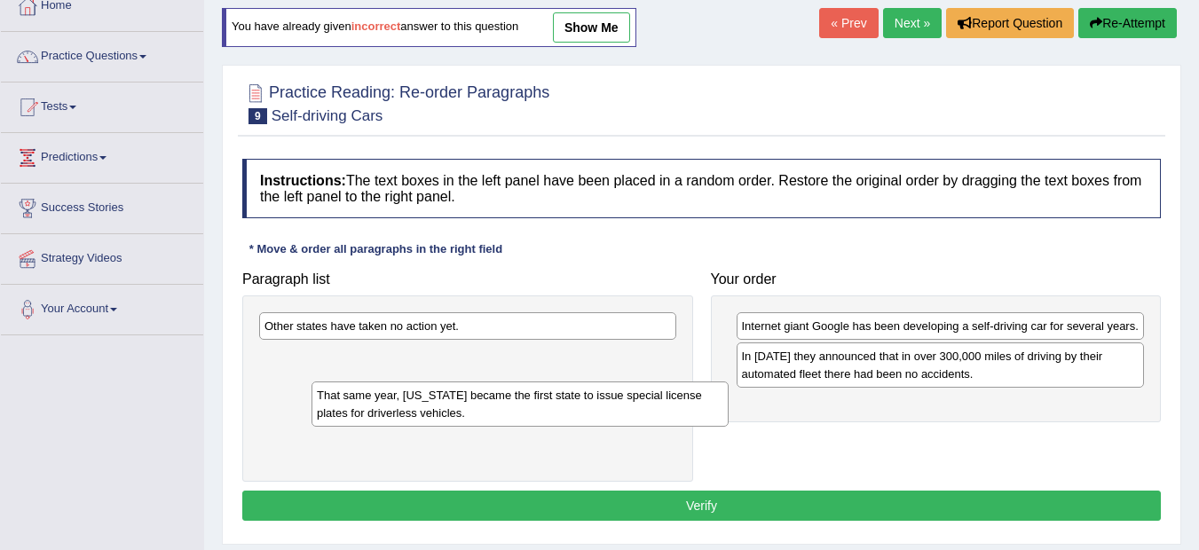
drag, startPoint x: 420, startPoint y: 355, endPoint x: 574, endPoint y: 417, distance: 165.6
click at [574, 417] on div "That same year, [US_STATE] became the first state to issue special license plat…" at bounding box center [519, 403] width 417 height 44
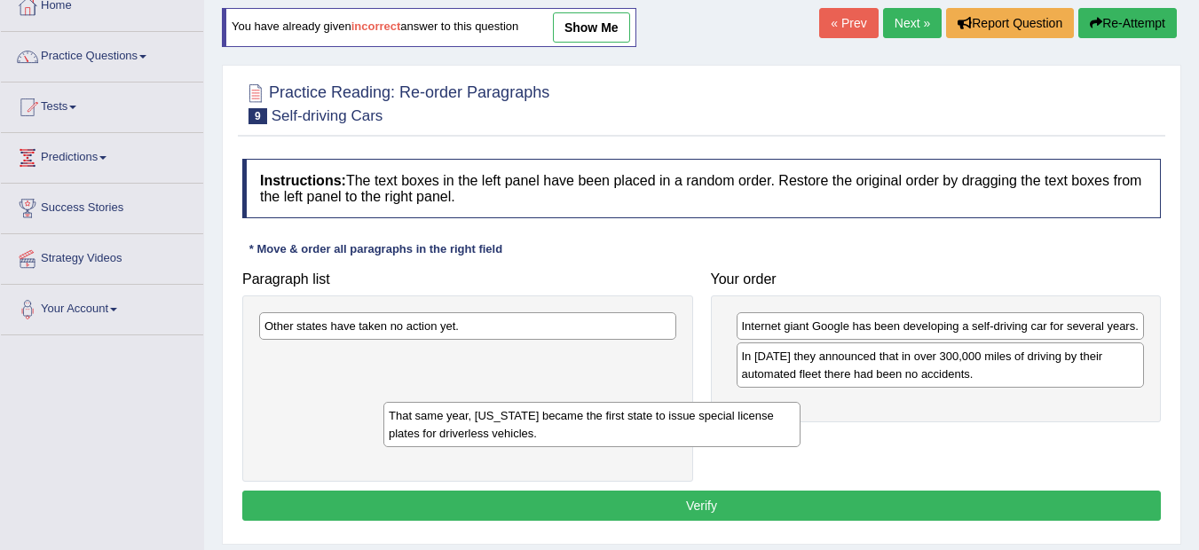
drag, startPoint x: 481, startPoint y: 371, endPoint x: 720, endPoint y: 451, distance: 252.5
click at [720, 446] on div "That same year, [US_STATE] became the first state to issue special license plat…" at bounding box center [591, 424] width 417 height 44
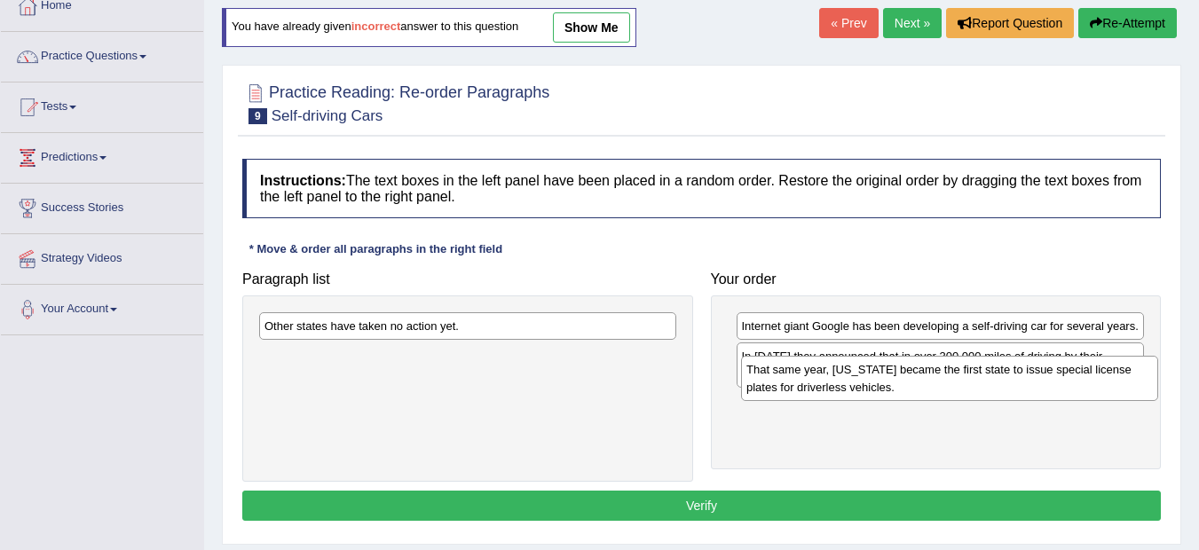
drag, startPoint x: 489, startPoint y: 363, endPoint x: 971, endPoint y: 376, distance: 481.9
click at [971, 376] on div "That same year, [US_STATE] became the first state to issue special license plat…" at bounding box center [949, 378] width 417 height 44
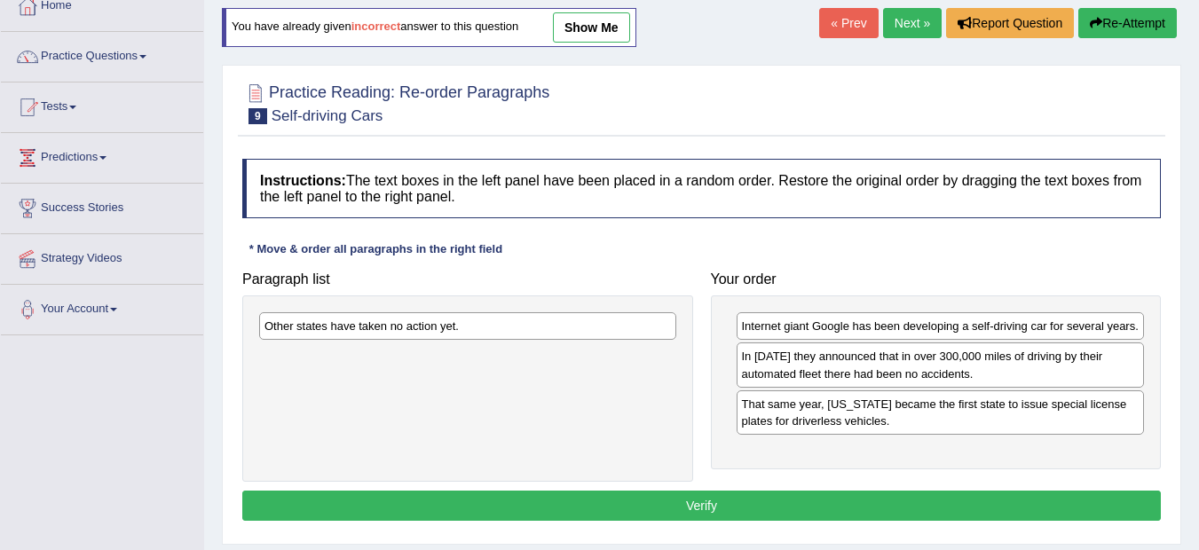
drag, startPoint x: 581, startPoint y: 295, endPoint x: 538, endPoint y: 312, distance: 46.1
click at [538, 312] on div "Paragraph list Other states have taken no action yet." at bounding box center [467, 372] width 468 height 219
click at [538, 312] on div "Other states have taken no action yet." at bounding box center [467, 326] width 417 height 28
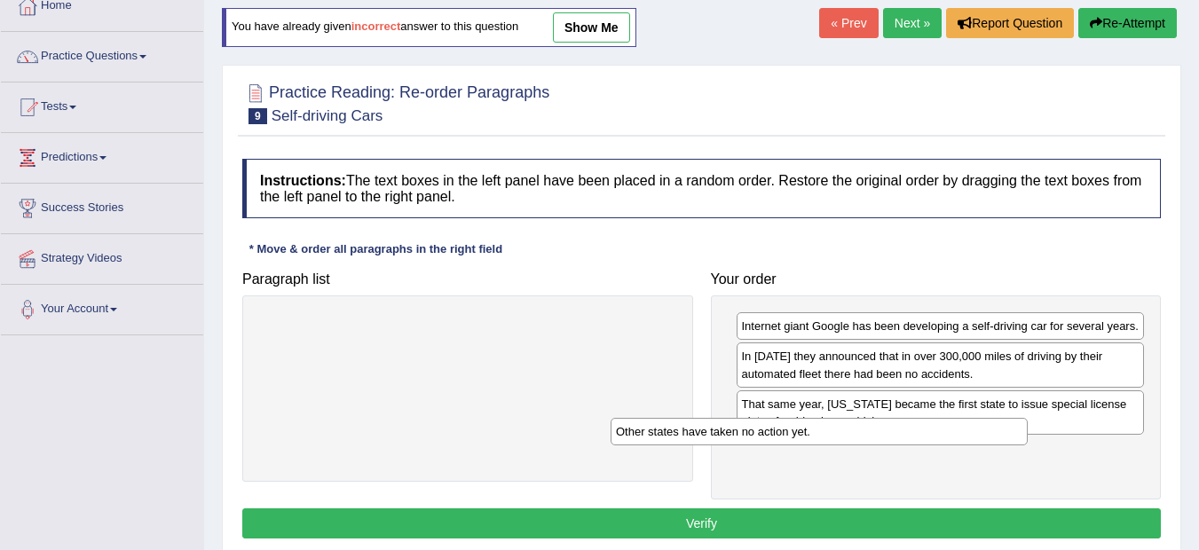
drag, startPoint x: 414, startPoint y: 319, endPoint x: 766, endPoint y: 428, distance: 368.4
click at [766, 428] on div "Other states have taken no action yet." at bounding box center [818, 432] width 417 height 28
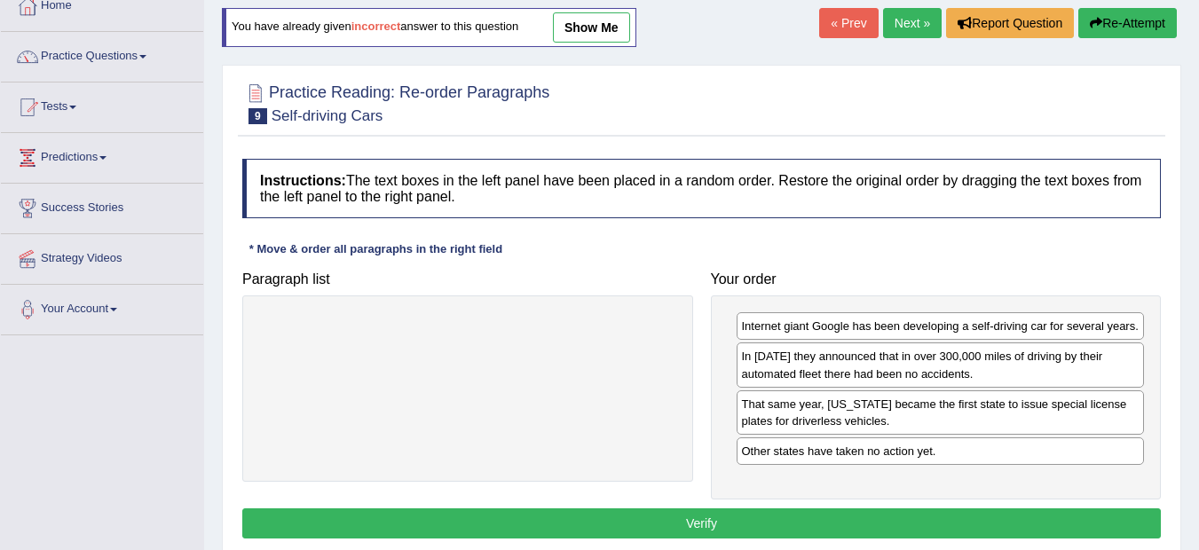
click at [742, 522] on button "Verify" at bounding box center [701, 523] width 918 height 30
